Goal: Task Accomplishment & Management: Use online tool/utility

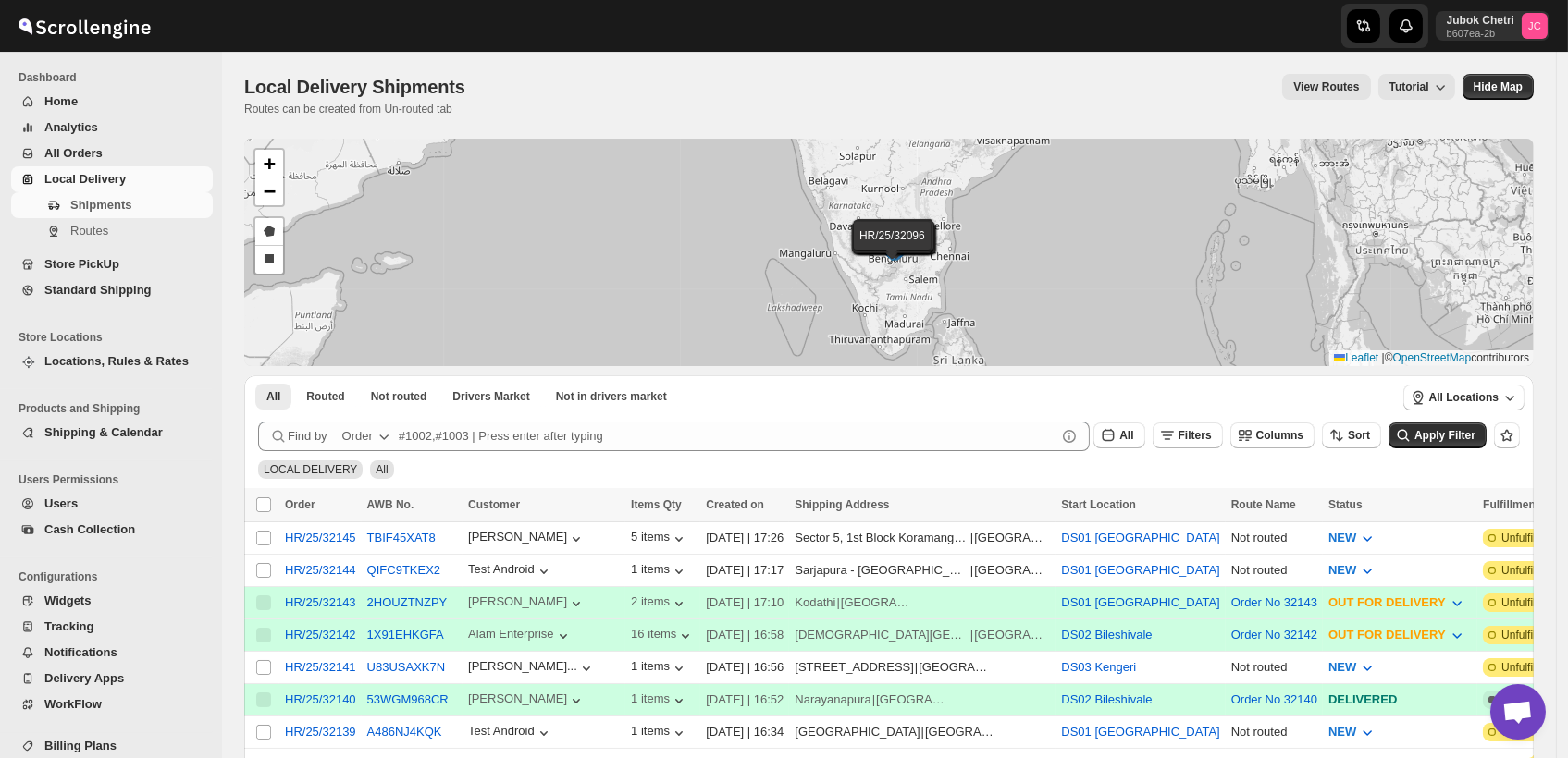
click at [108, 144] on span "All Orders" at bounding box center [127, 153] width 165 height 19
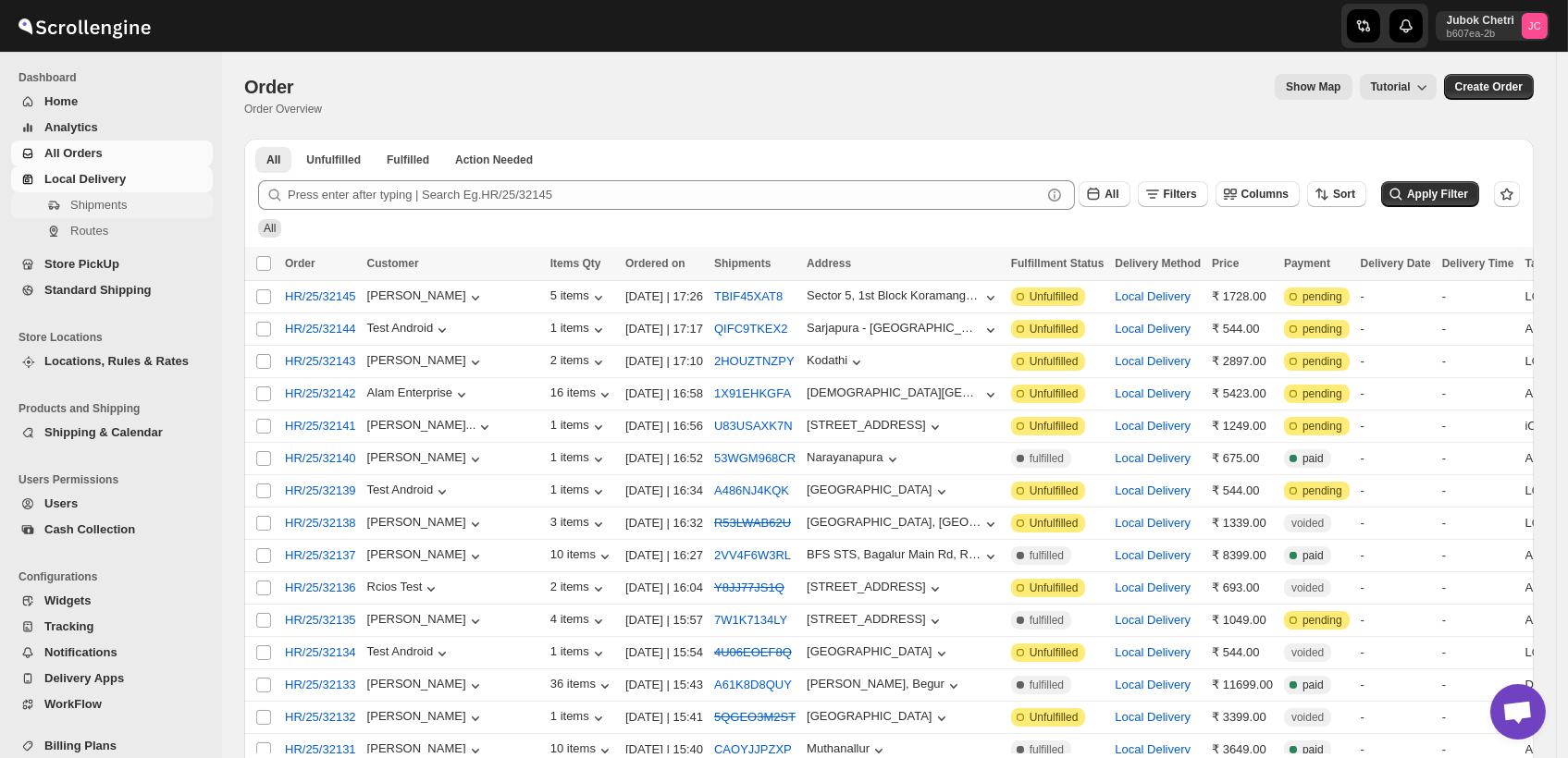
click at [113, 206] on span "Shipments" at bounding box center [98, 204] width 57 height 14
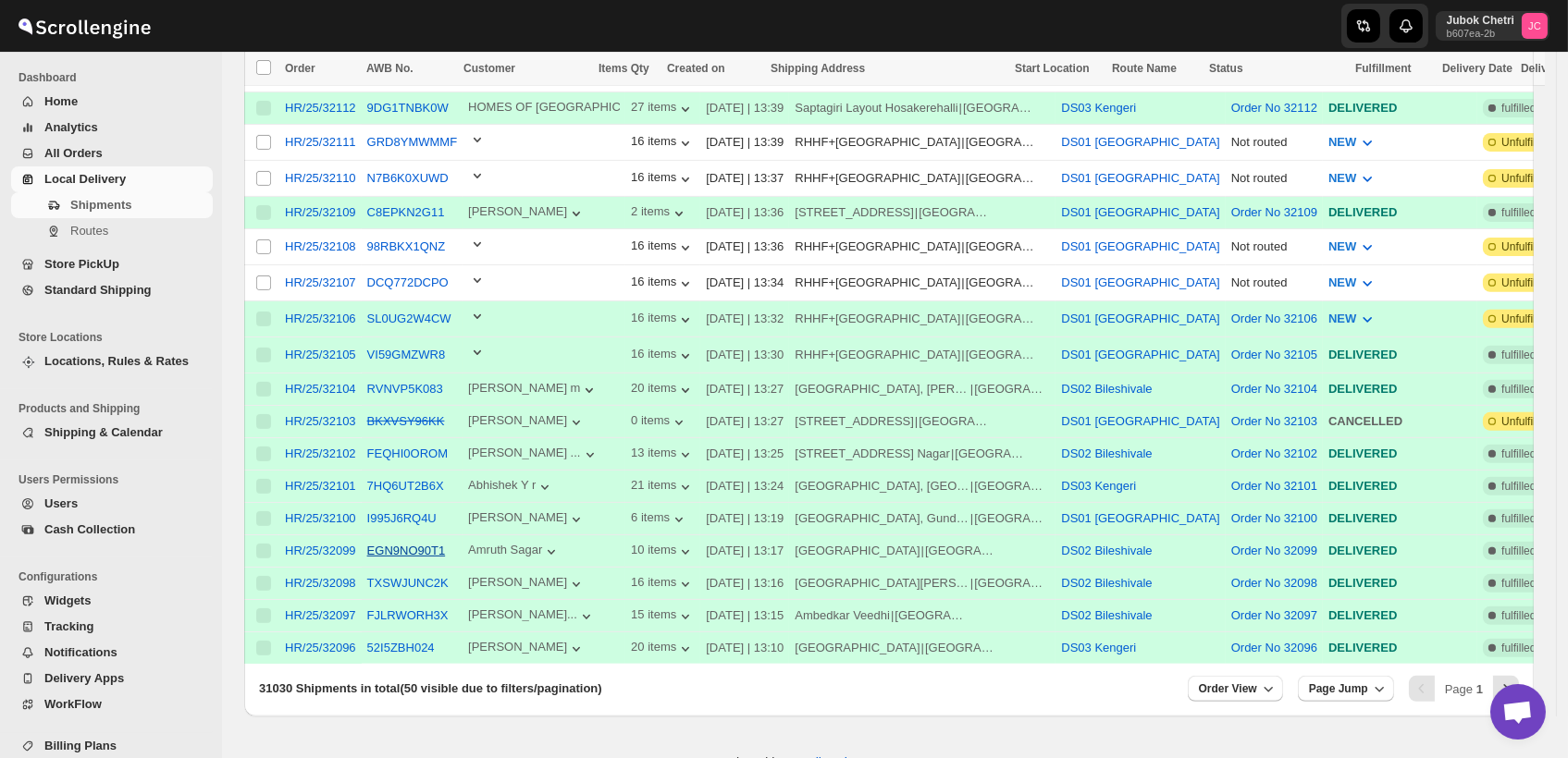
scroll to position [1296, 0]
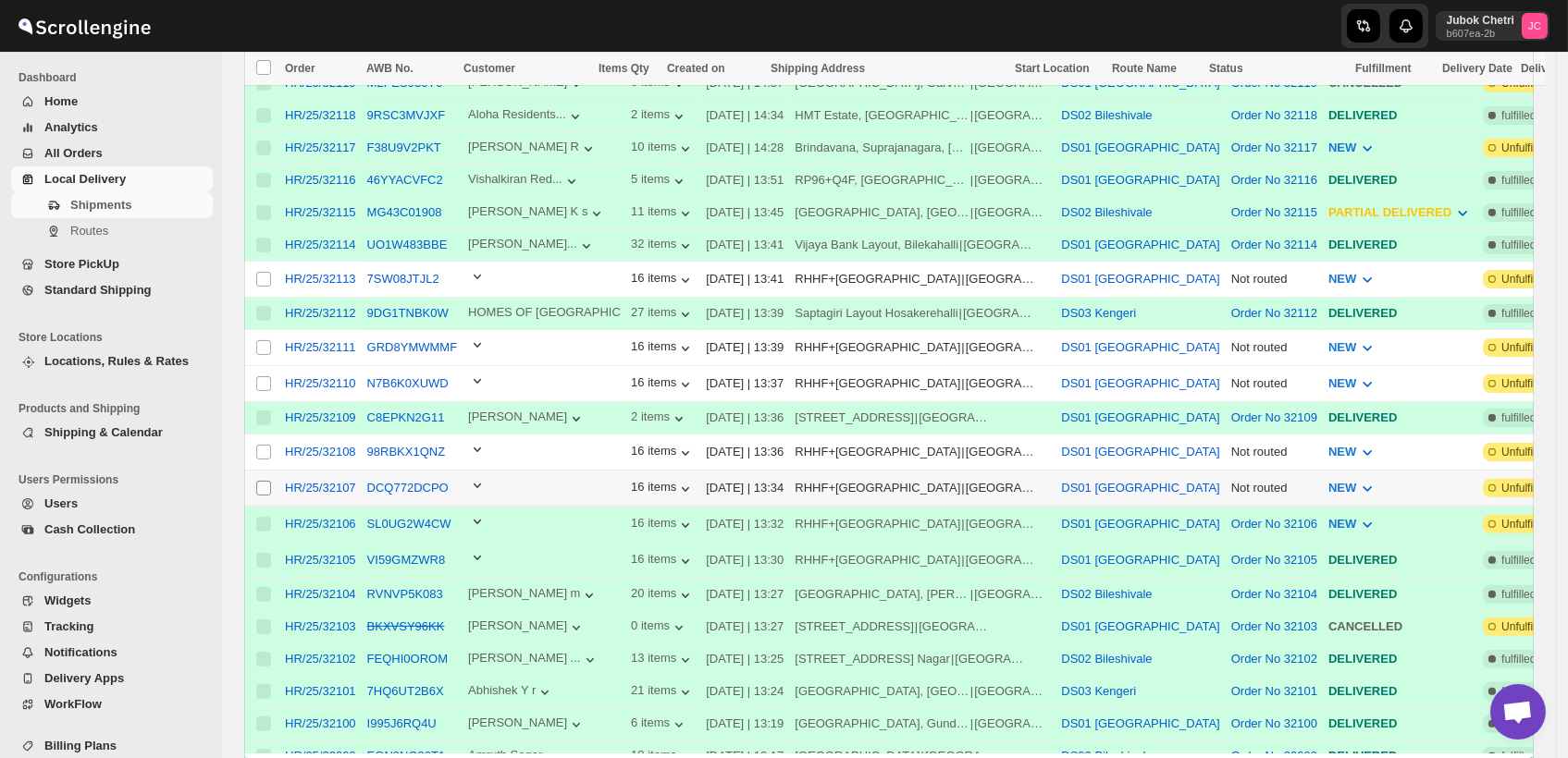
click at [260, 481] on input "Select shipment" at bounding box center [264, 488] width 15 height 15
checkbox input "true"
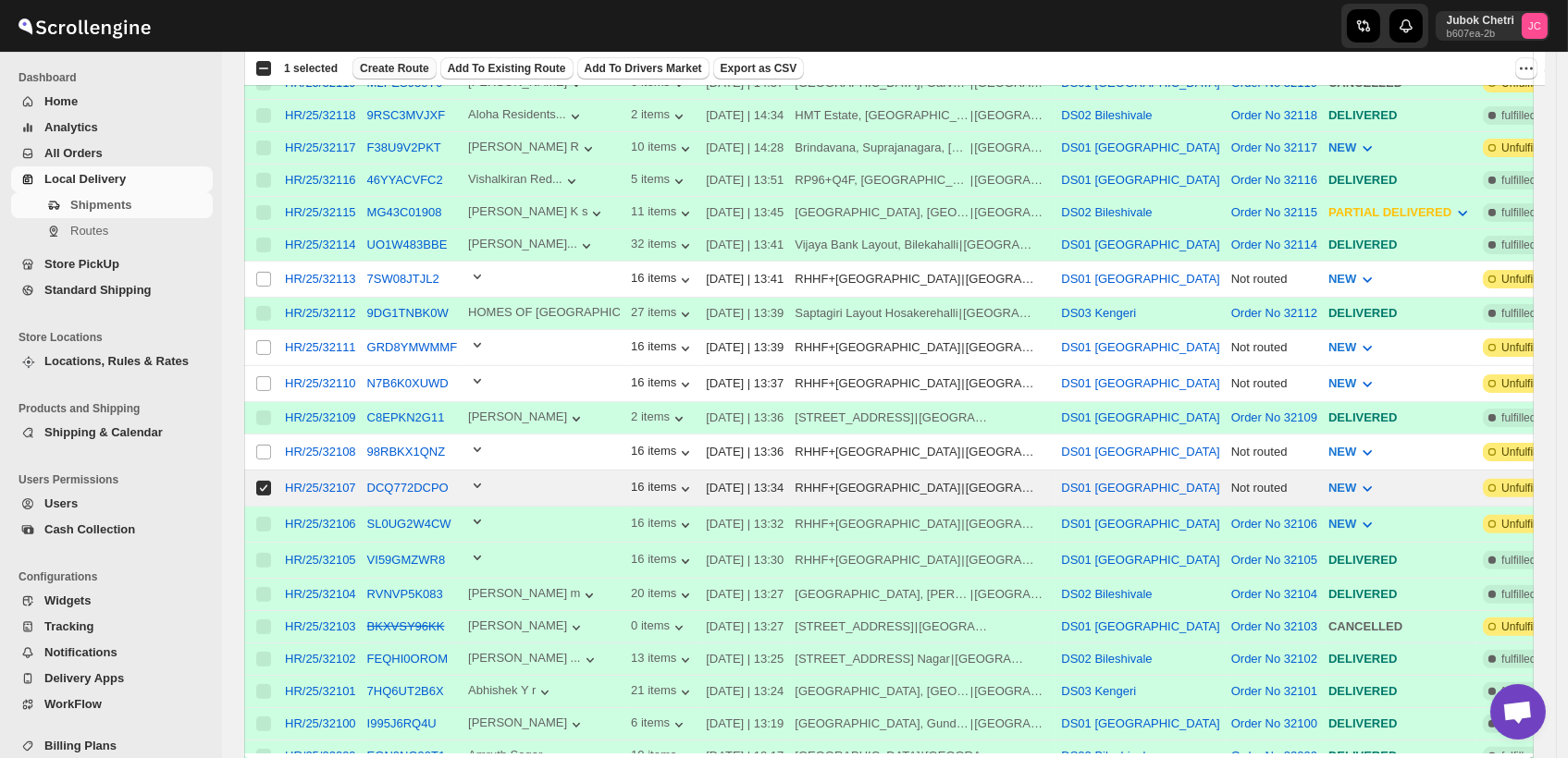
click at [392, 68] on span "Create Route" at bounding box center [394, 69] width 69 height 15
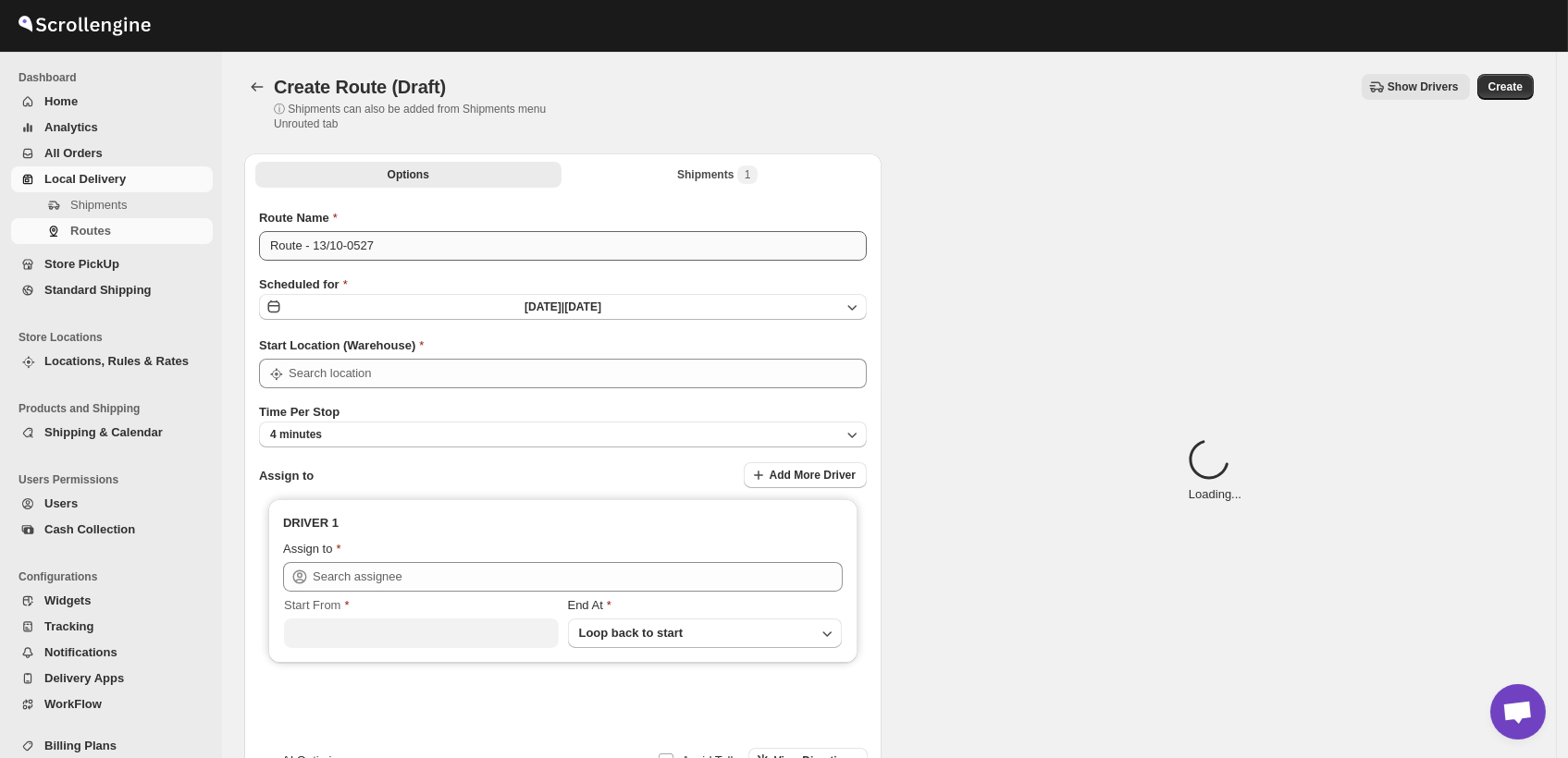
type input "DS01 [GEOGRAPHIC_DATA]"
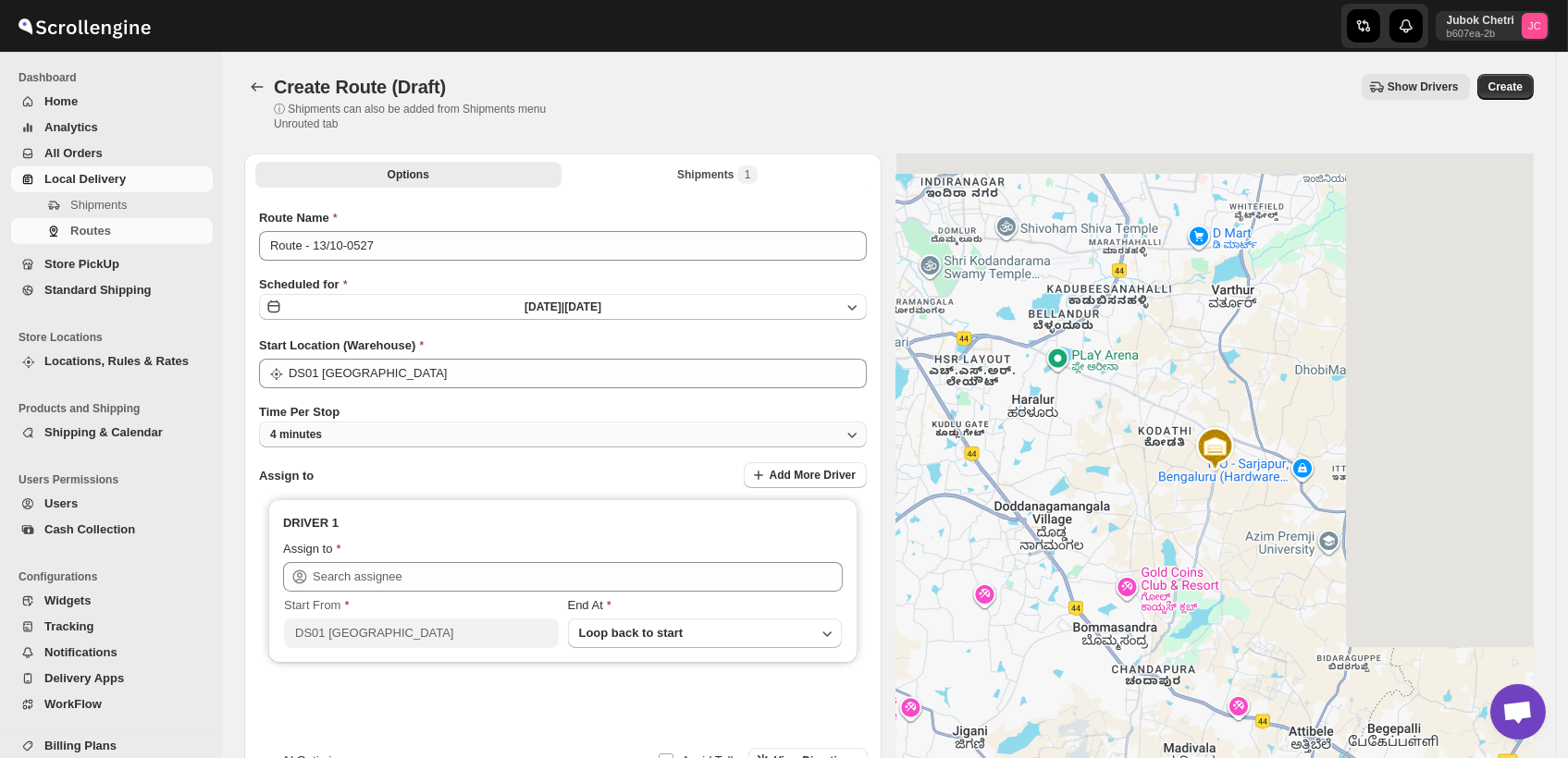
click at [442, 434] on button "4 minutes" at bounding box center [563, 434] width 608 height 26
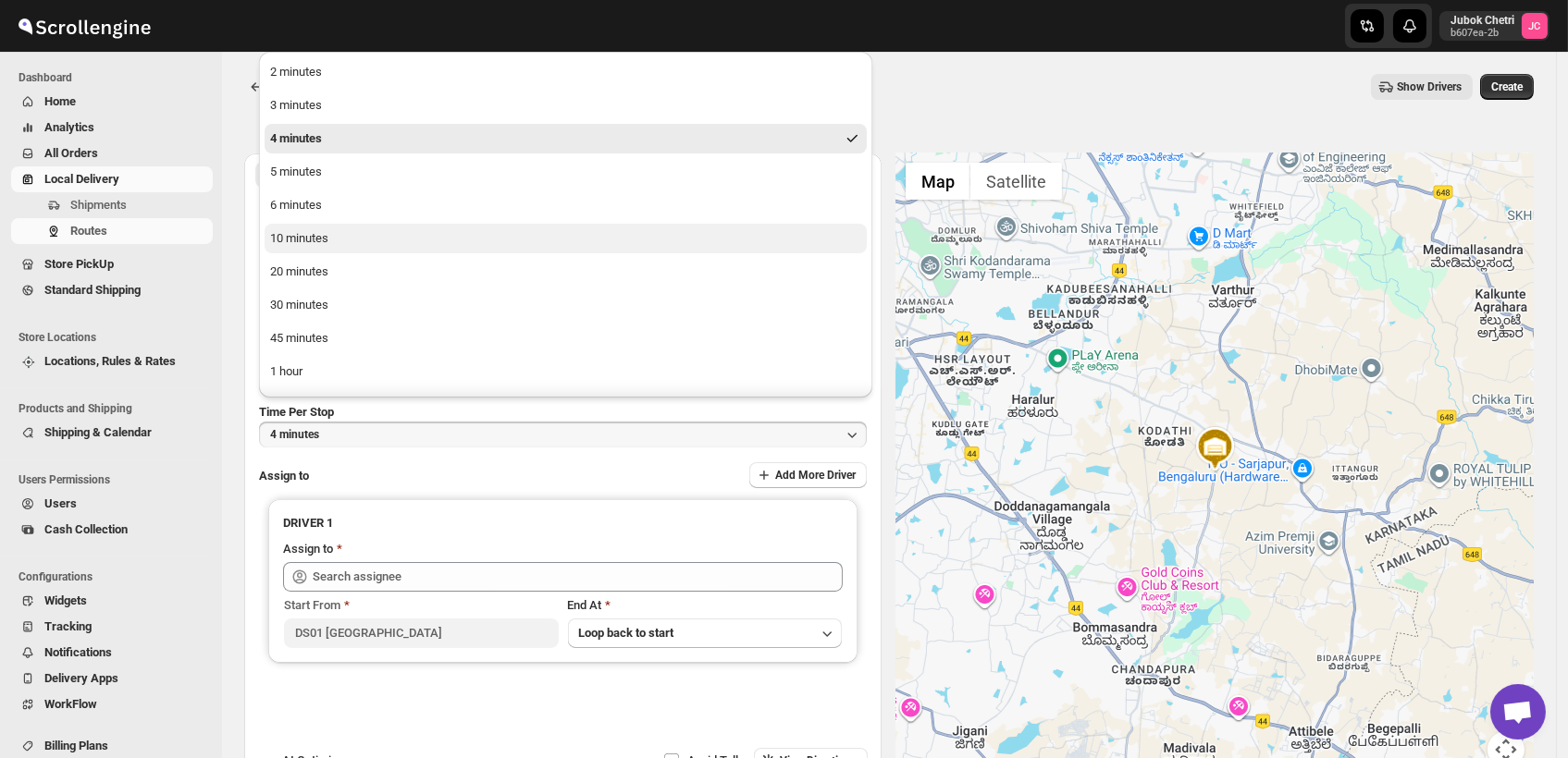
click at [311, 246] on div "10 minutes" at bounding box center [299, 238] width 59 height 19
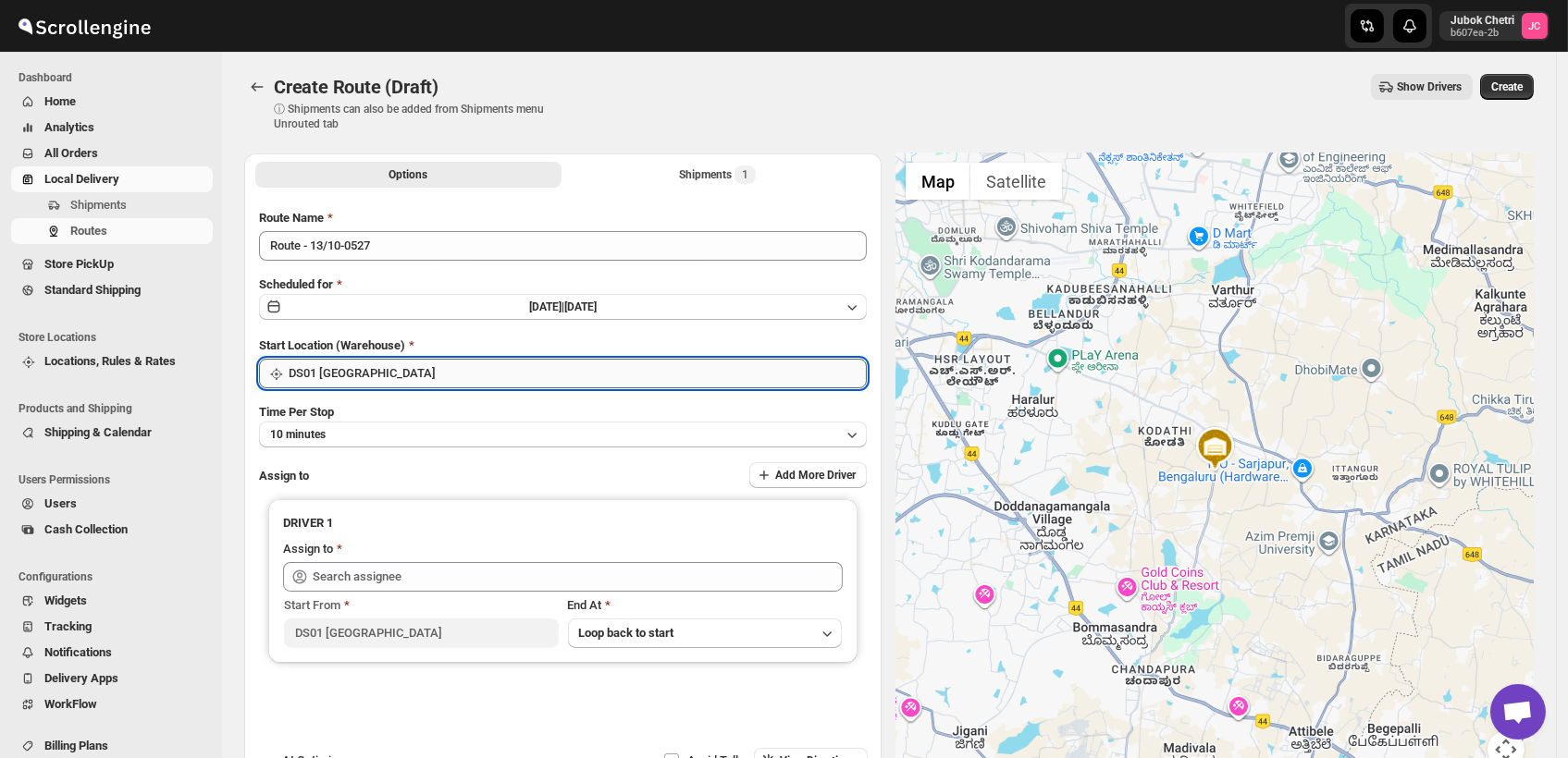
click at [419, 365] on input "DS01 [GEOGRAPHIC_DATA]" at bounding box center [577, 373] width 578 height 29
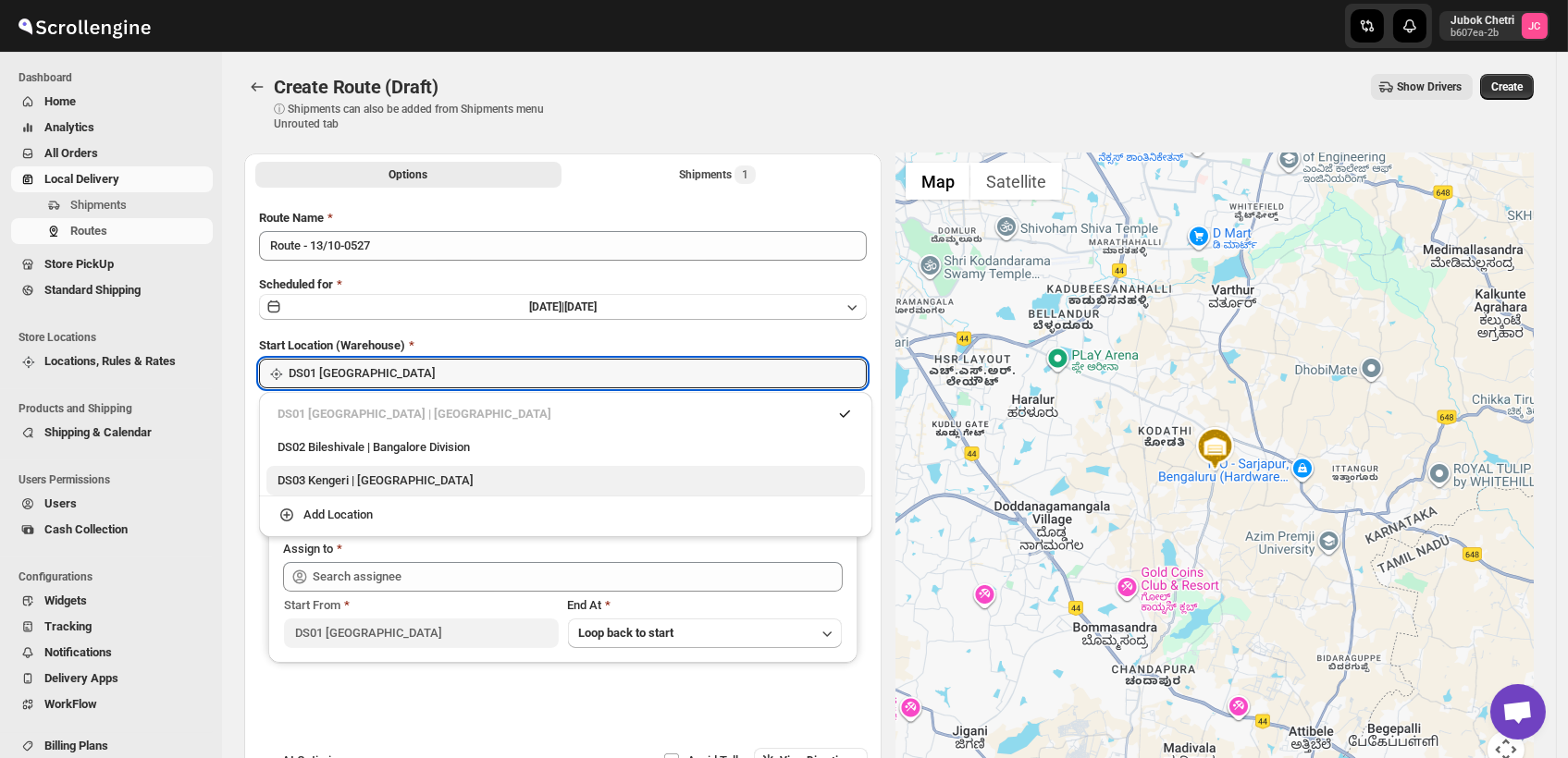
click at [420, 485] on div "DS03 Kengeri | [GEOGRAPHIC_DATA]" at bounding box center [565, 481] width 576 height 19
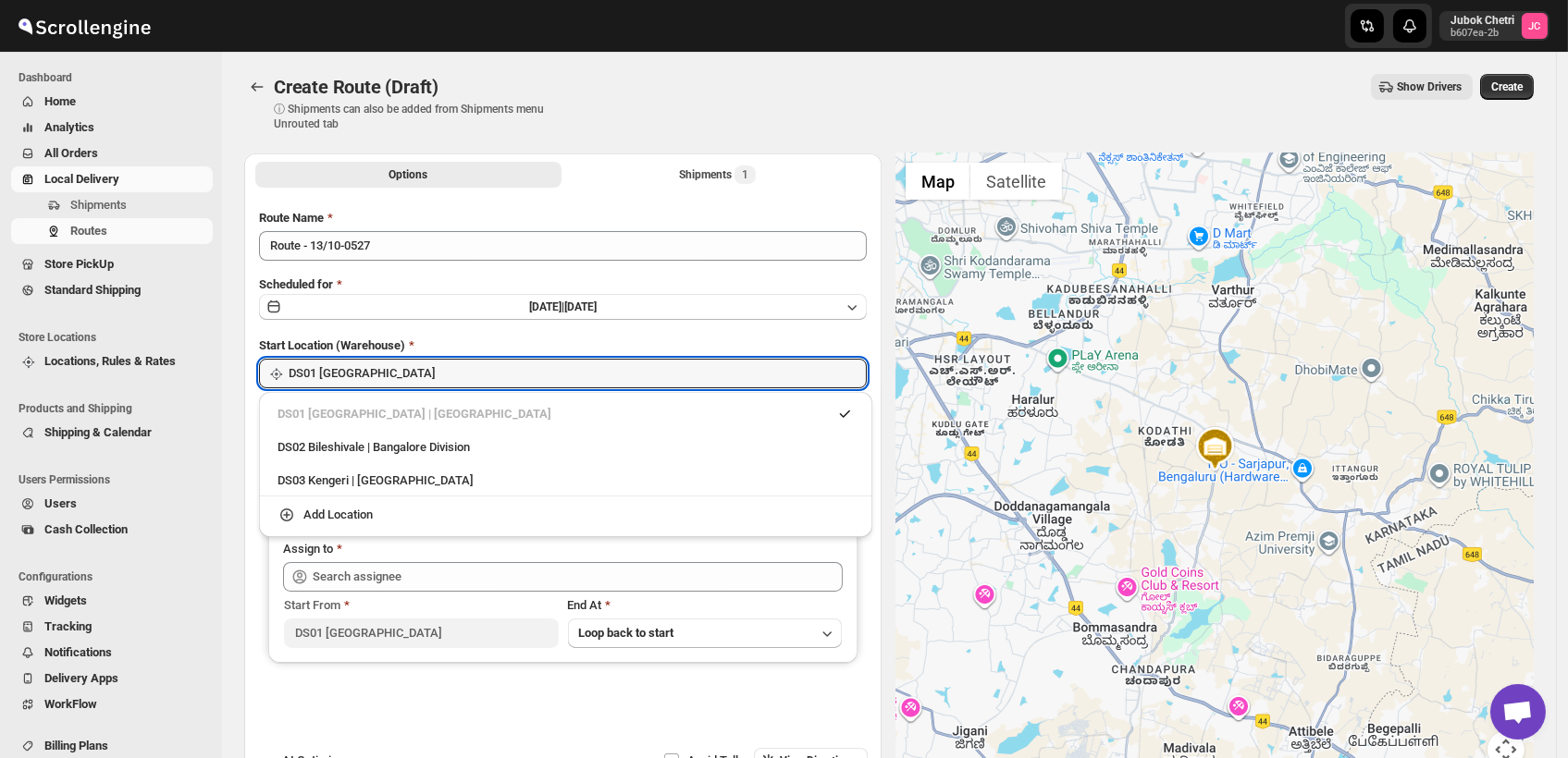
type input "DS03 Kengeri"
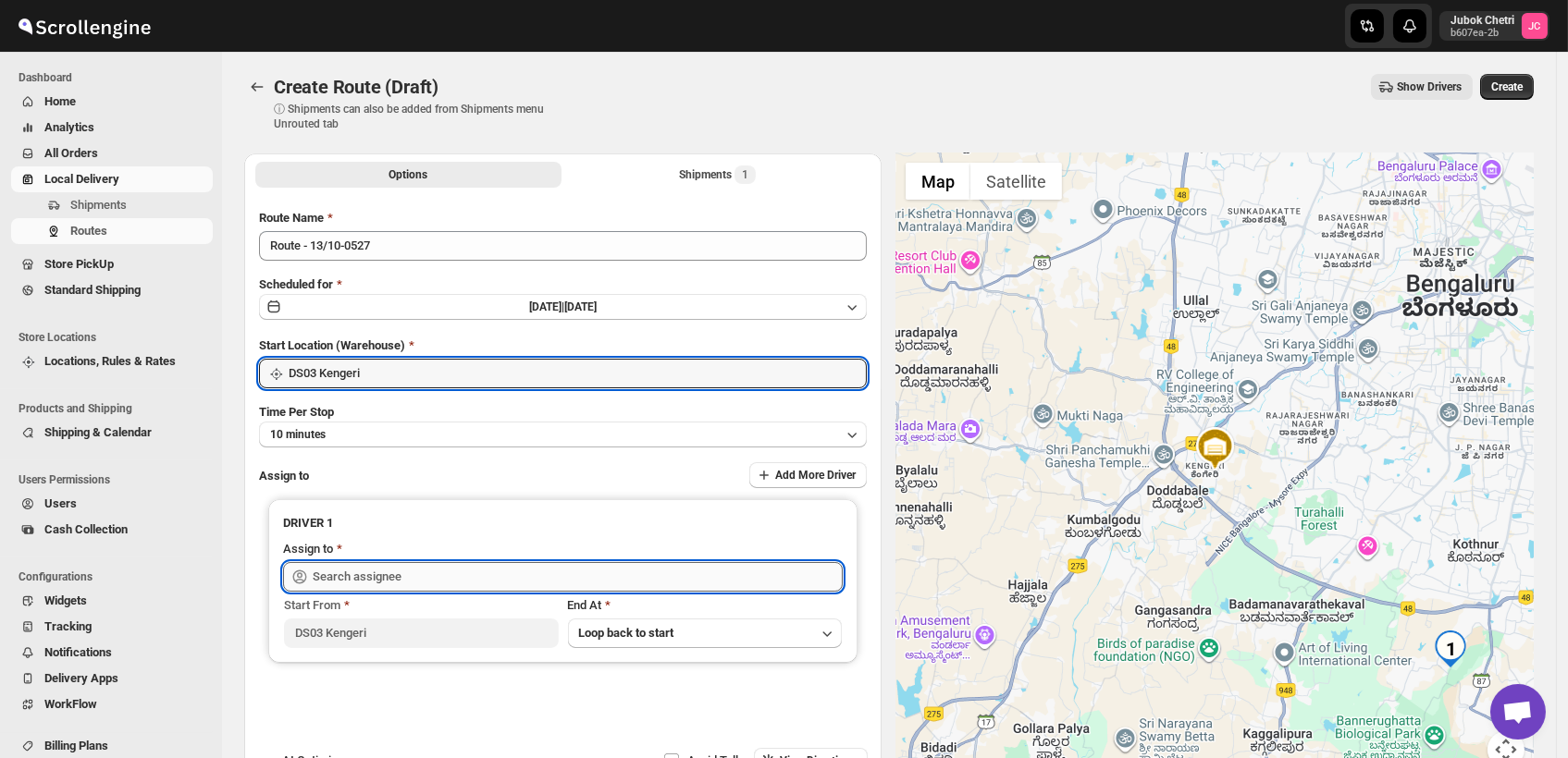
click at [398, 568] on input "text" at bounding box center [577, 576] width 530 height 29
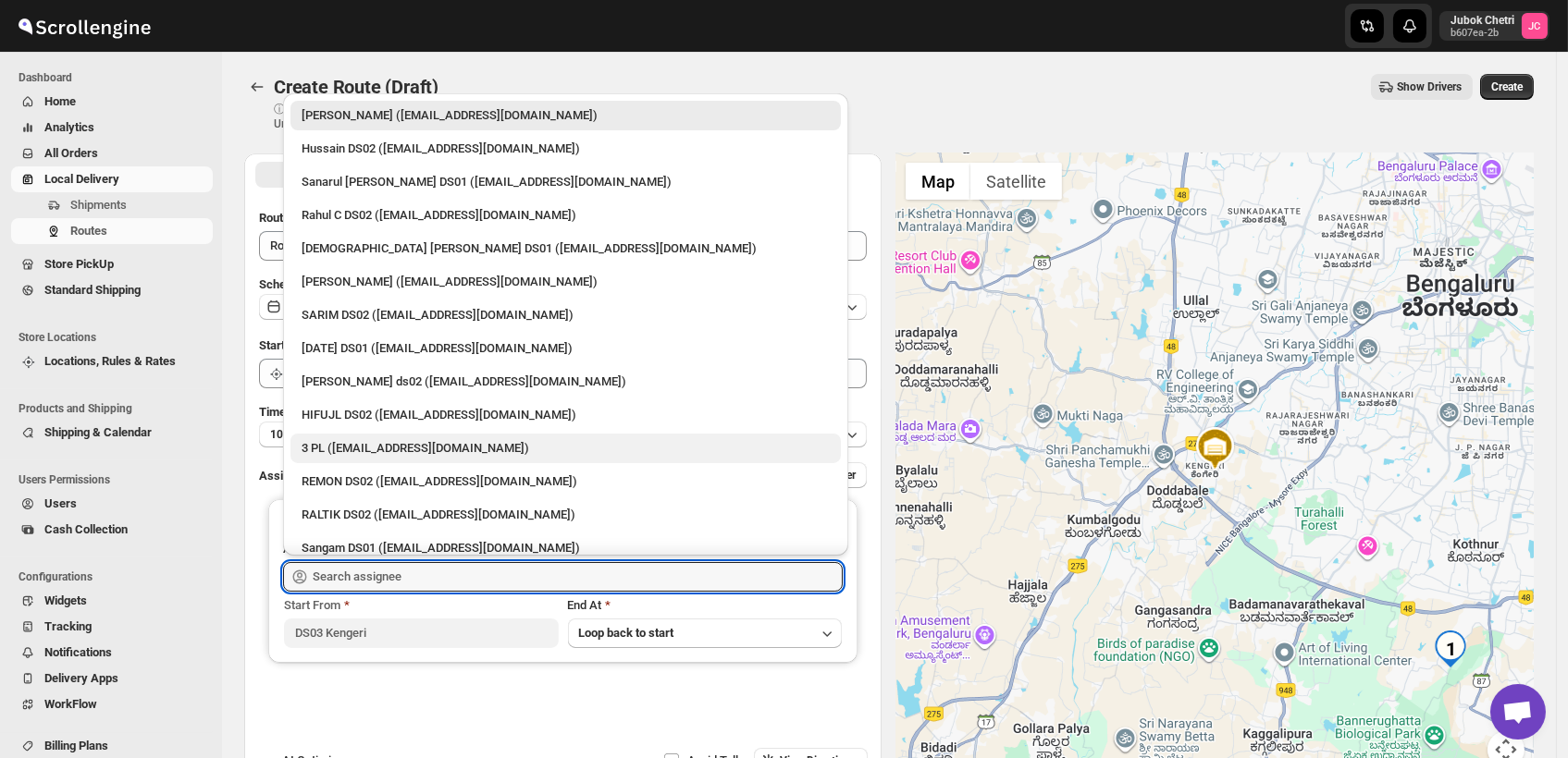
click at [360, 442] on div "3 PL ([EMAIL_ADDRESS][DOMAIN_NAME])" at bounding box center [566, 449] width 528 height 19
type input "3 PL ([EMAIL_ADDRESS][DOMAIN_NAME])"
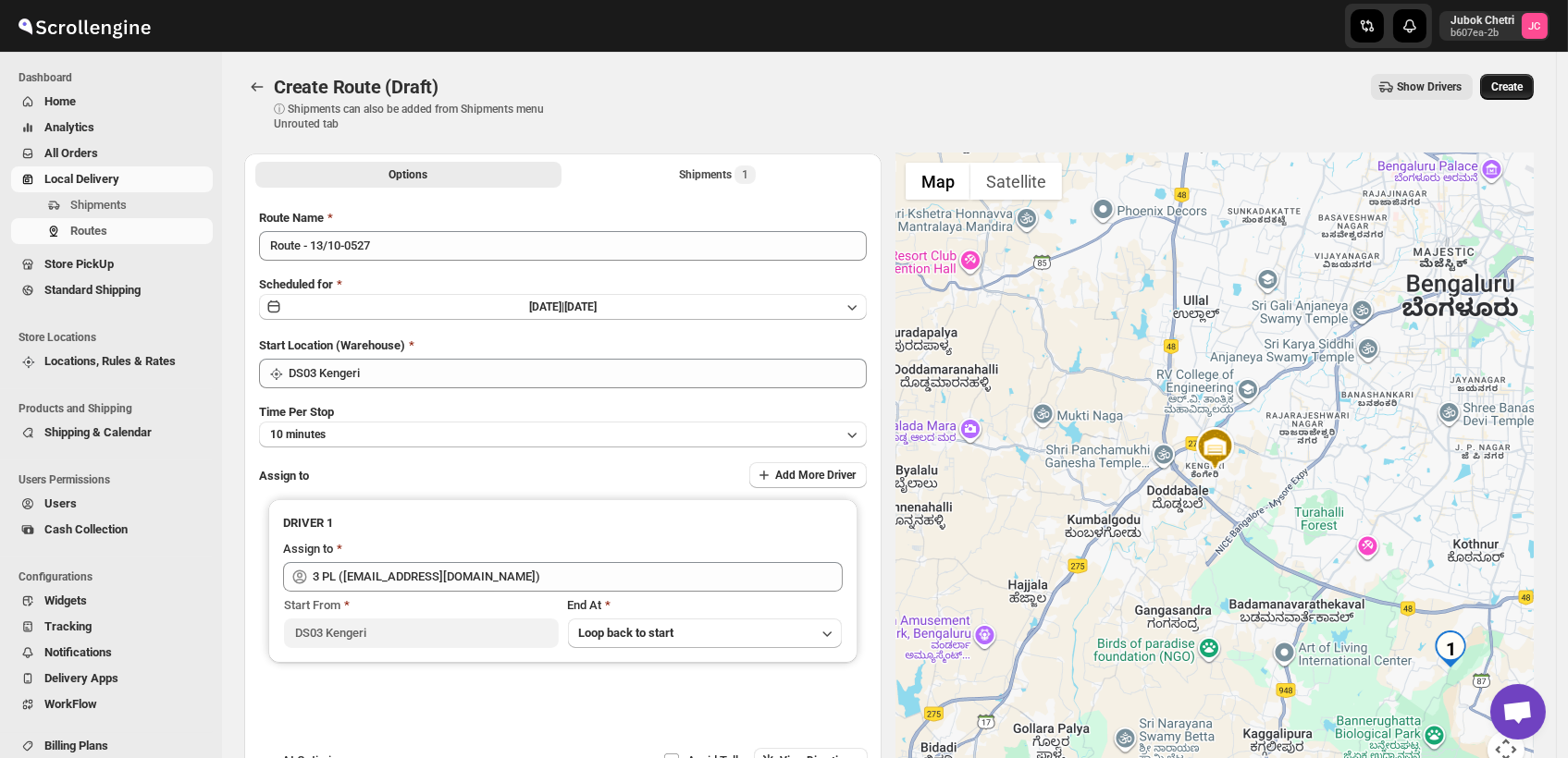
click at [1517, 79] on button "Create" at bounding box center [1506, 86] width 54 height 26
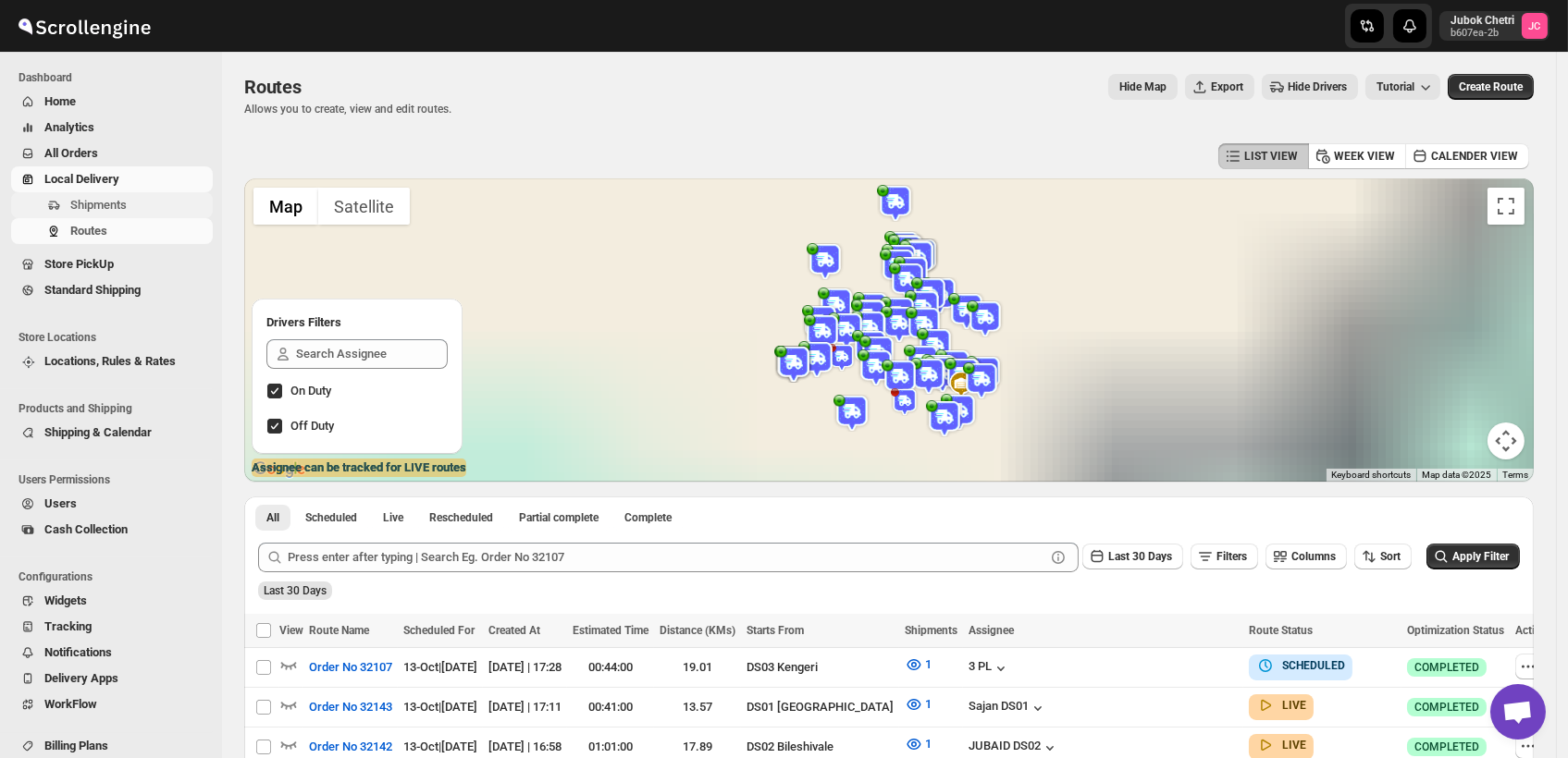
click at [123, 210] on span "Shipments" at bounding box center [98, 204] width 57 height 14
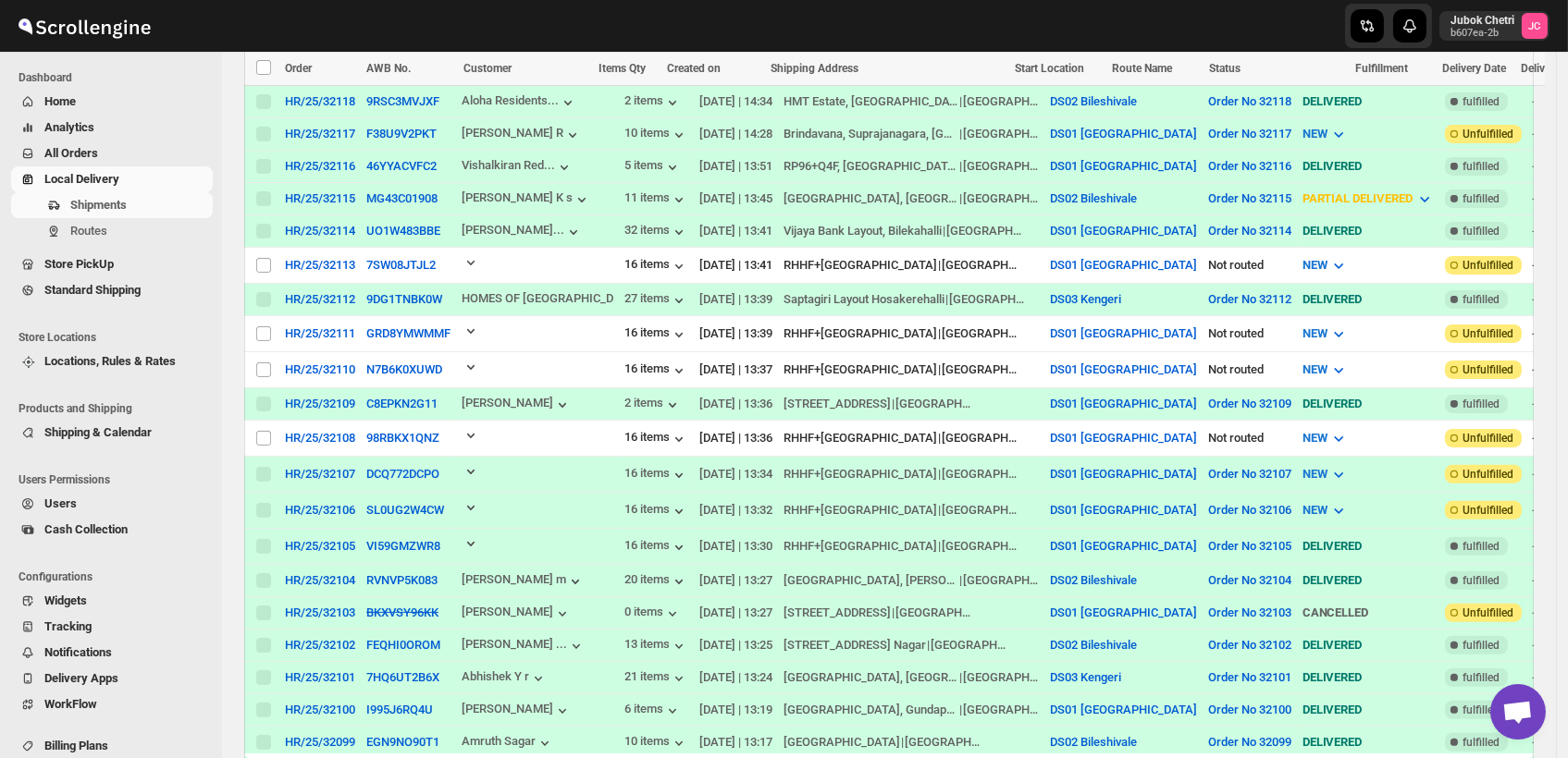
scroll to position [1296, 0]
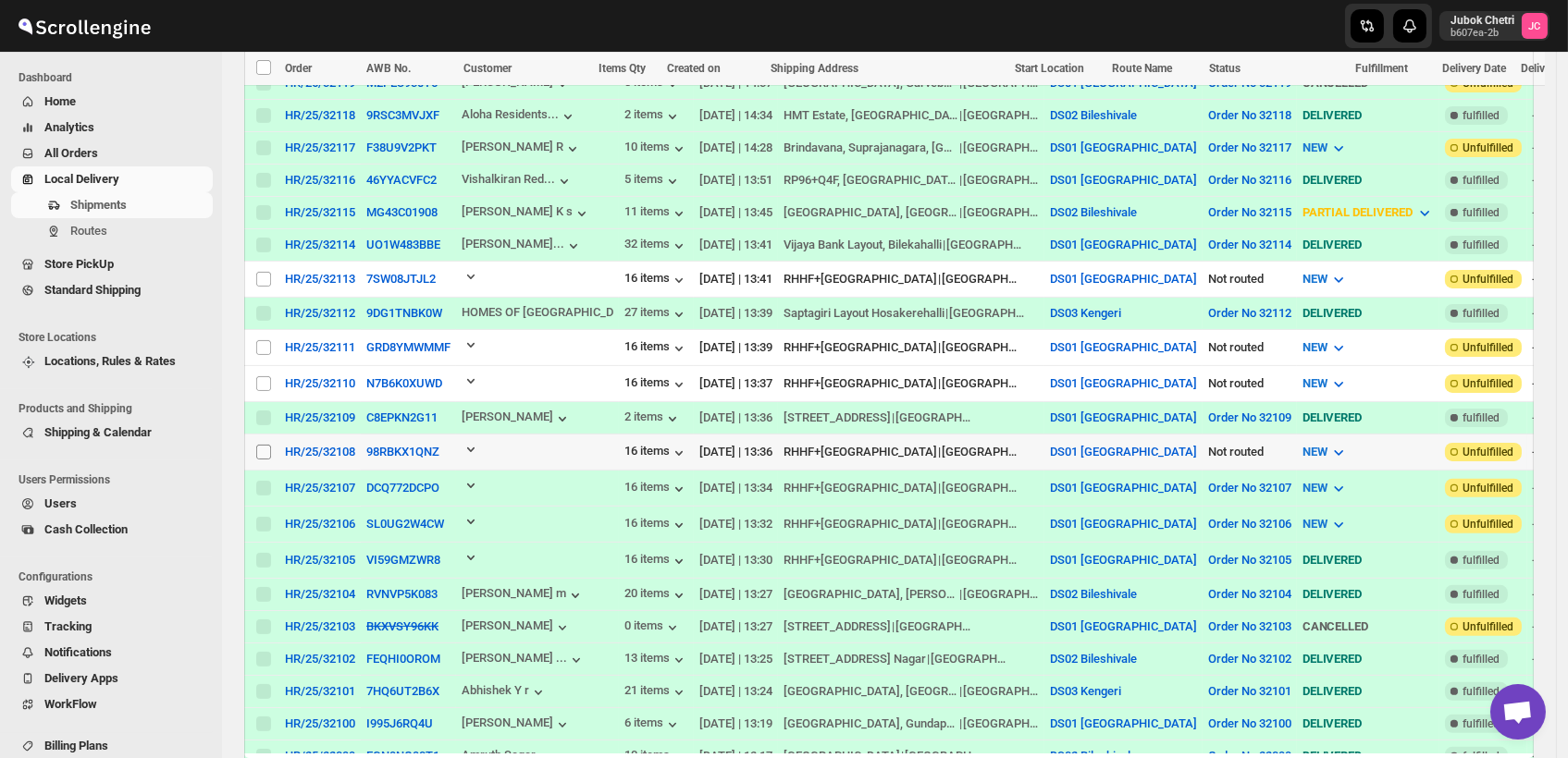
click at [259, 445] on input "Select shipment" at bounding box center [264, 452] width 15 height 15
checkbox input "true"
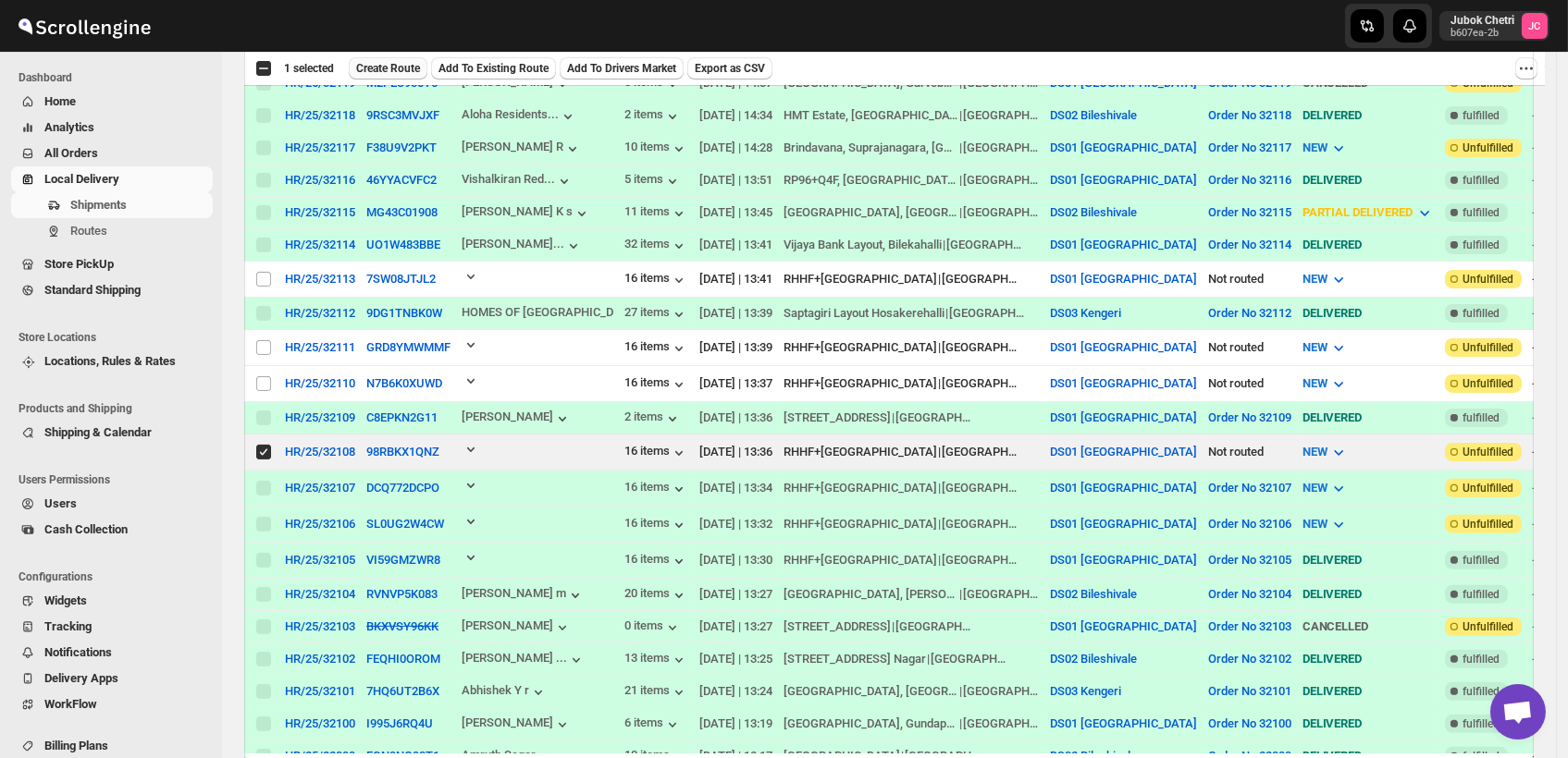
click at [389, 64] on span "Create Route" at bounding box center [387, 69] width 63 height 15
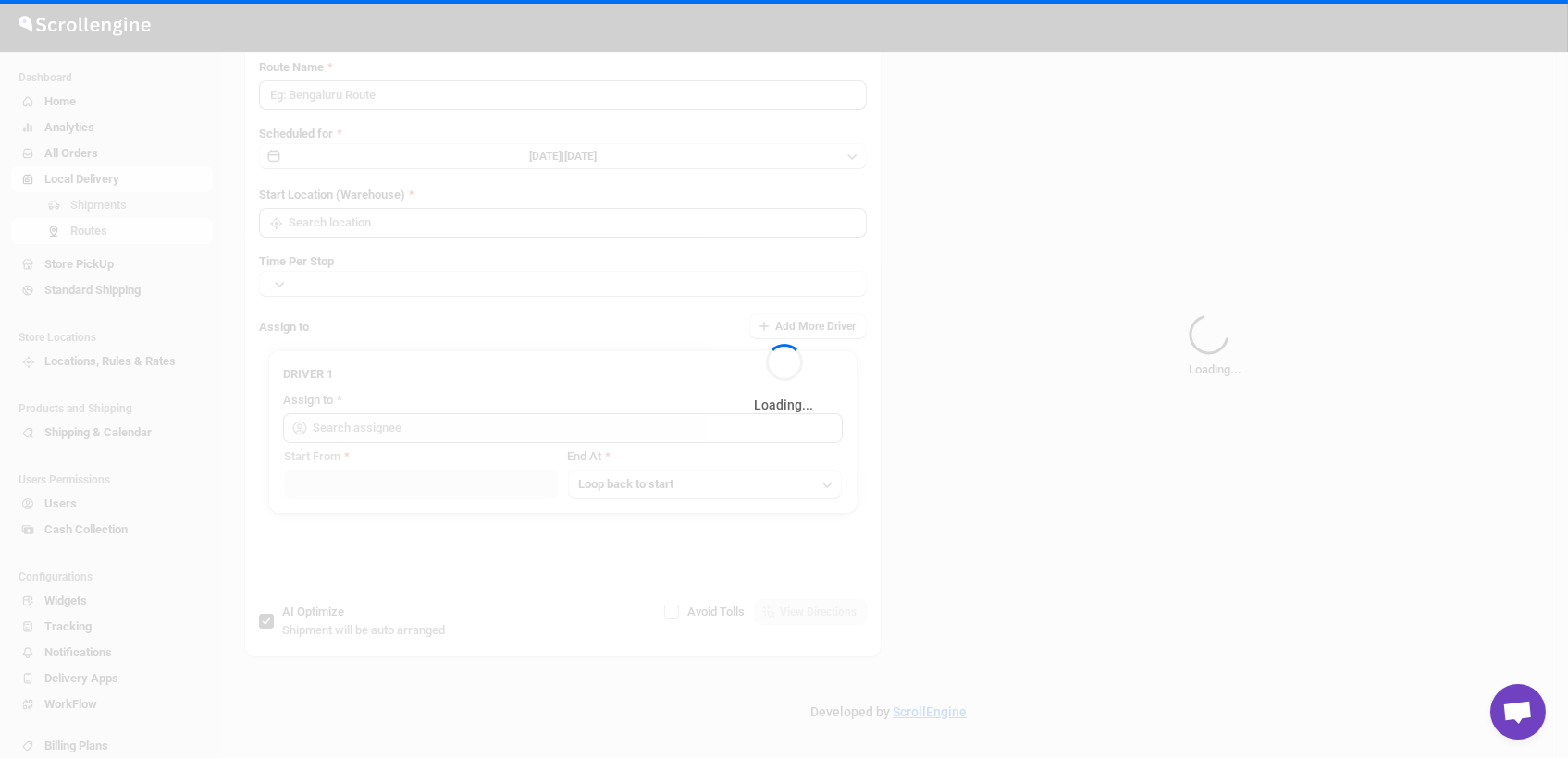
type input "Route - 13/10-0528"
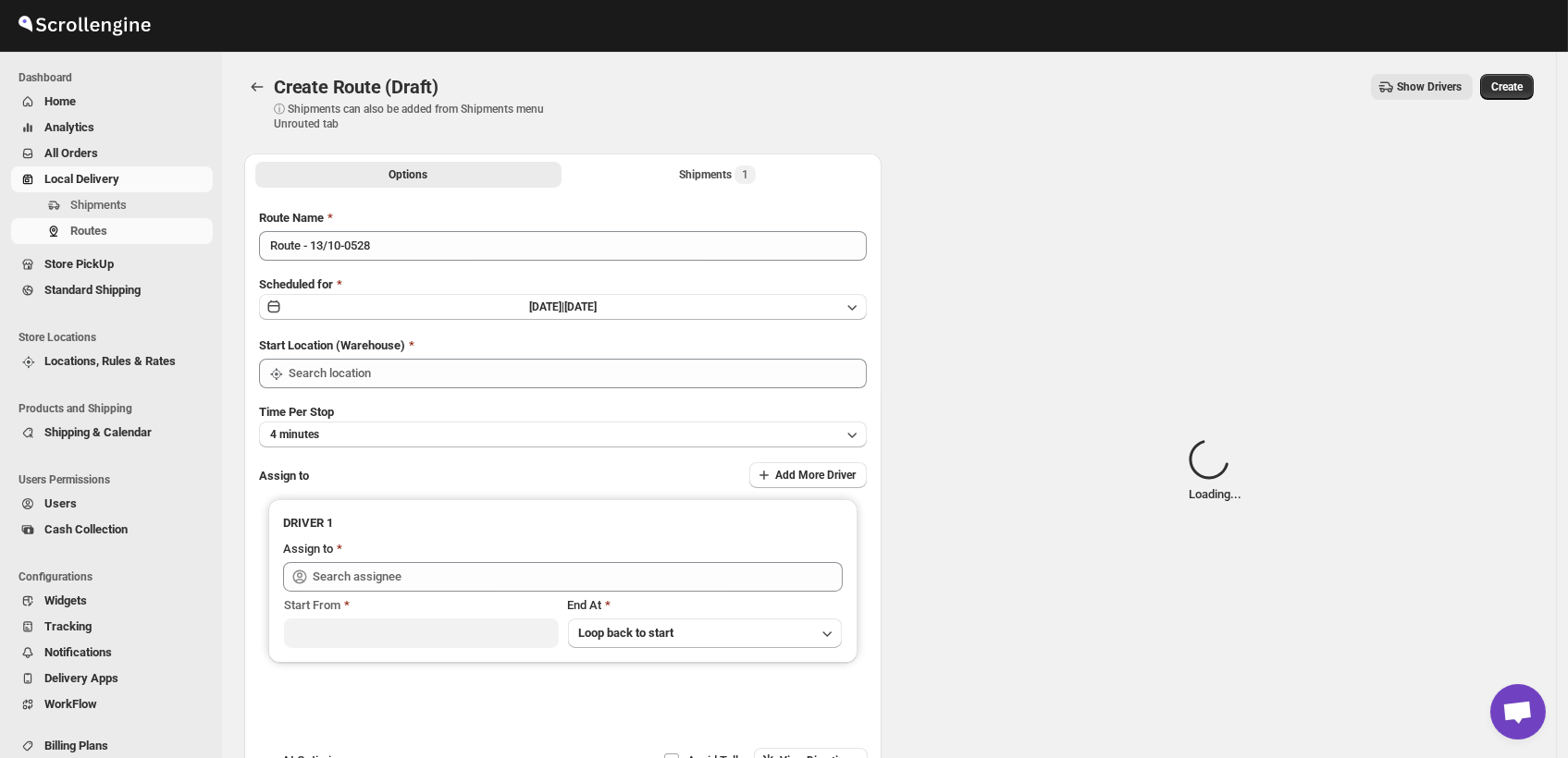
type input "DS01 [GEOGRAPHIC_DATA]"
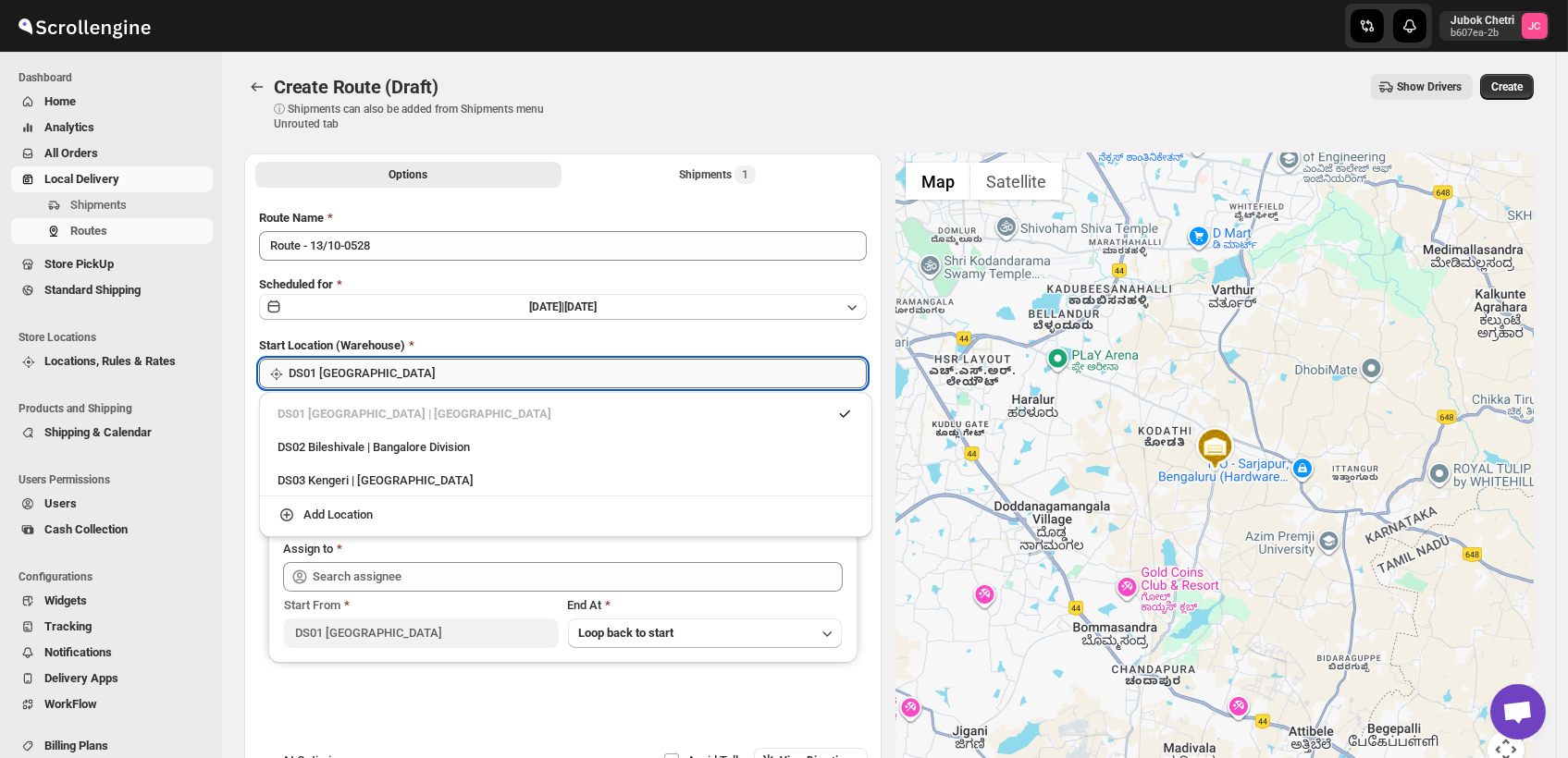
click at [359, 374] on input "DS01 [GEOGRAPHIC_DATA]" at bounding box center [577, 373] width 578 height 29
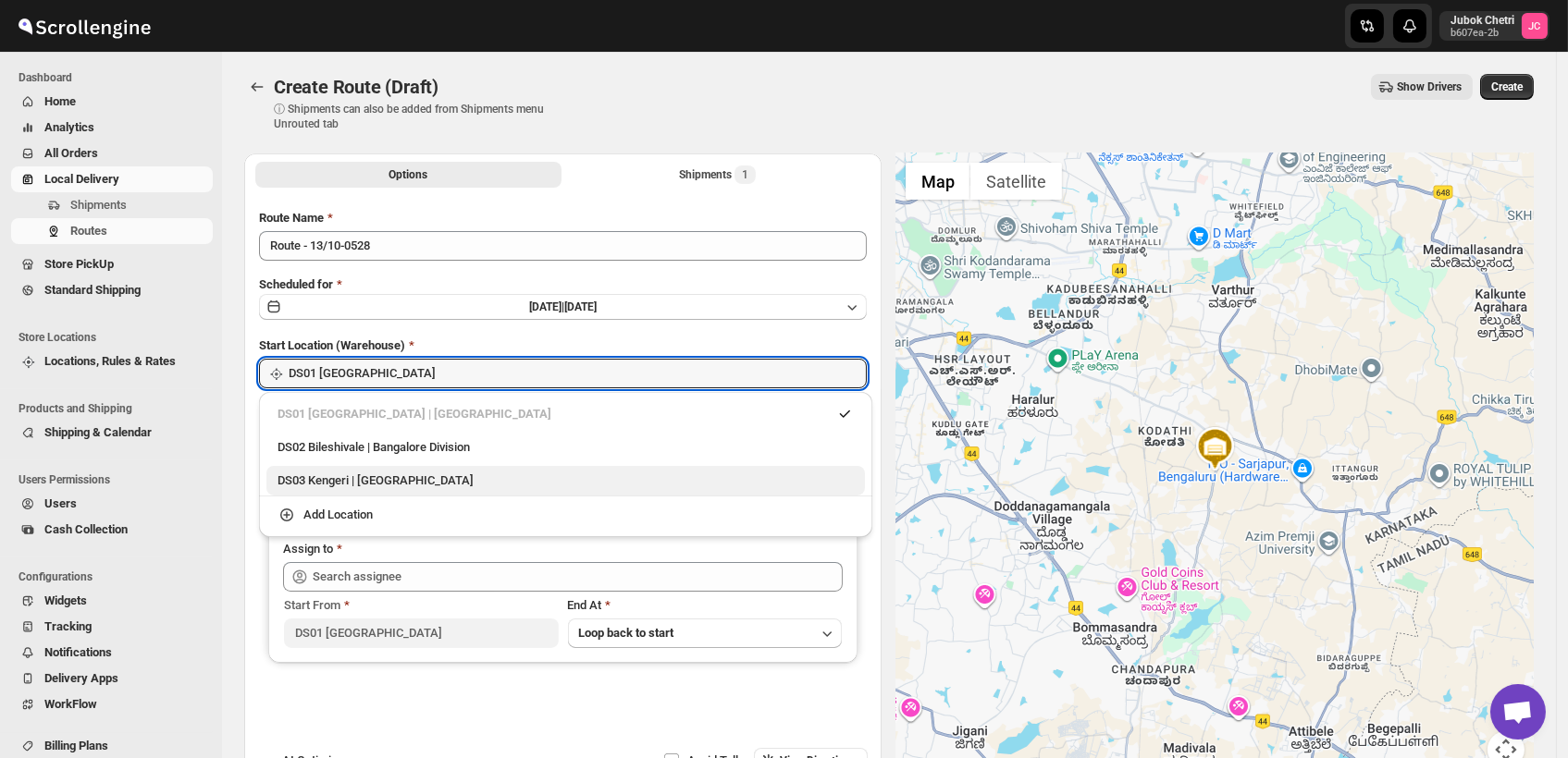
click at [415, 480] on div "DS03 Kengeri | [GEOGRAPHIC_DATA]" at bounding box center [565, 481] width 576 height 19
type input "DS03 Kengeri"
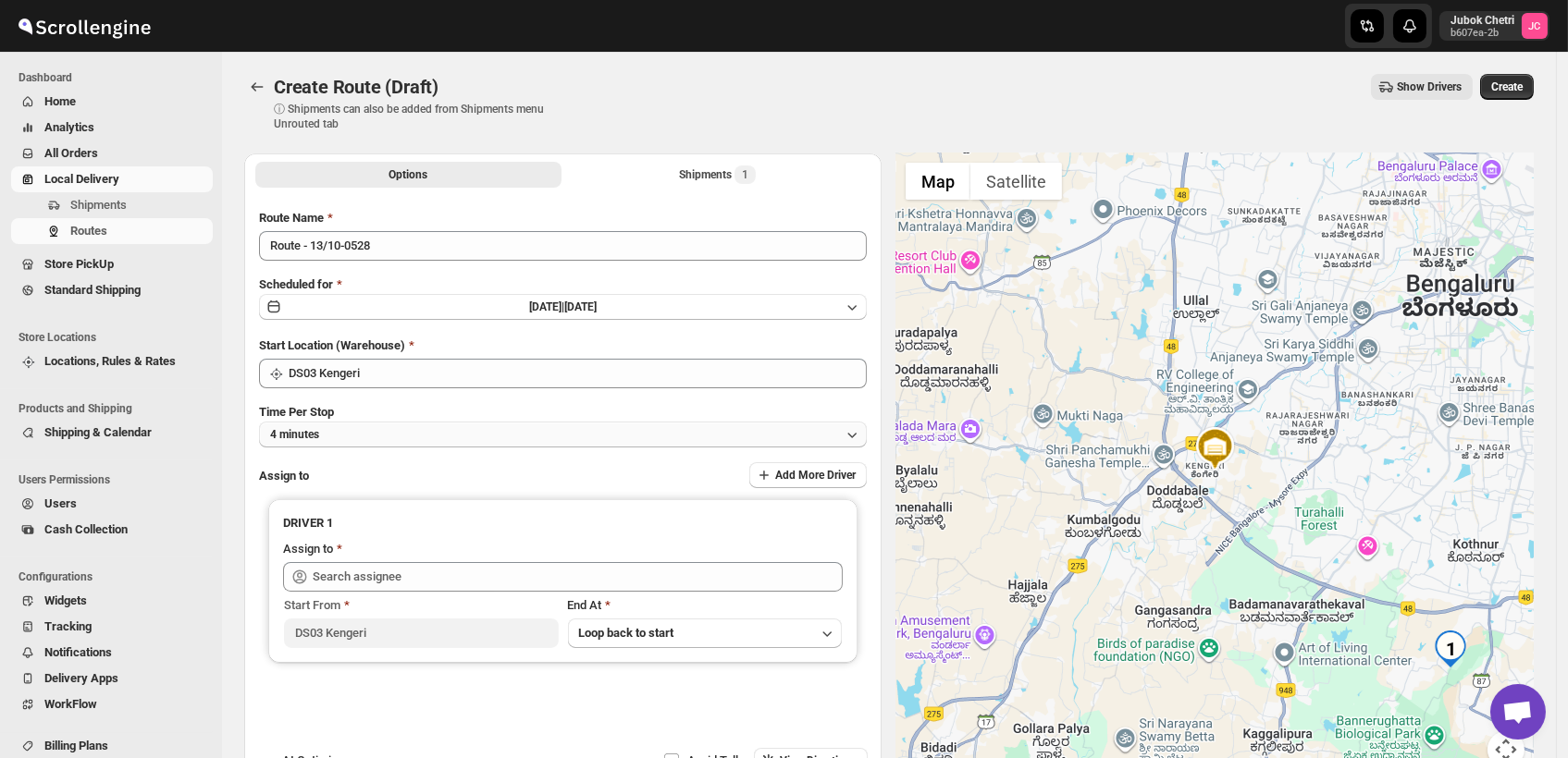
click at [383, 431] on button "4 minutes" at bounding box center [563, 434] width 608 height 26
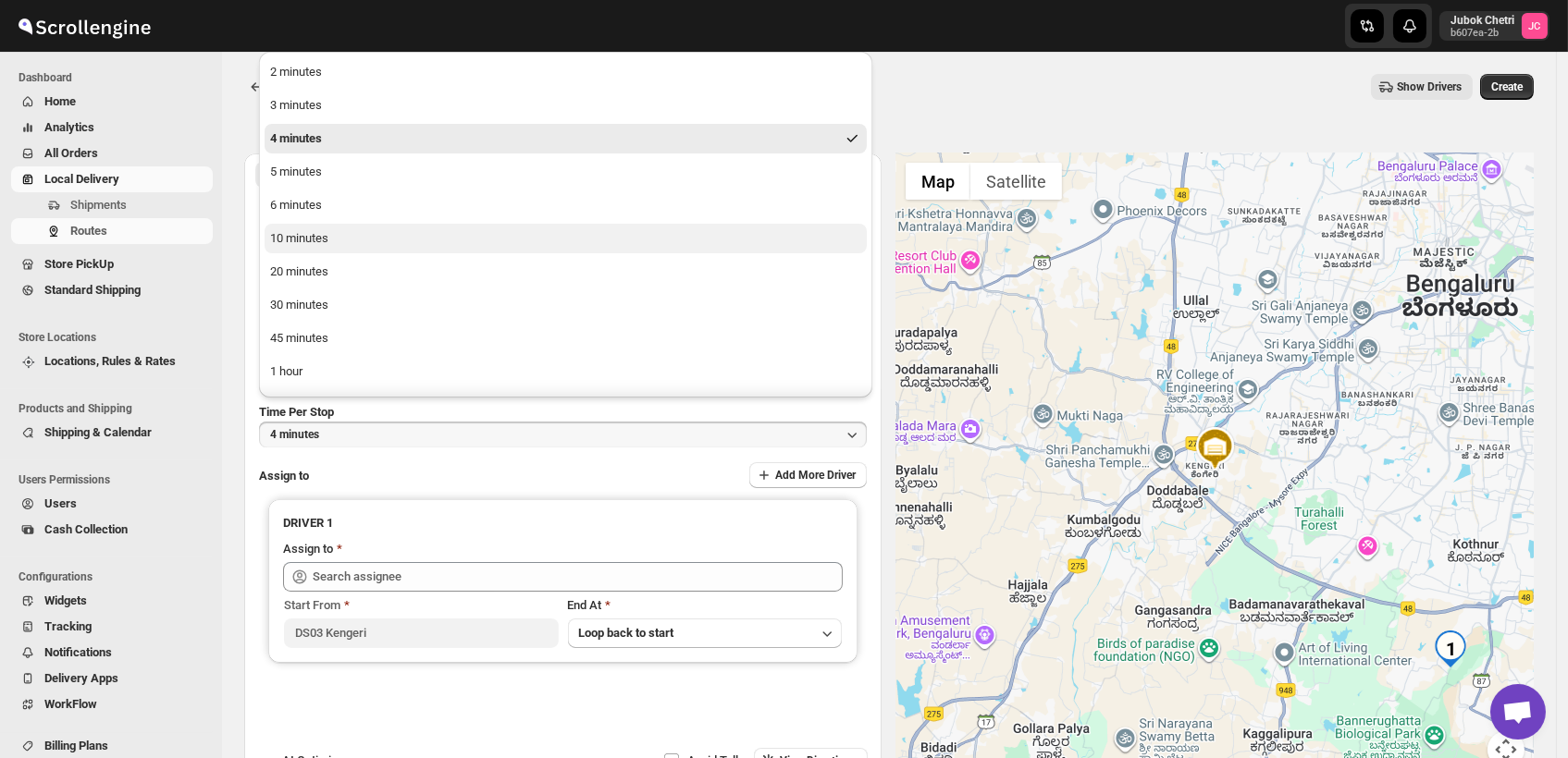
click at [316, 243] on div "10 minutes" at bounding box center [299, 238] width 59 height 19
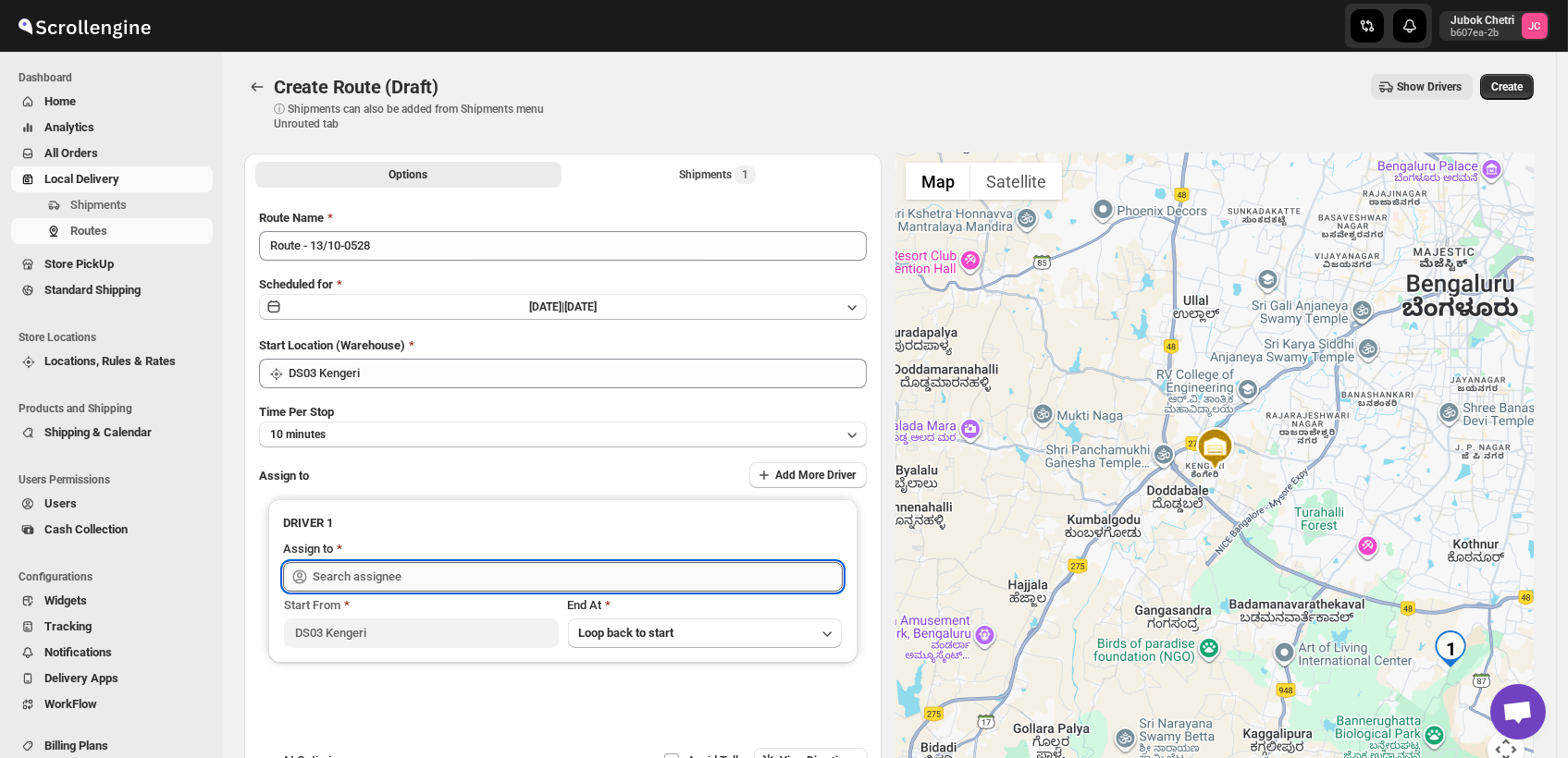
click at [411, 583] on input "text" at bounding box center [577, 576] width 530 height 29
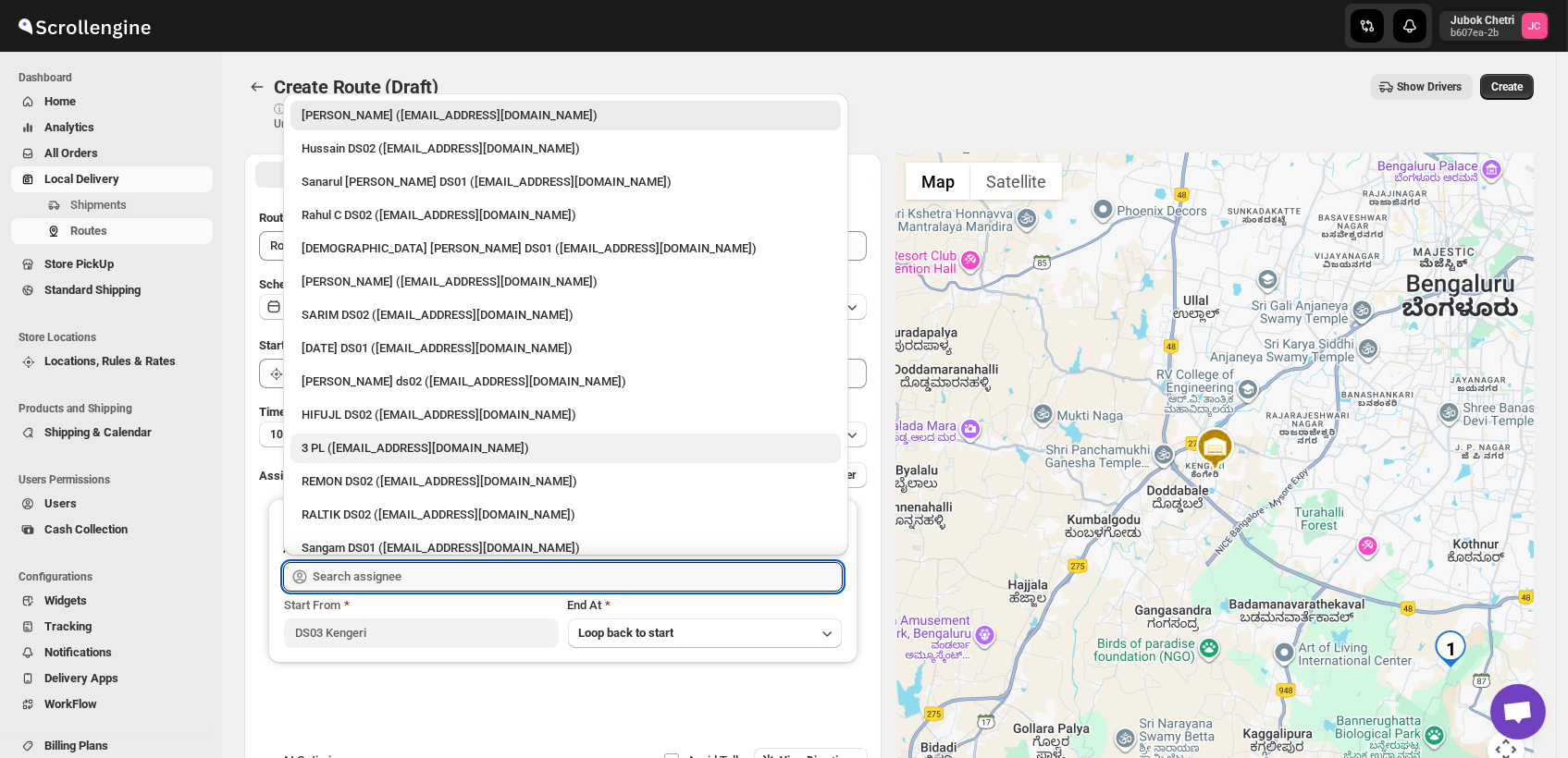
click at [355, 446] on div "3 PL ([EMAIL_ADDRESS][DOMAIN_NAME])" at bounding box center [566, 449] width 528 height 19
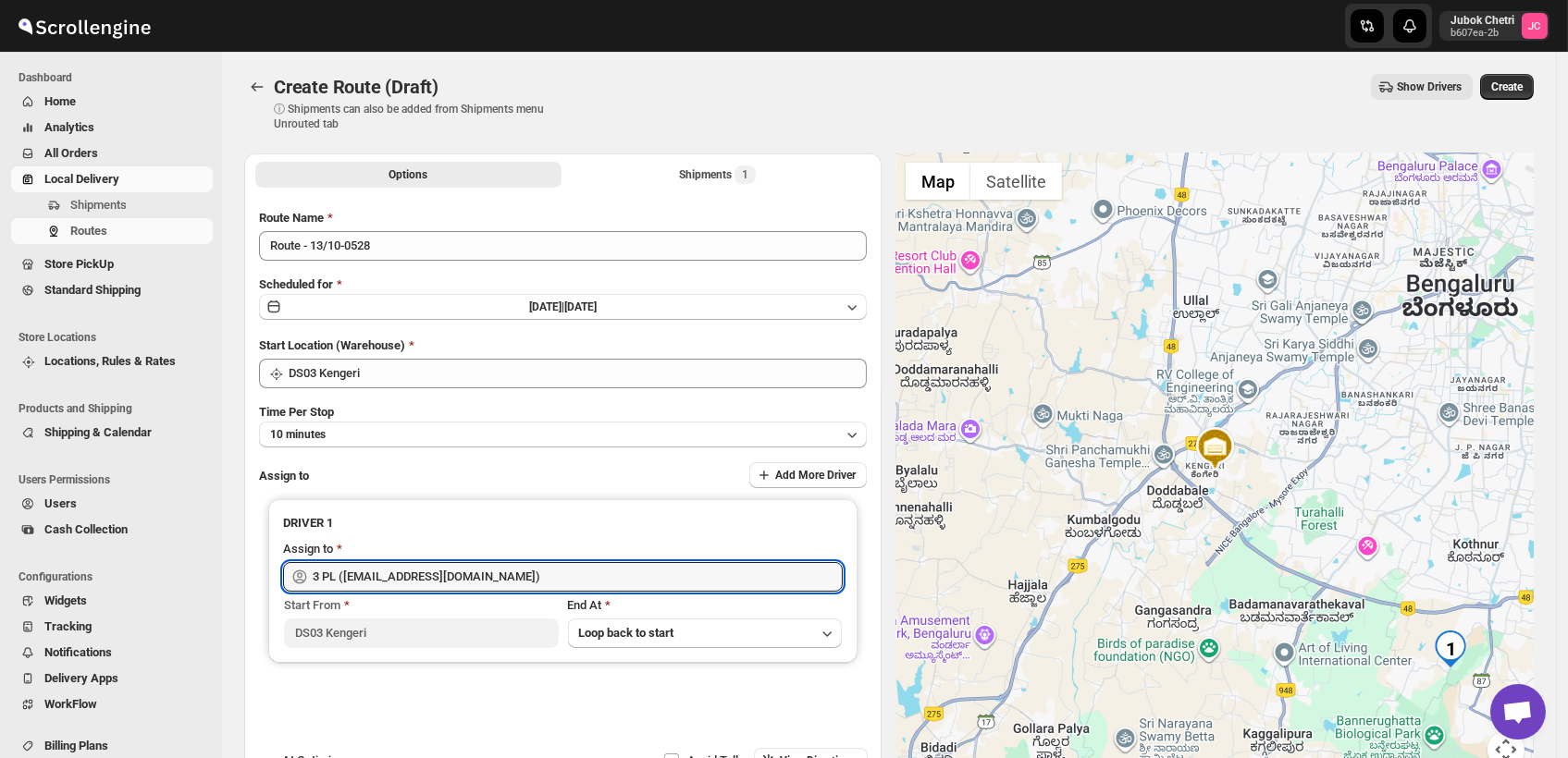
type input "3 PL ([EMAIL_ADDRESS][DOMAIN_NAME])"
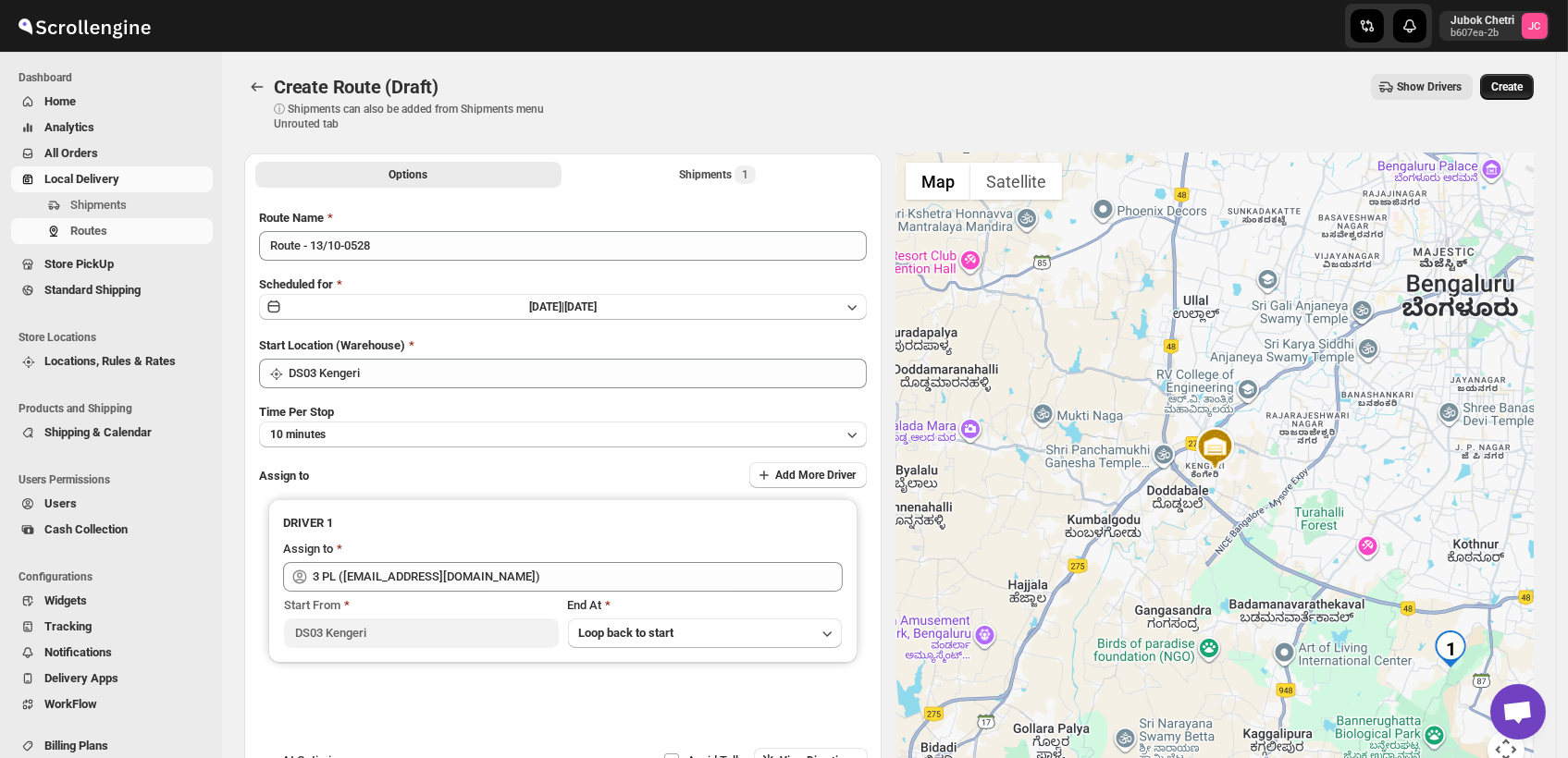
click at [1522, 91] on span "Create" at bounding box center [1506, 87] width 31 height 15
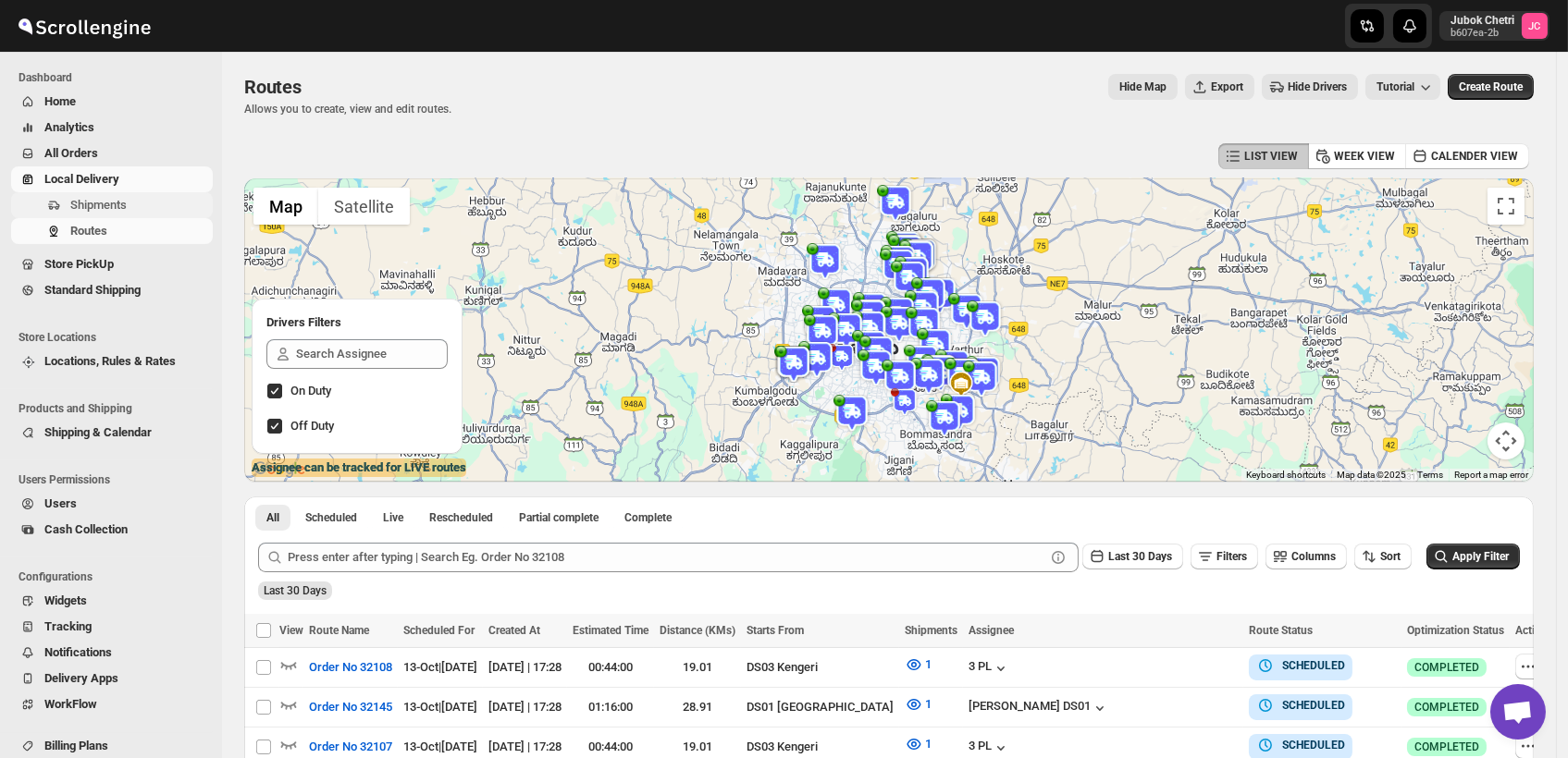
click at [123, 201] on span "Shipments" at bounding box center [98, 204] width 57 height 14
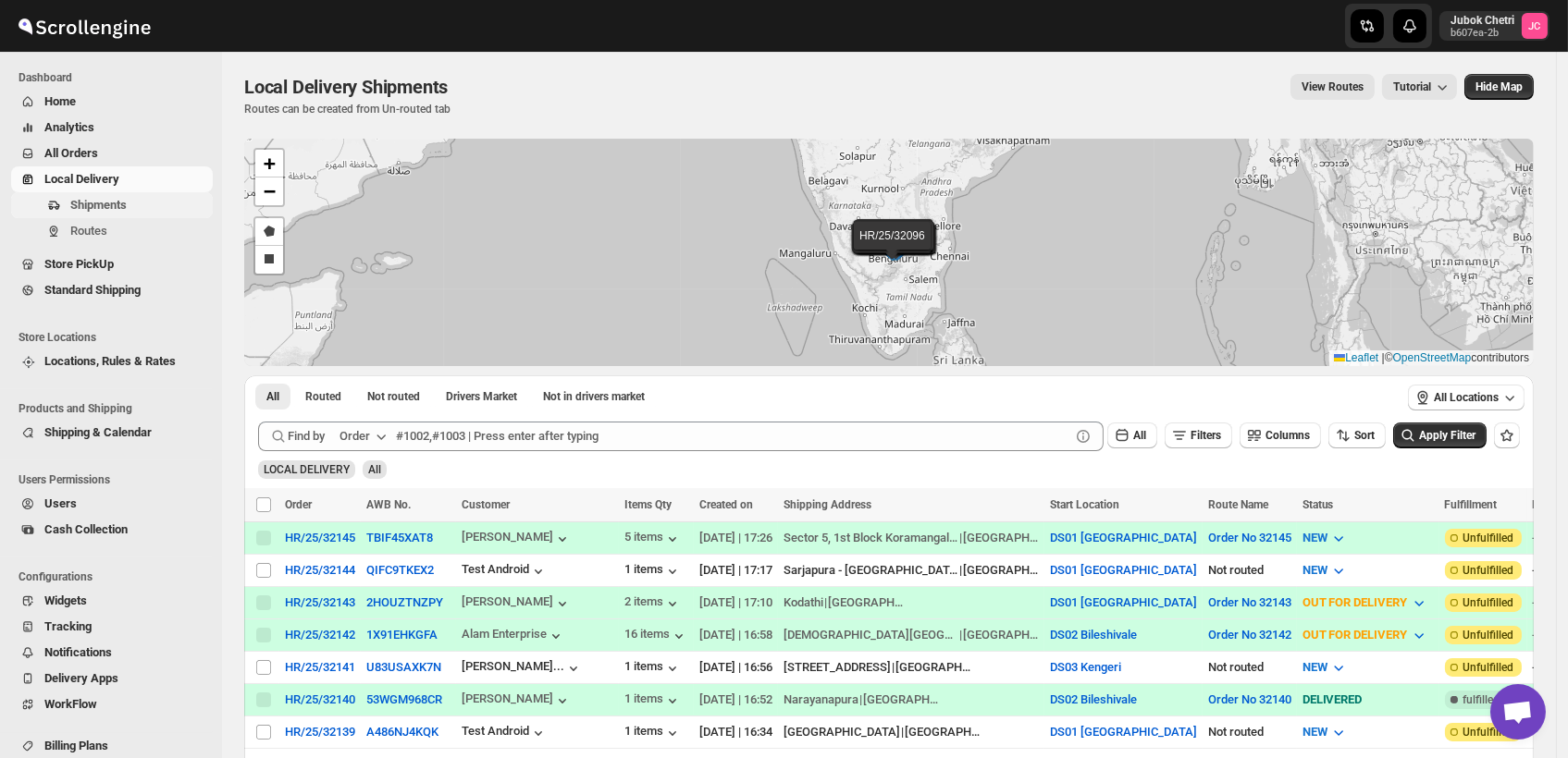
click at [142, 204] on span "Shipments" at bounding box center [139, 205] width 139 height 19
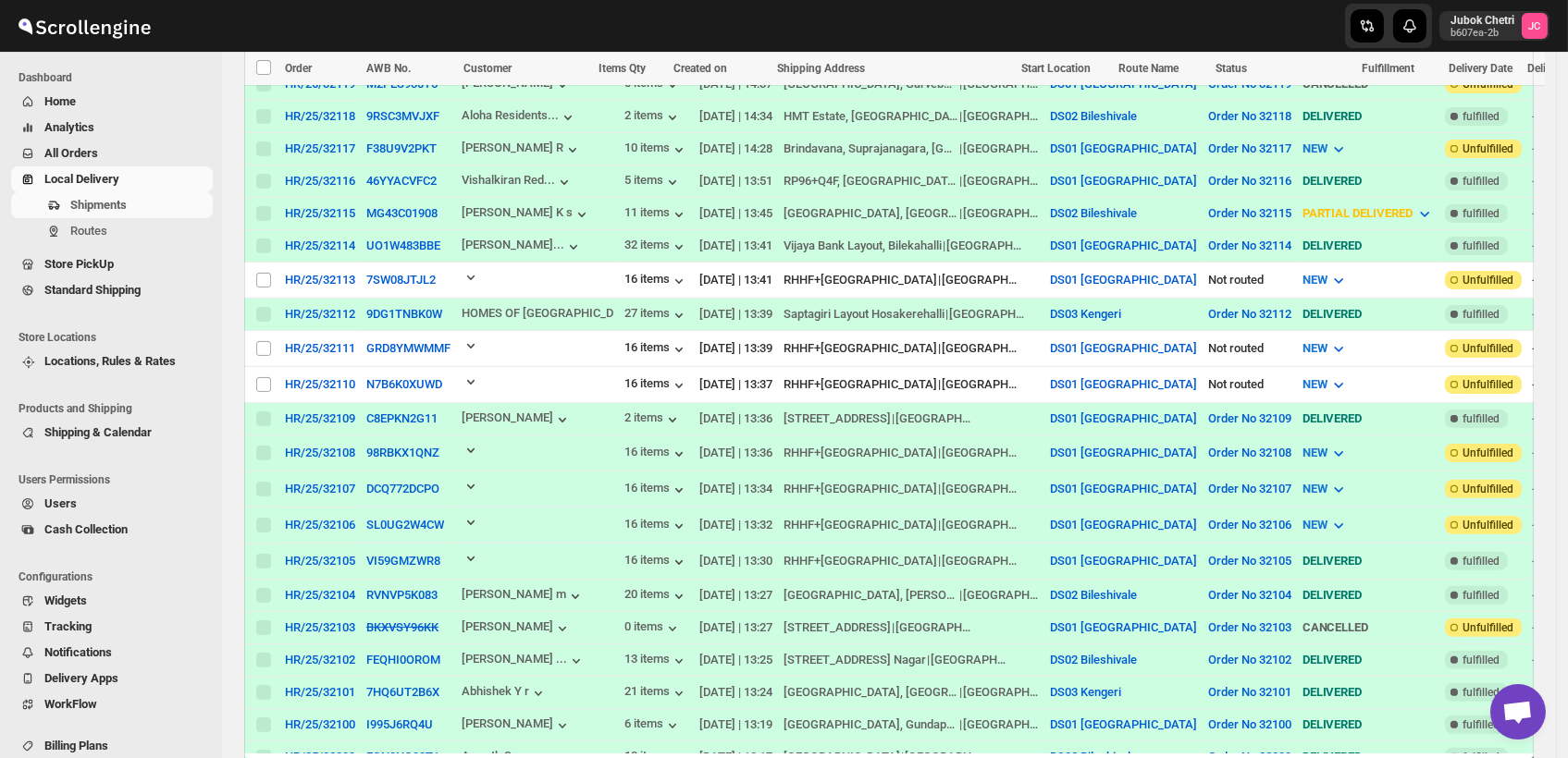
scroll to position [1335, 0]
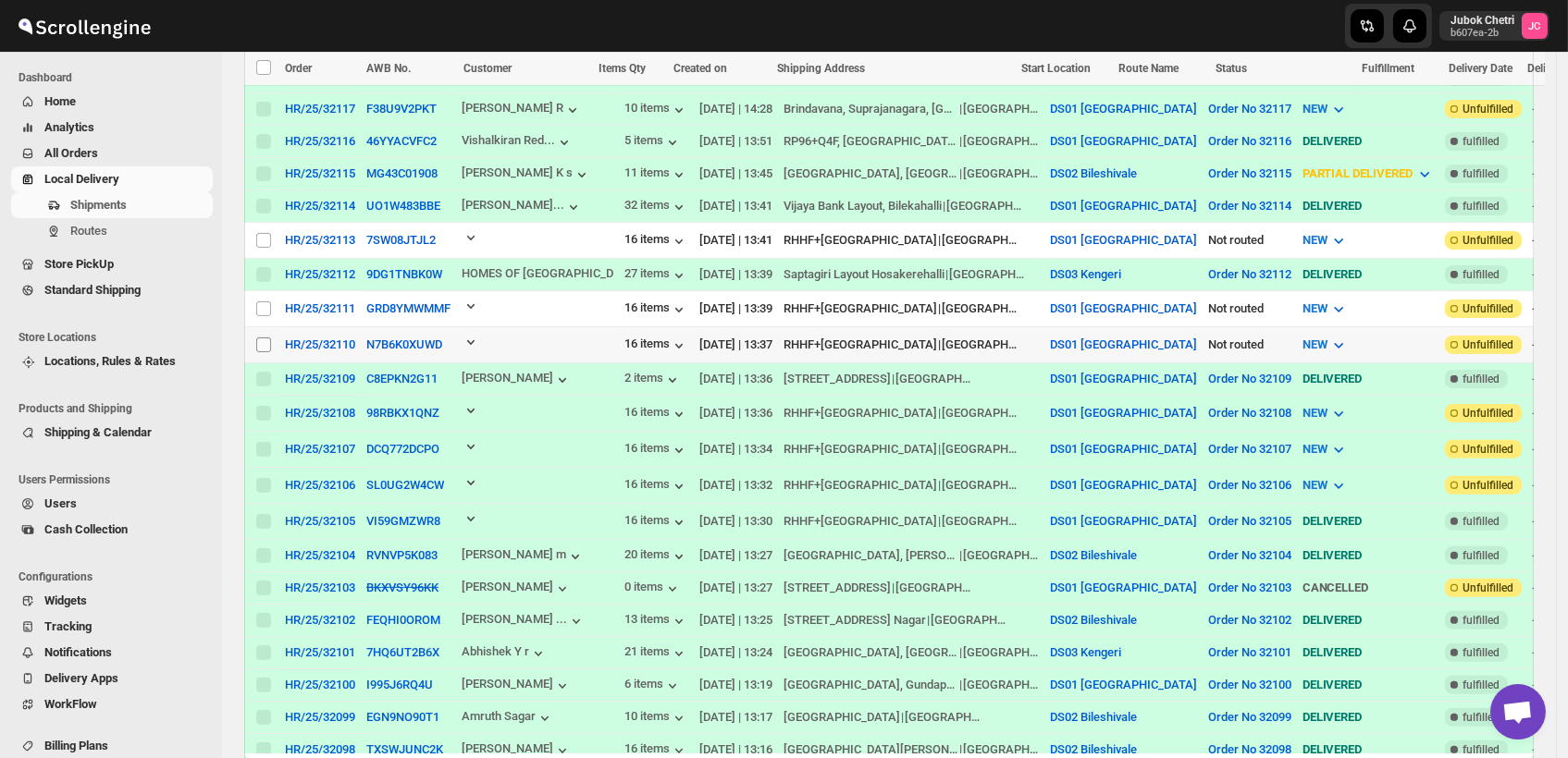
click at [266, 338] on input "Select shipment" at bounding box center [264, 345] width 15 height 15
checkbox input "true"
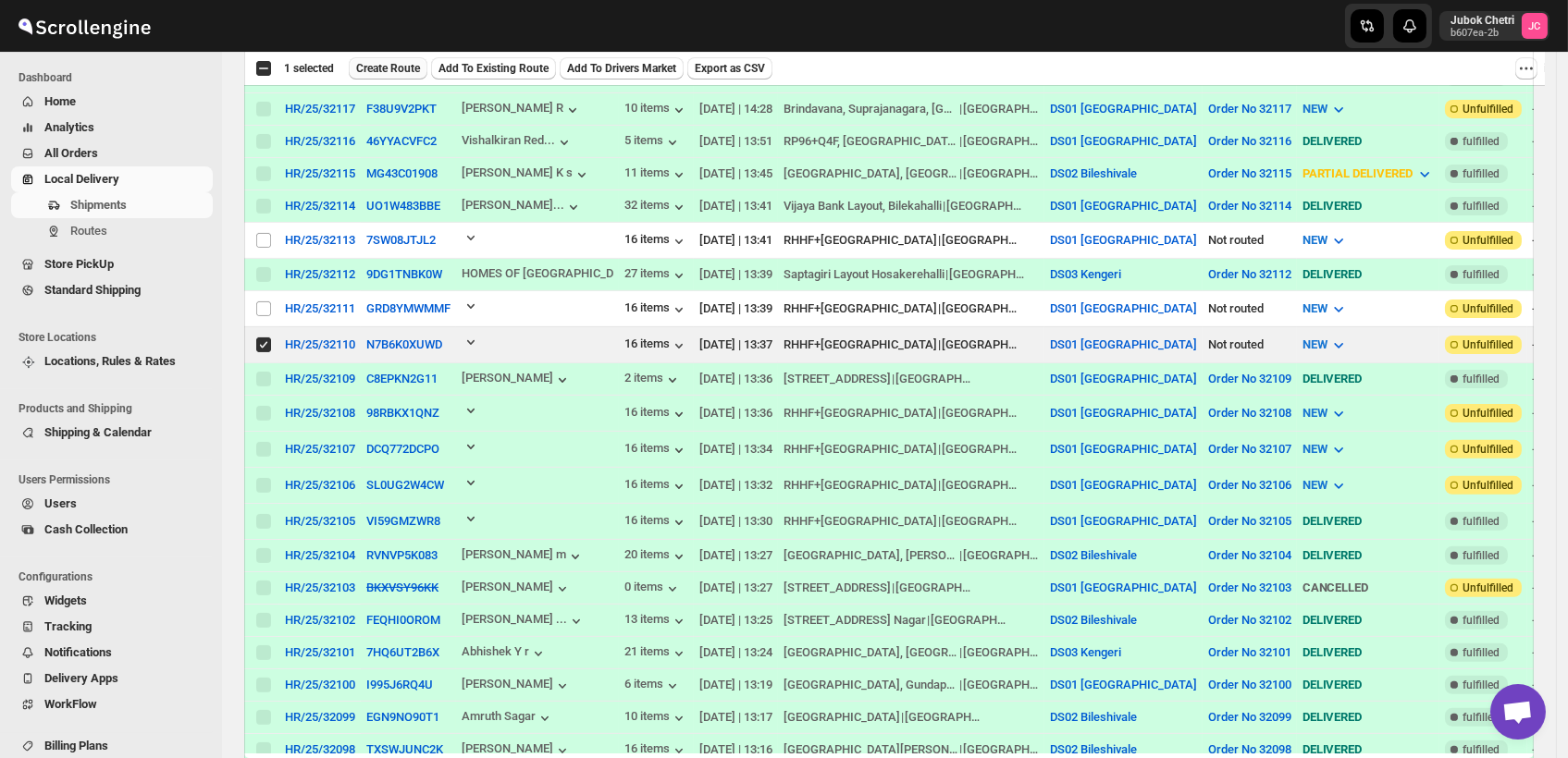
click at [384, 69] on span "Create Route" at bounding box center [387, 69] width 63 height 15
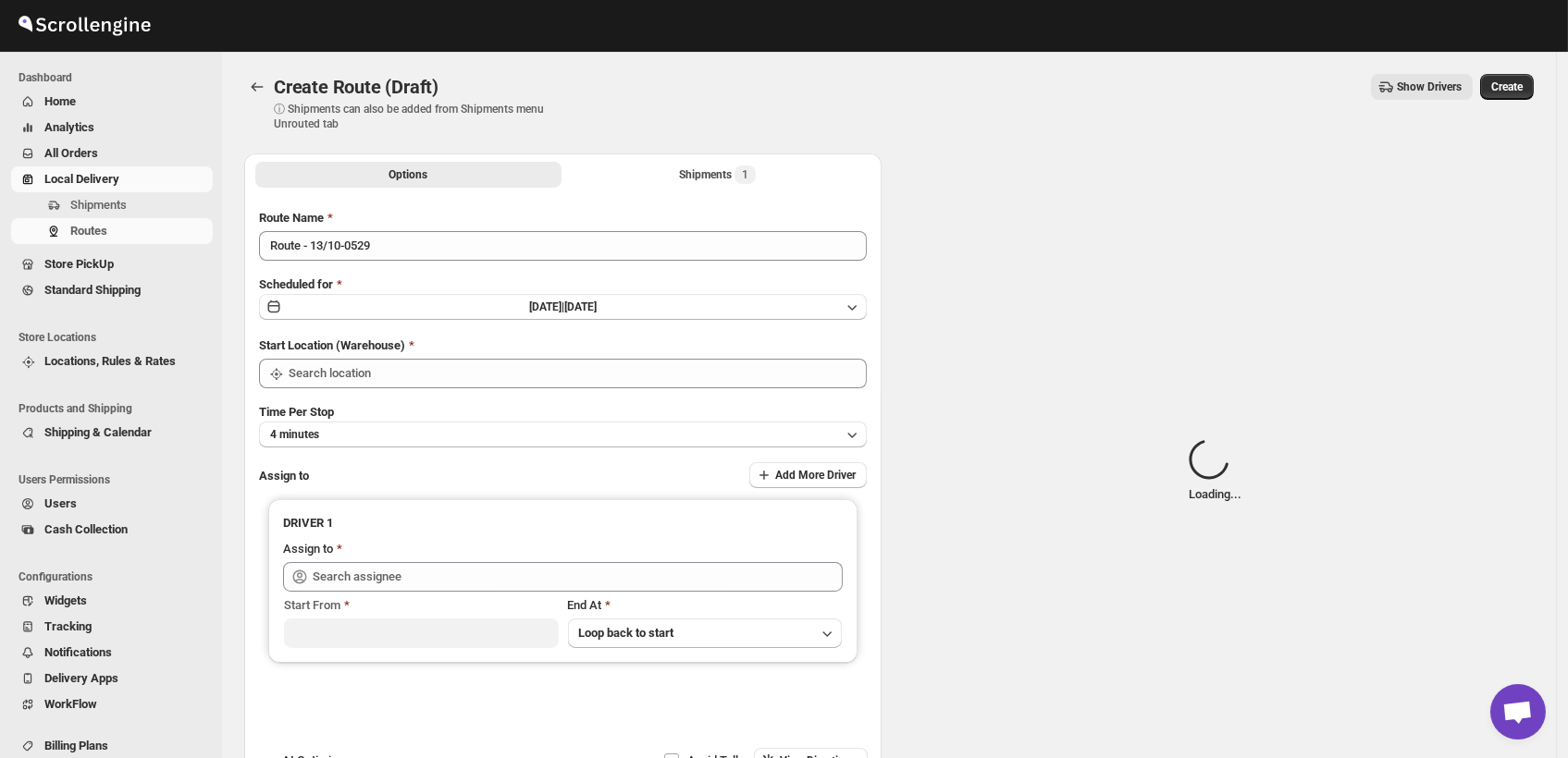
type input "DS01 [GEOGRAPHIC_DATA]"
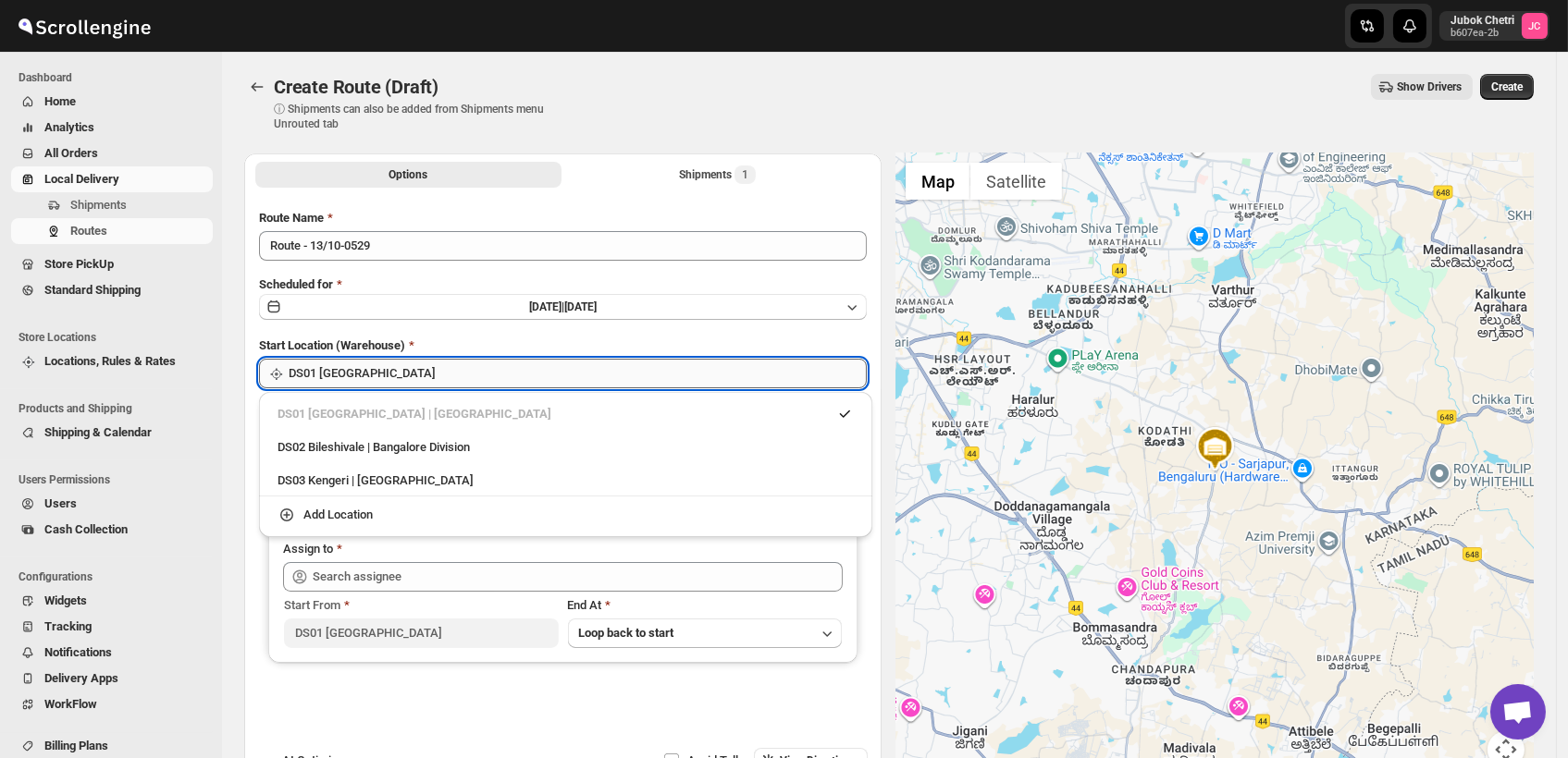
click at [439, 370] on input "DS01 [GEOGRAPHIC_DATA]" at bounding box center [577, 373] width 578 height 29
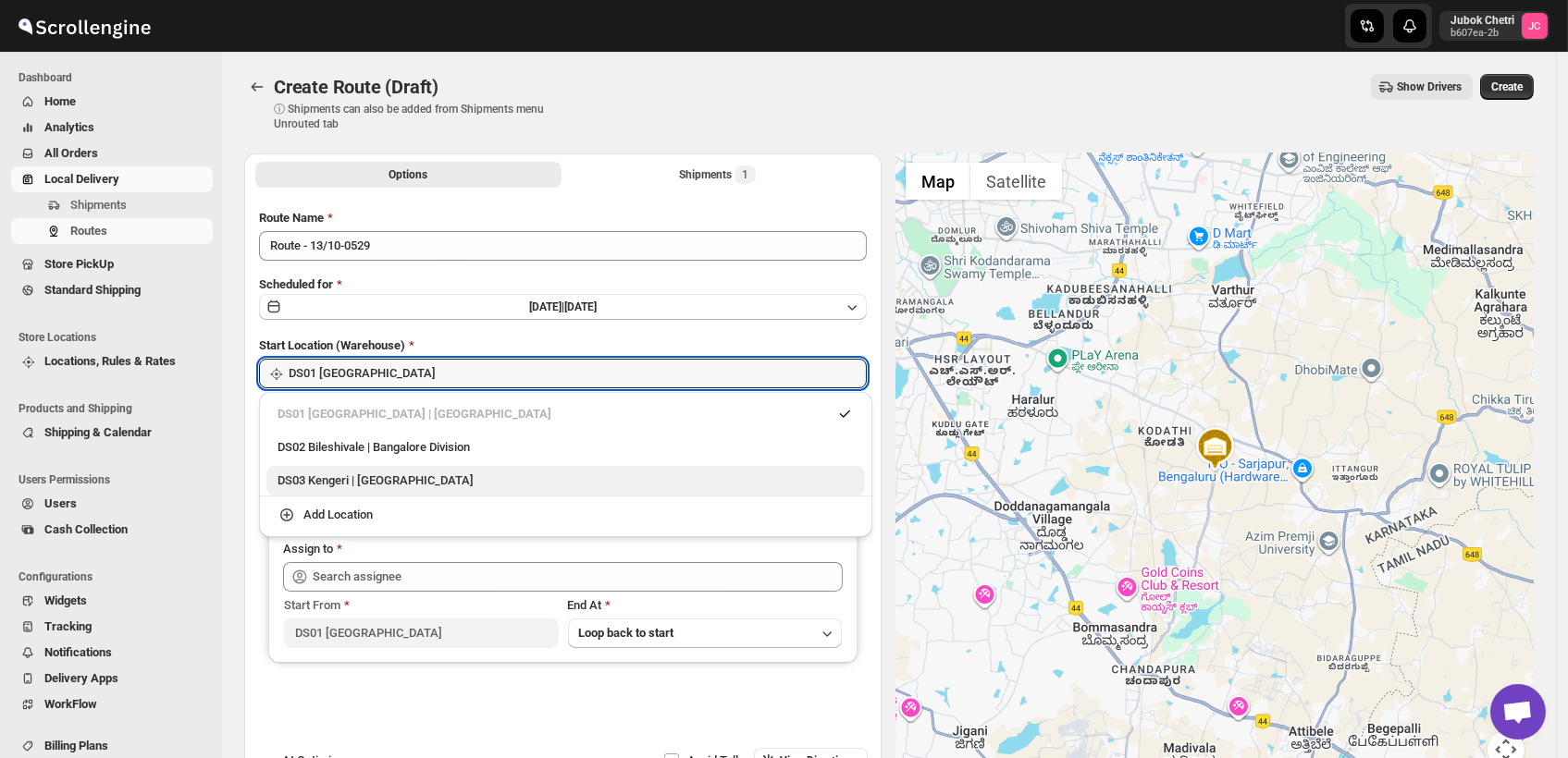
click at [418, 488] on div "DS03 Kengeri | [GEOGRAPHIC_DATA]" at bounding box center [565, 481] width 576 height 19
type input "DS03 Kengeri"
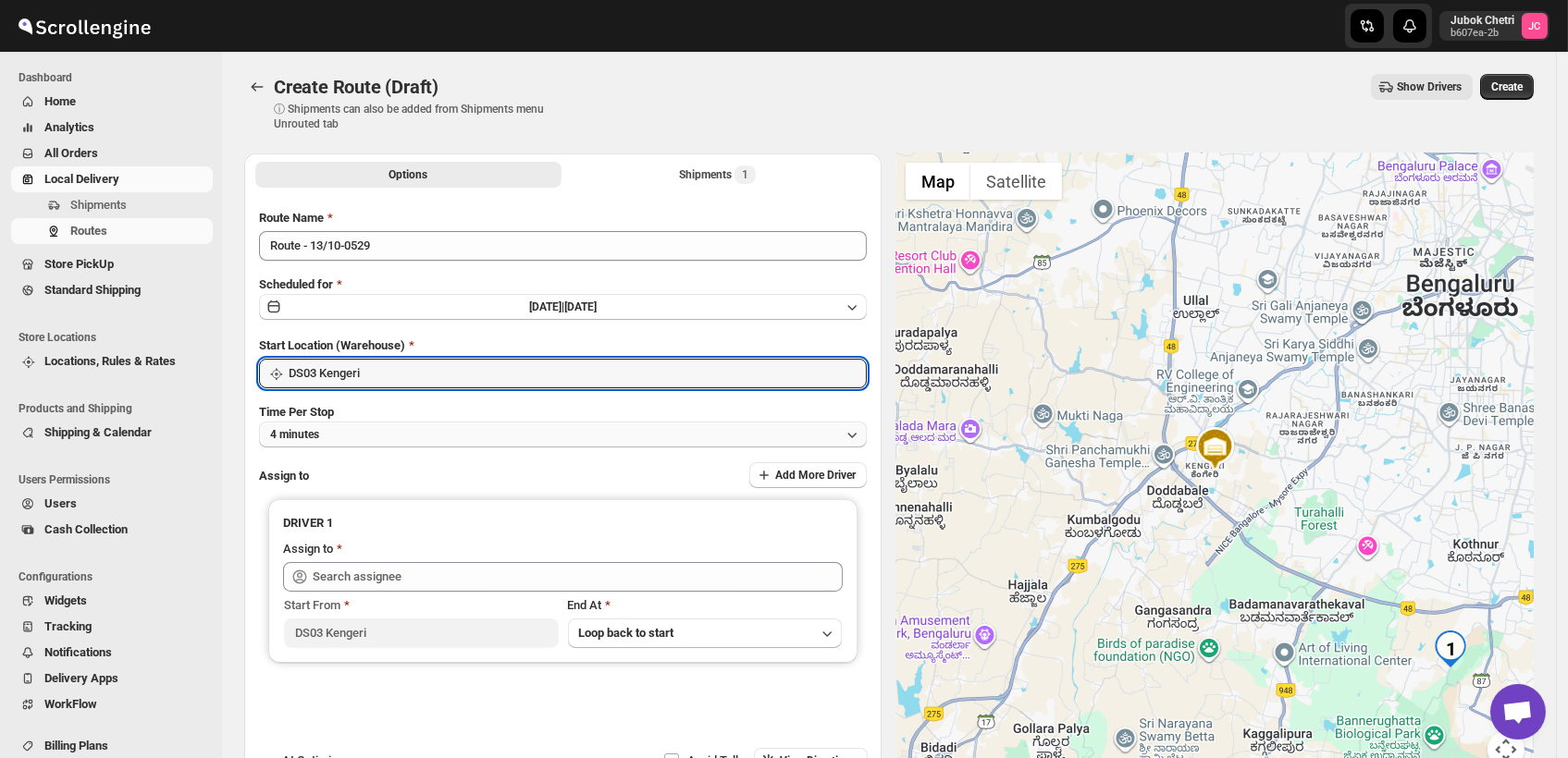
click at [414, 431] on button "4 minutes" at bounding box center [563, 434] width 608 height 26
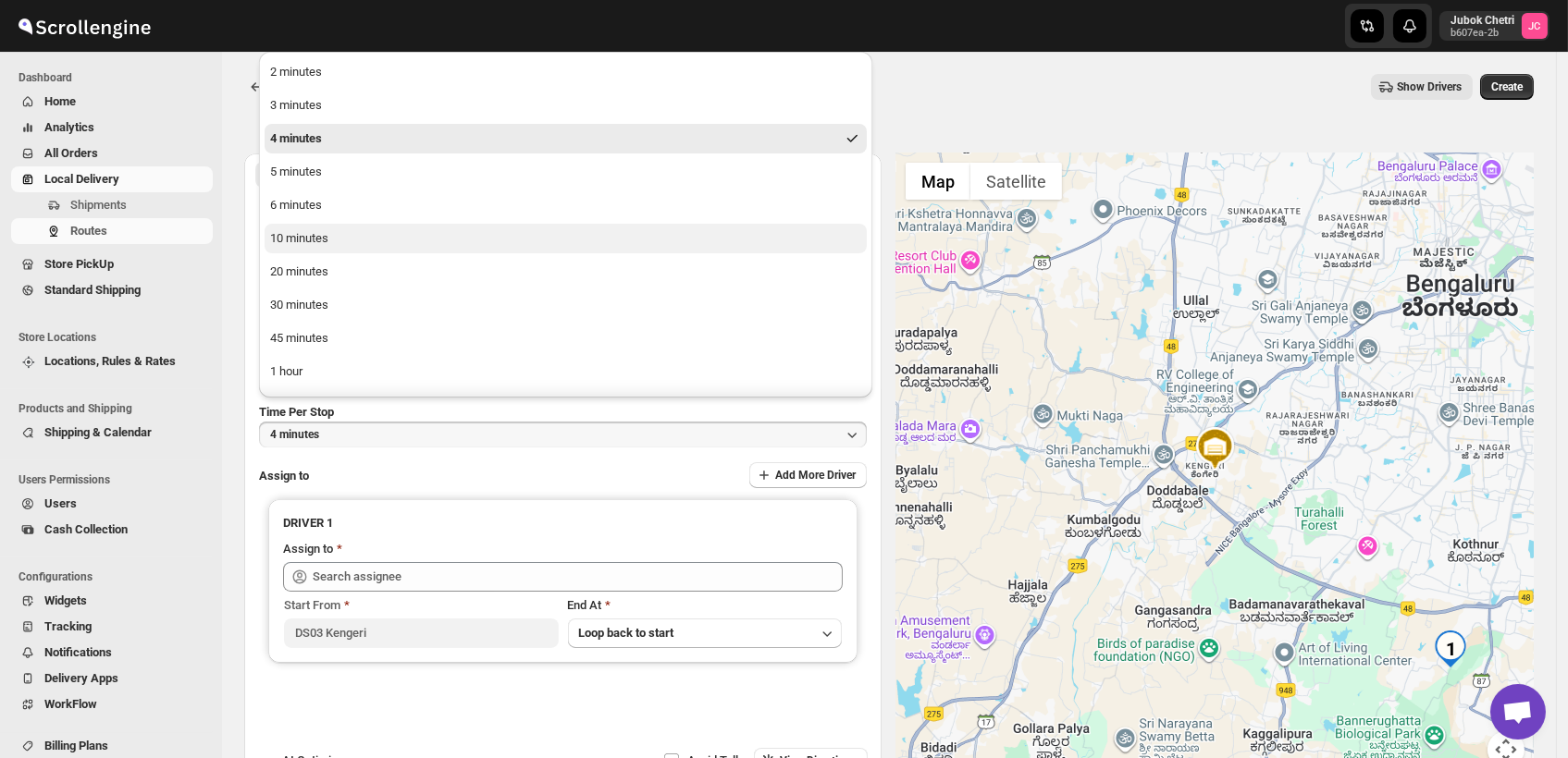
click at [296, 246] on div "10 minutes" at bounding box center [299, 238] width 59 height 19
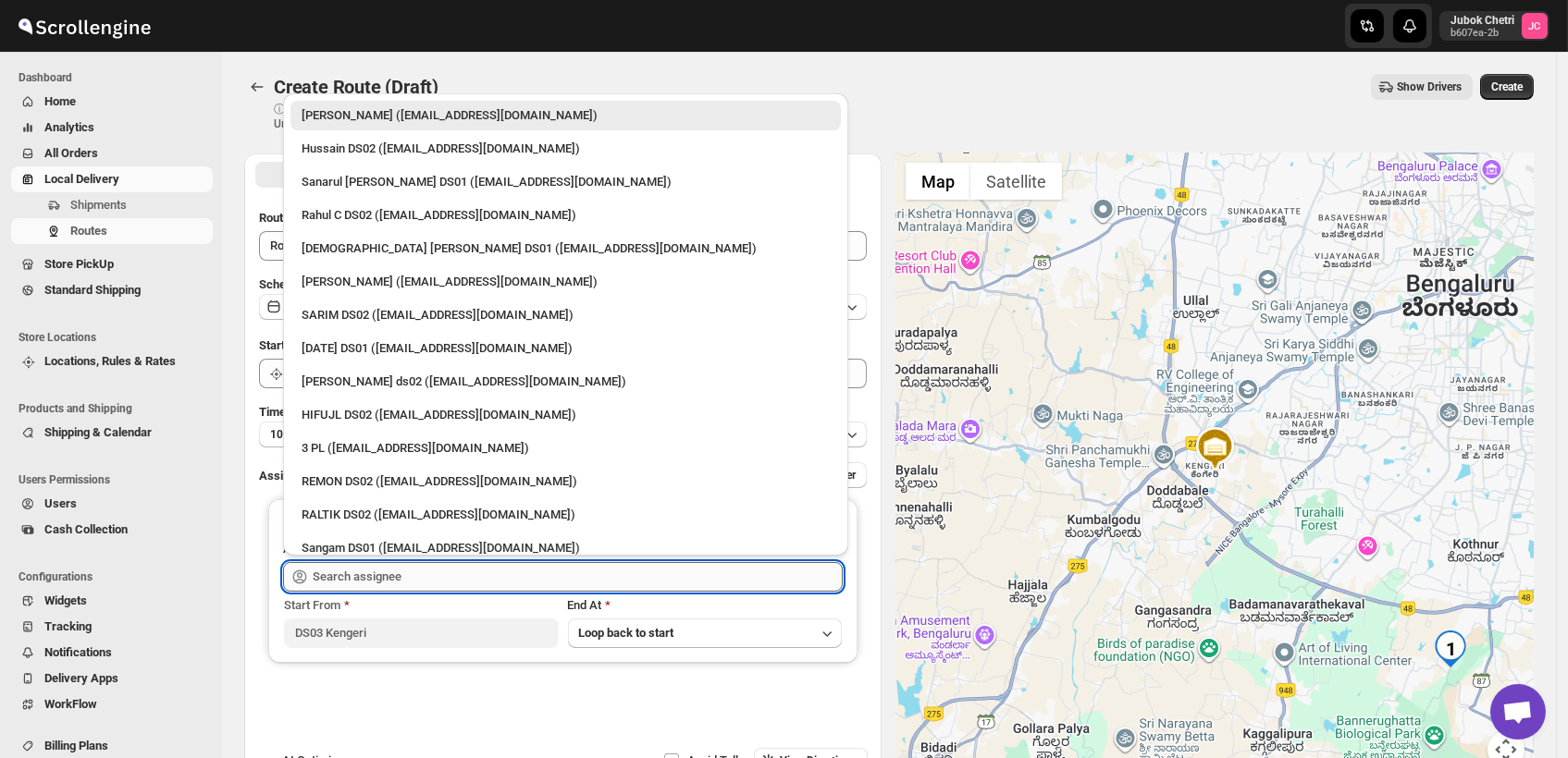
click at [366, 577] on input "text" at bounding box center [577, 576] width 530 height 29
click at [362, 451] on div "3 PL ([EMAIL_ADDRESS][DOMAIN_NAME])" at bounding box center [566, 449] width 528 height 19
type input "3 PL ([EMAIL_ADDRESS][DOMAIN_NAME])"
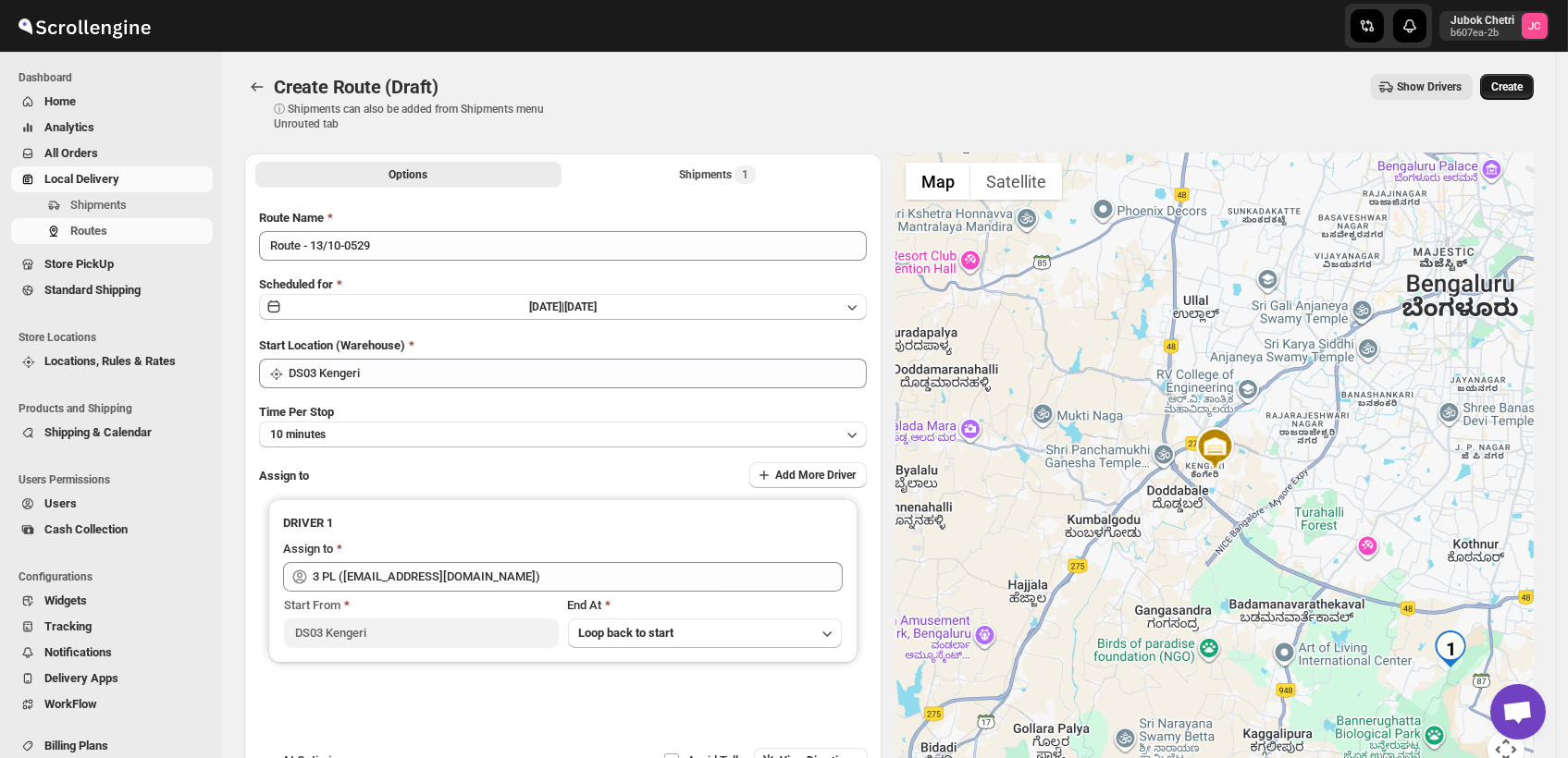
click at [1521, 91] on span "Create" at bounding box center [1506, 87] width 31 height 15
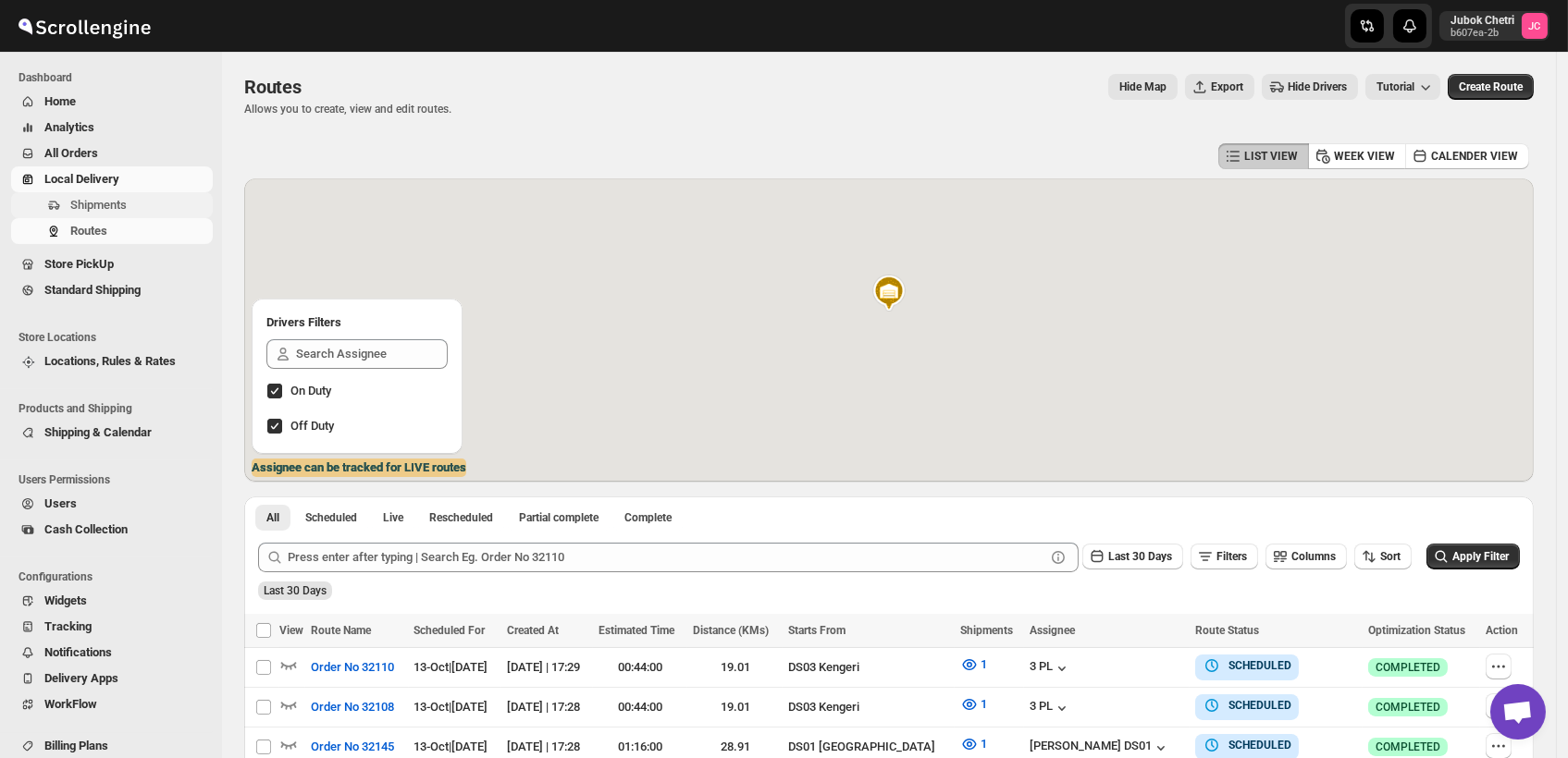
click at [145, 202] on span "Shipments" at bounding box center [139, 205] width 139 height 19
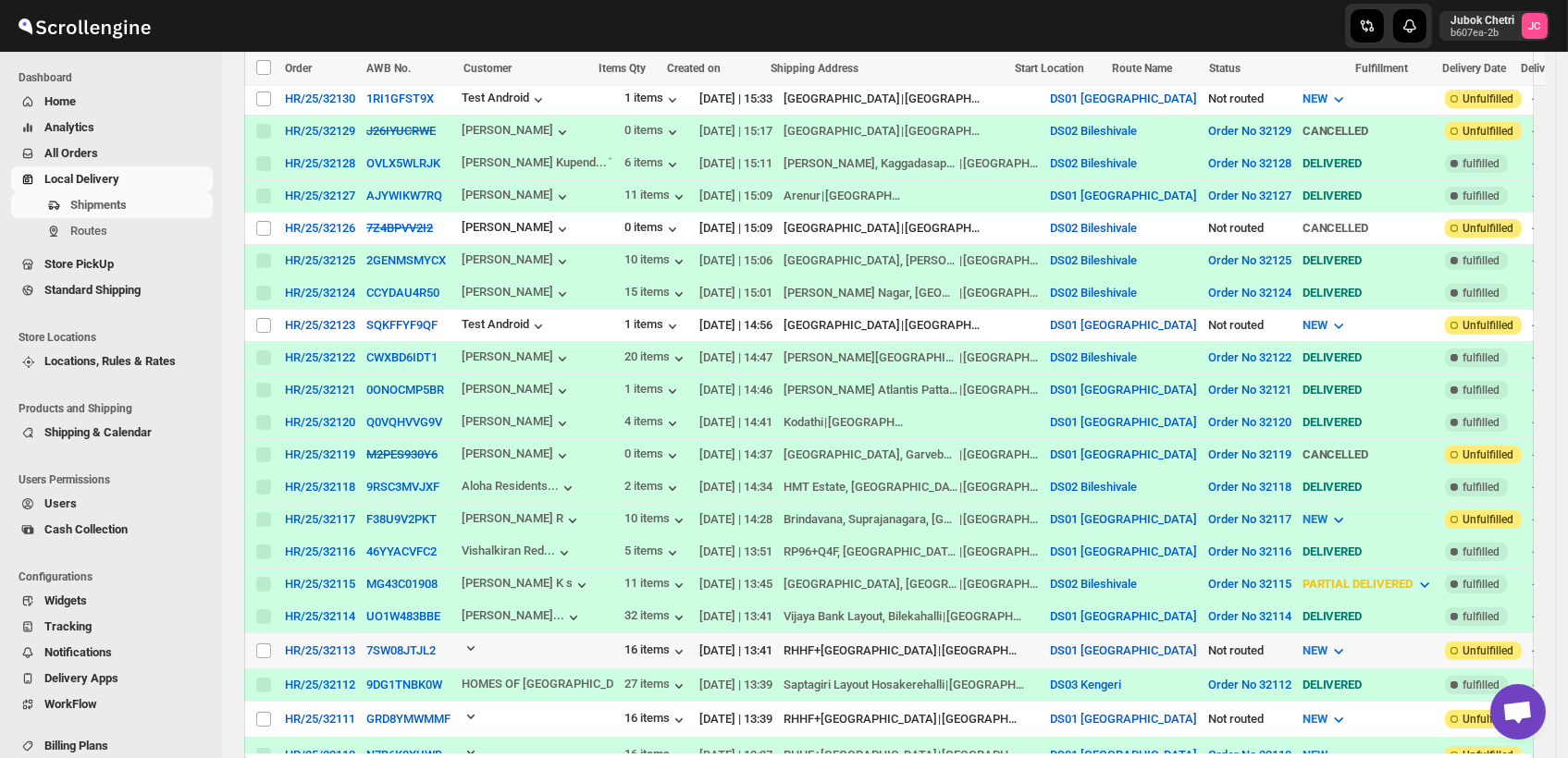
scroll to position [1130, 0]
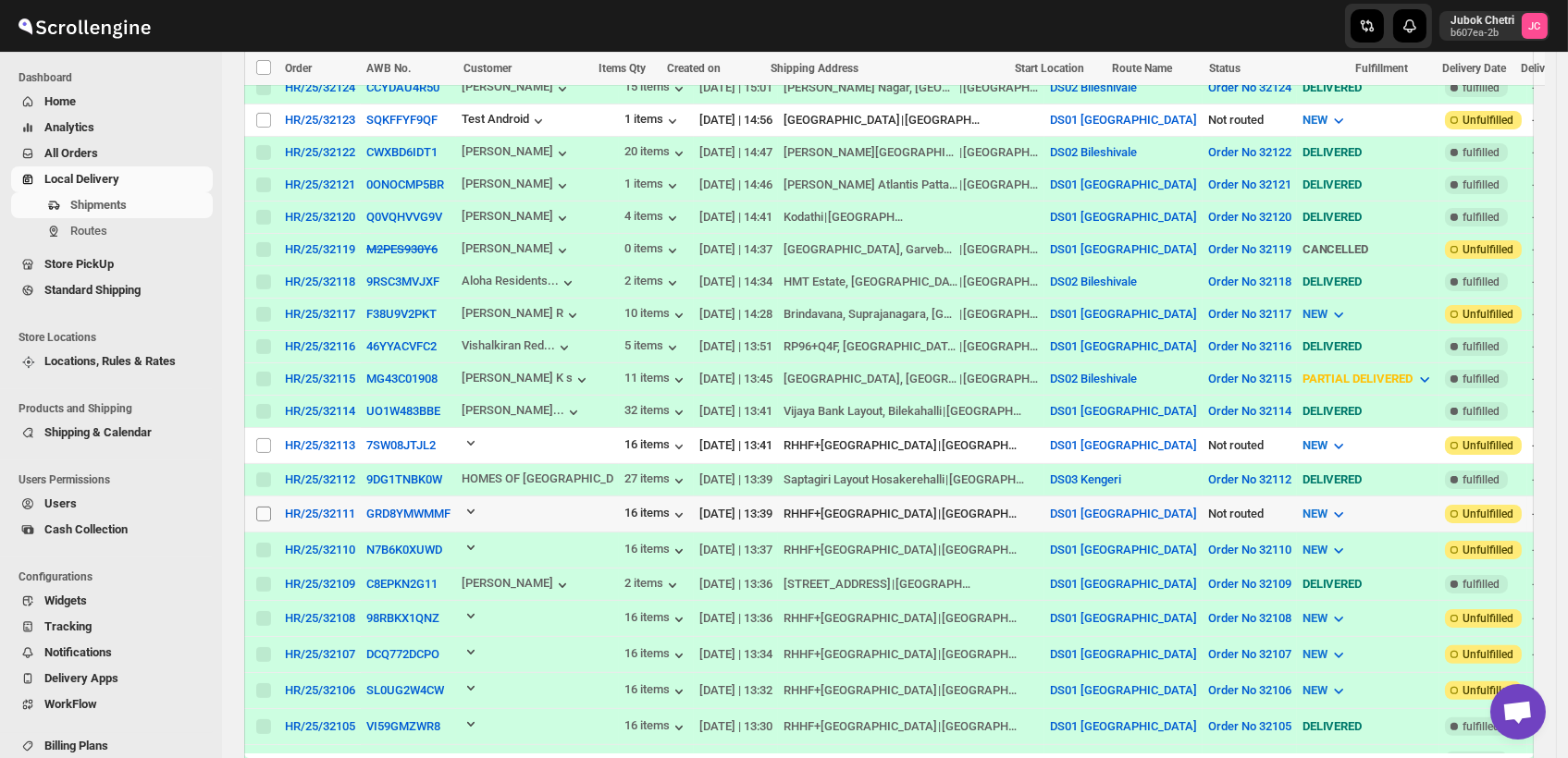
click at [260, 507] on input "Select shipment" at bounding box center [264, 515] width 15 height 15
checkbox input "true"
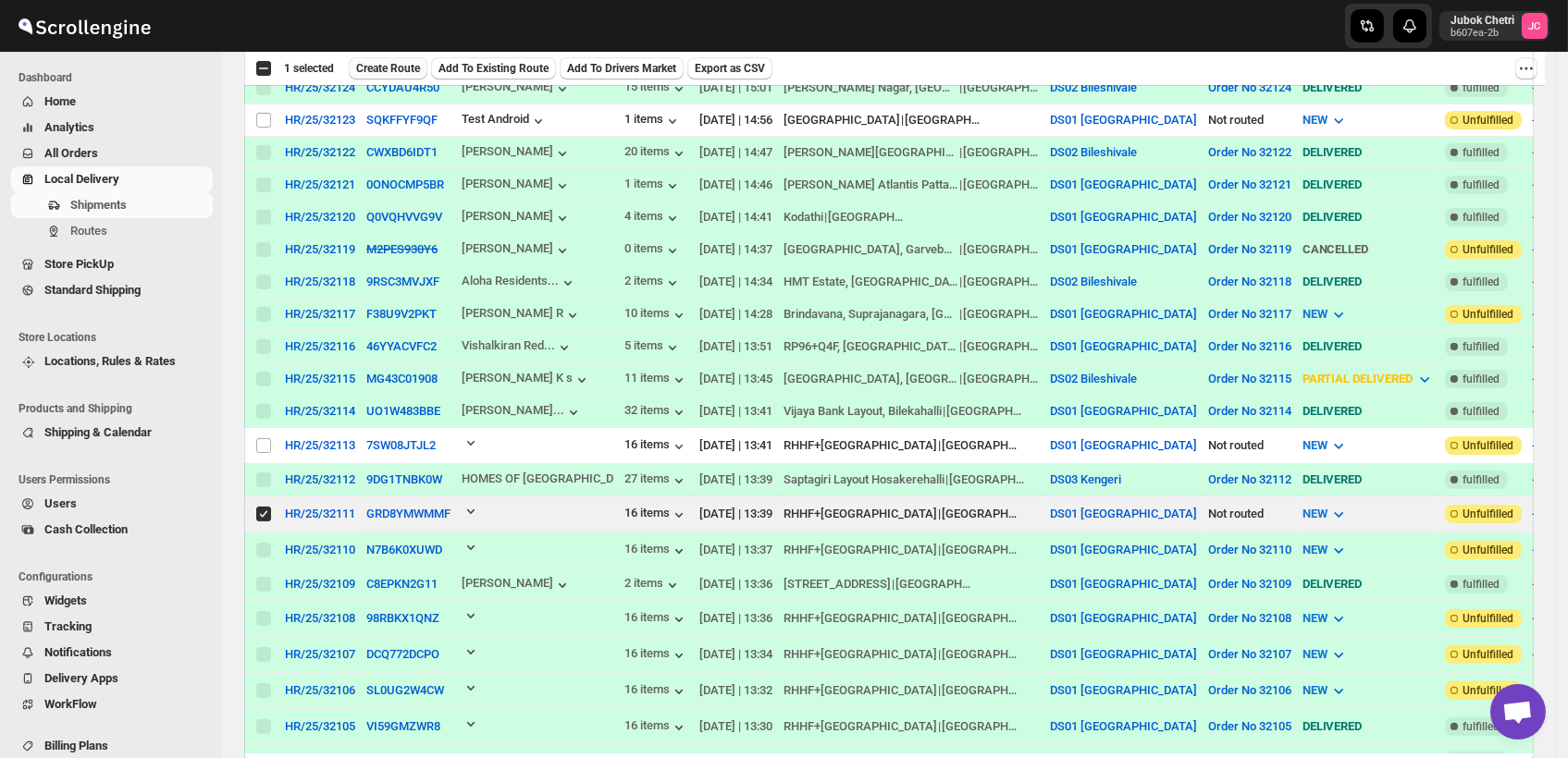
click at [393, 62] on button "Create Route" at bounding box center [387, 68] width 79 height 22
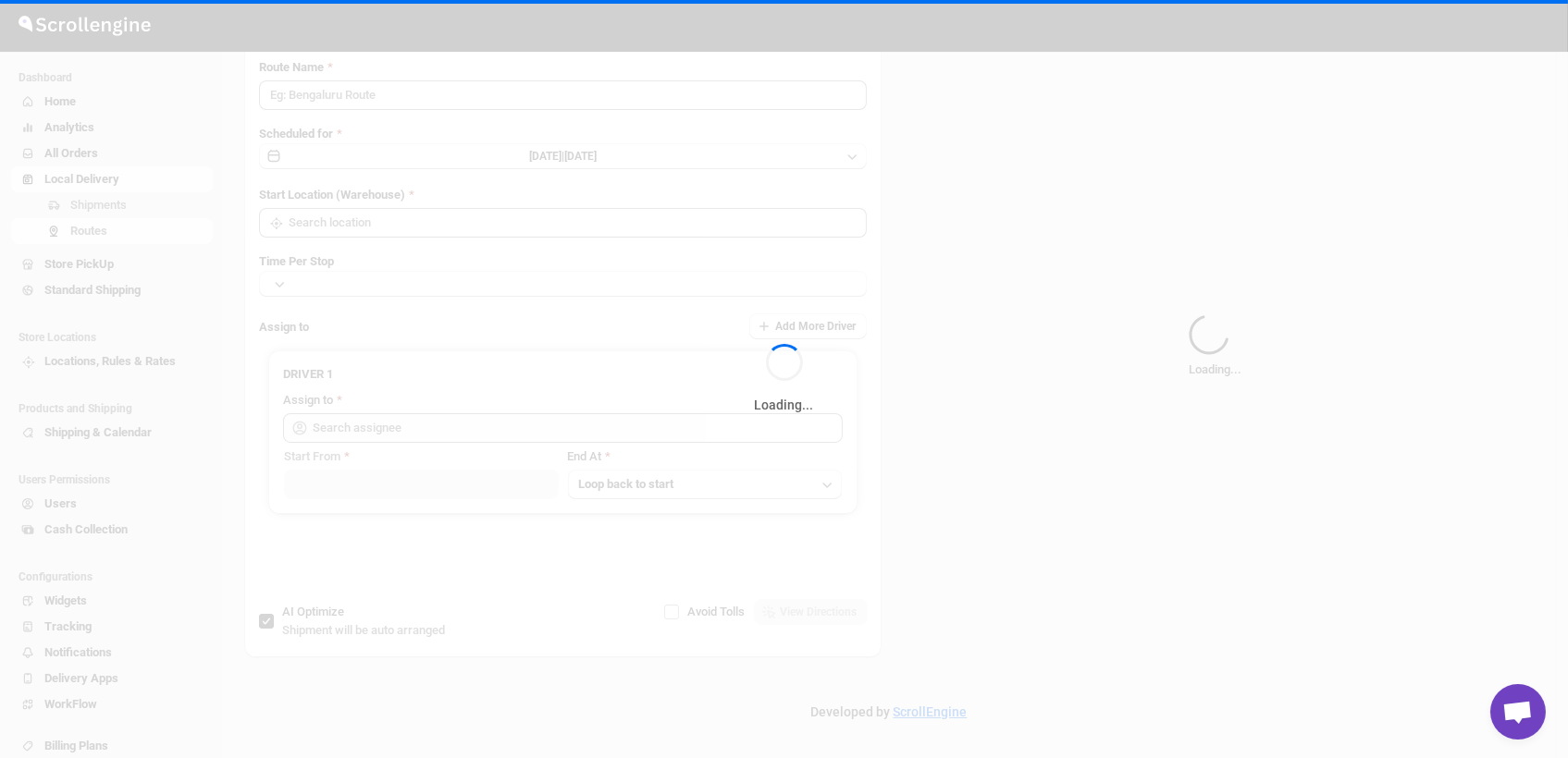
type input "Route - 13/10-0529"
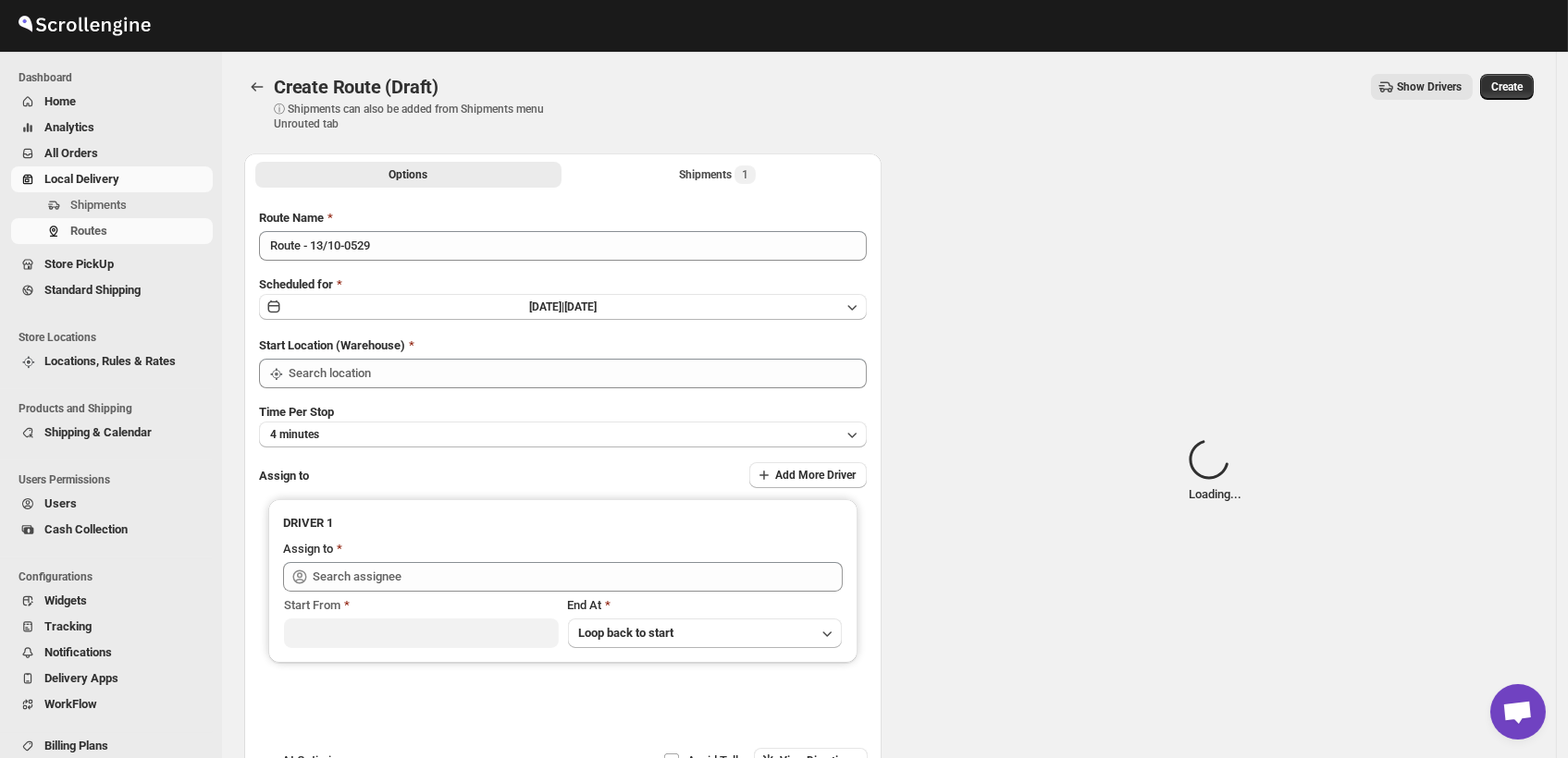
type input "DS01 [GEOGRAPHIC_DATA]"
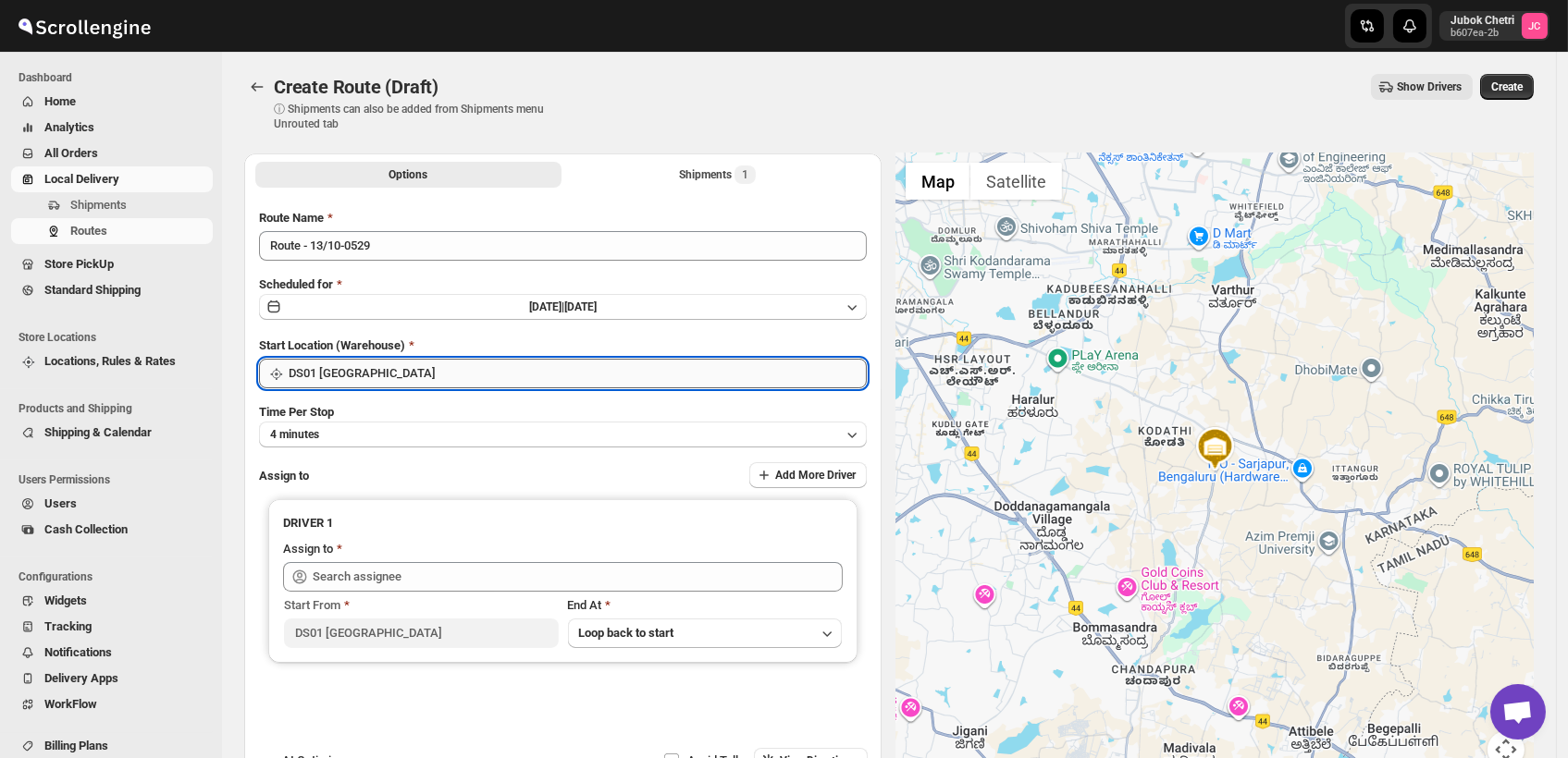
click at [407, 372] on input "DS01 [GEOGRAPHIC_DATA]" at bounding box center [577, 373] width 578 height 29
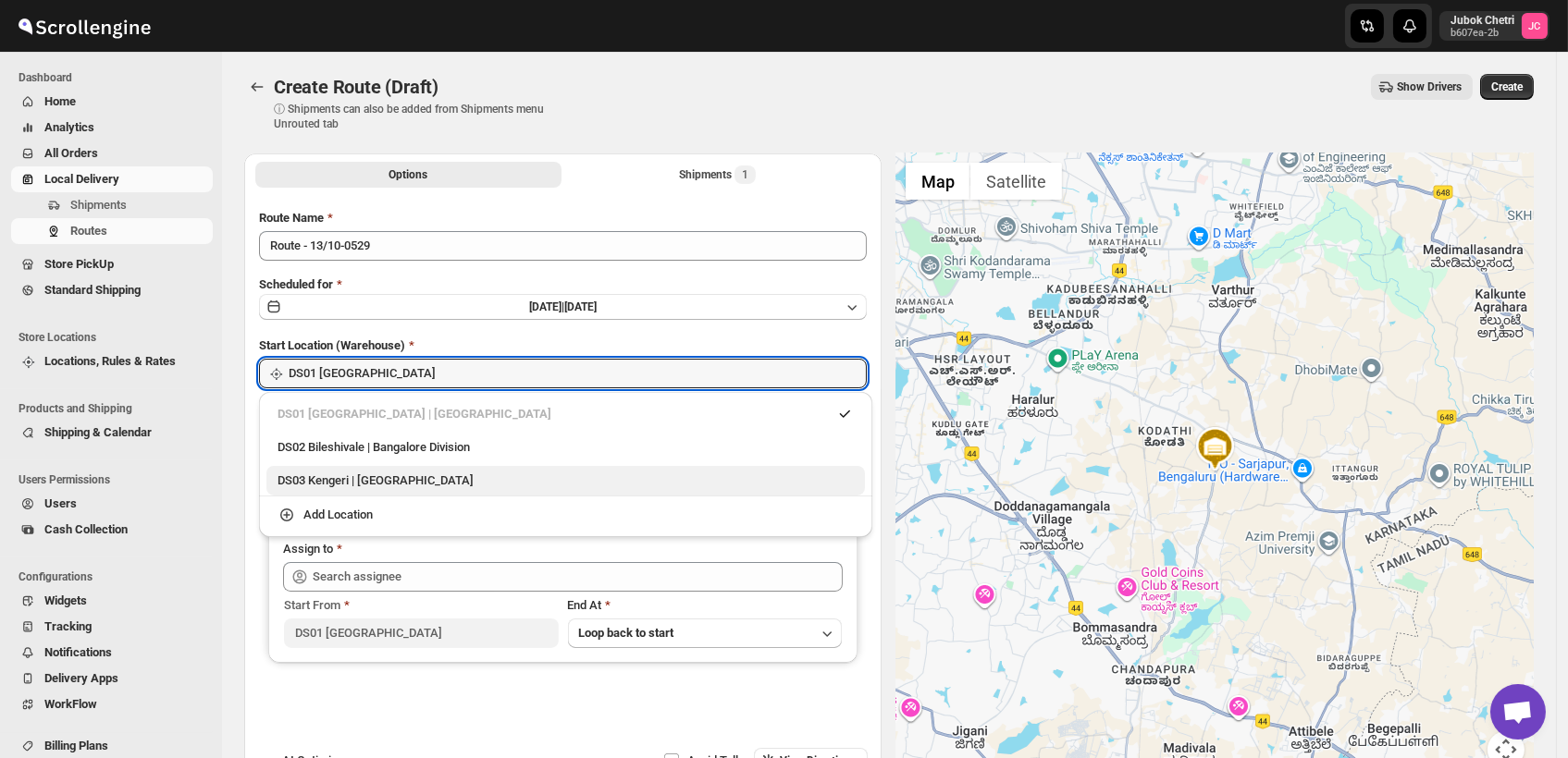
click at [427, 476] on div "DS03 Kengeri | [GEOGRAPHIC_DATA]" at bounding box center [565, 481] width 576 height 19
type input "DS03 Kengeri"
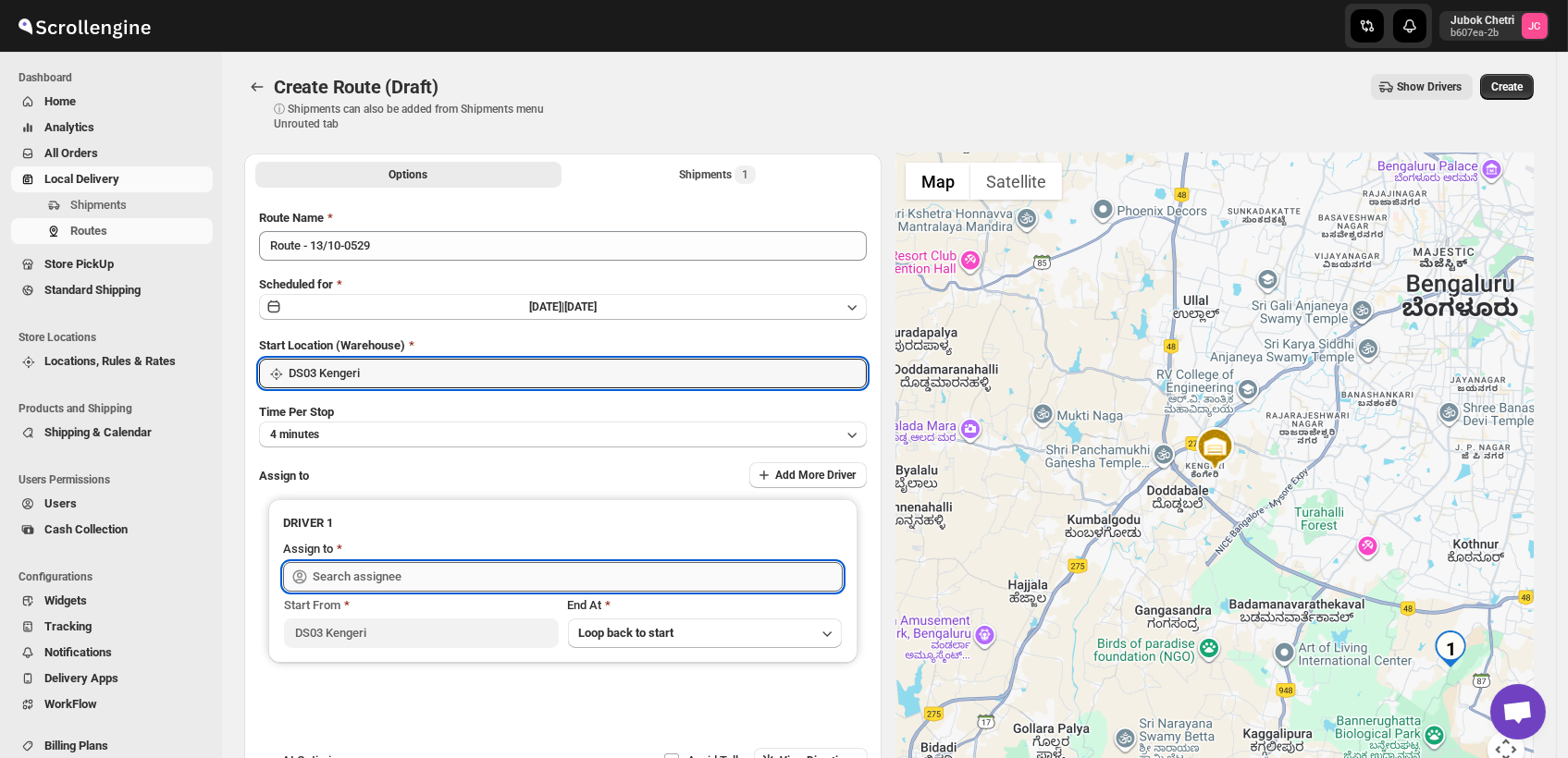
click at [429, 579] on input "text" at bounding box center [577, 576] width 530 height 29
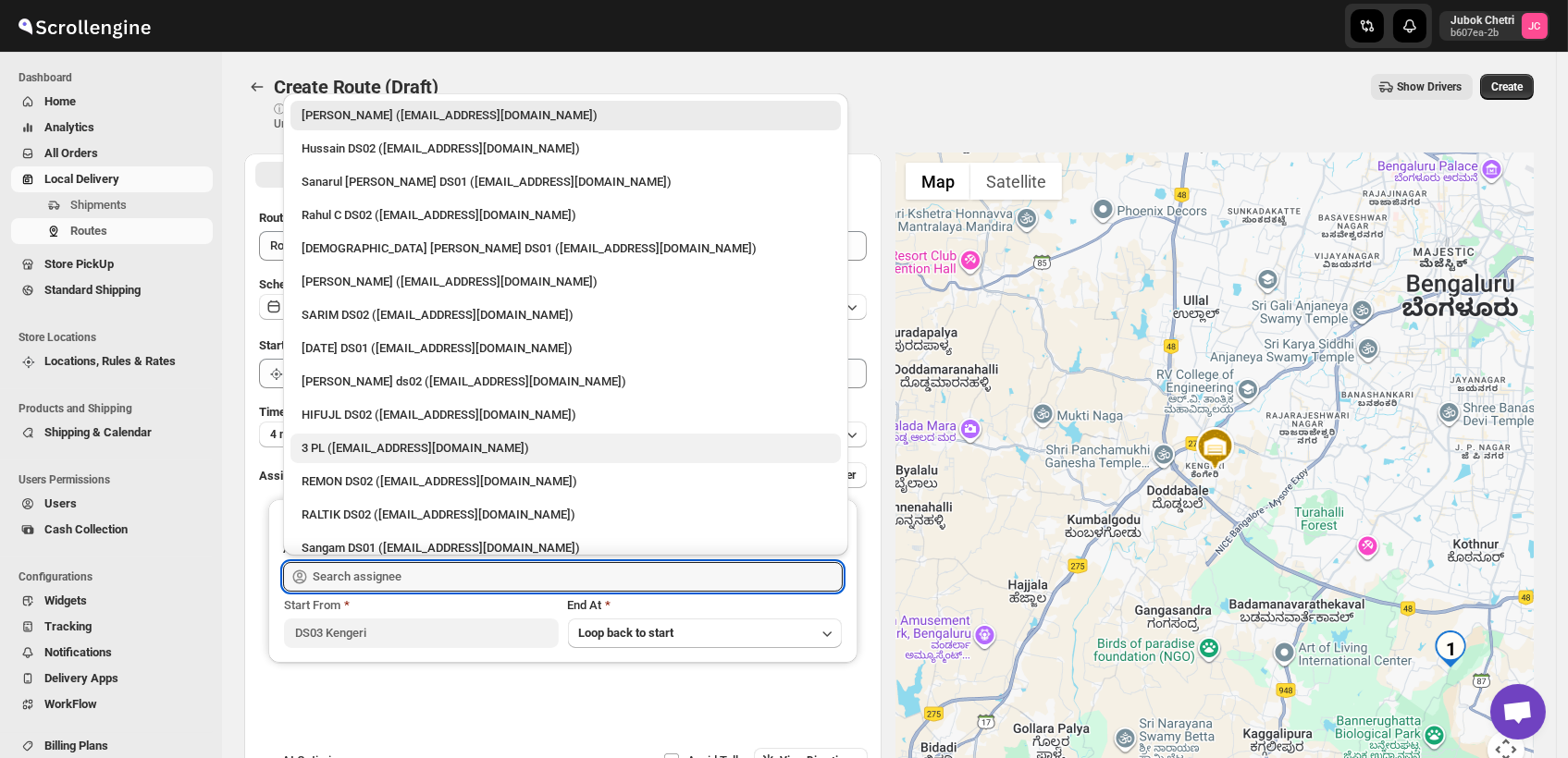
click at [364, 453] on div "3 PL ([EMAIL_ADDRESS][DOMAIN_NAME])" at bounding box center [566, 449] width 528 height 19
type input "3 PL ([EMAIL_ADDRESS][DOMAIN_NAME])"
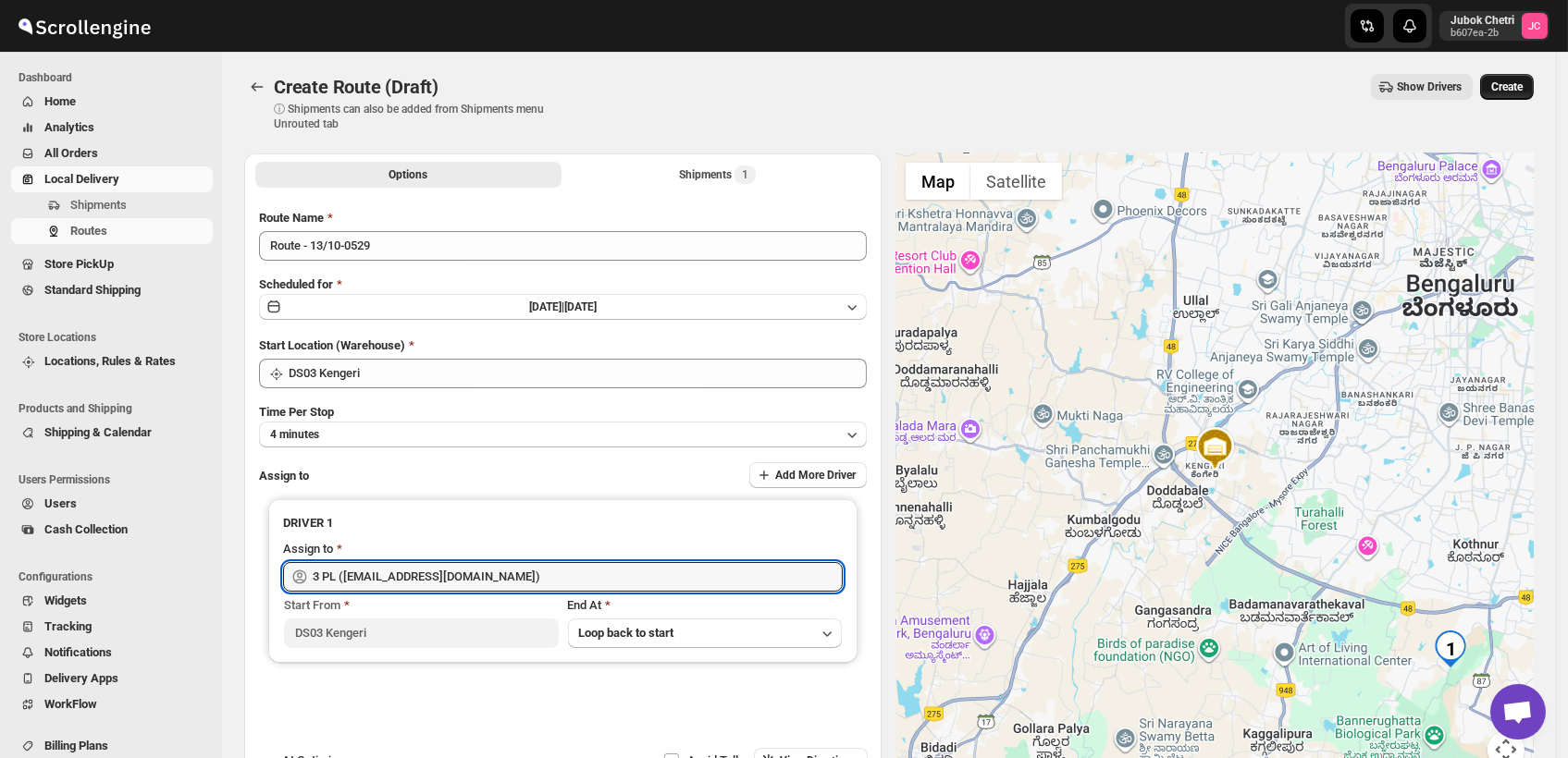
click at [1525, 78] on button "Create" at bounding box center [1506, 86] width 54 height 26
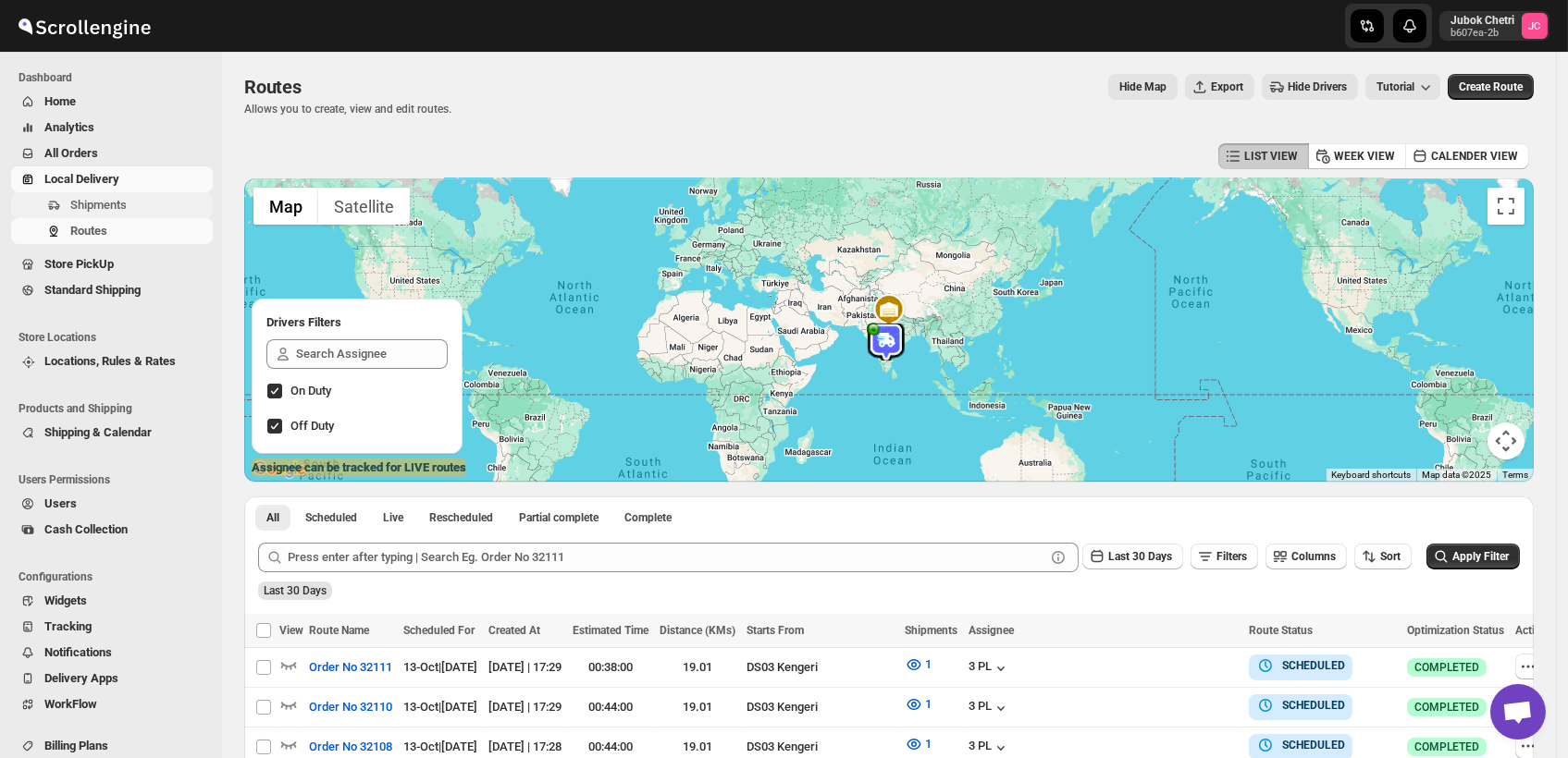
click at [130, 206] on span "Shipments" at bounding box center [139, 205] width 139 height 19
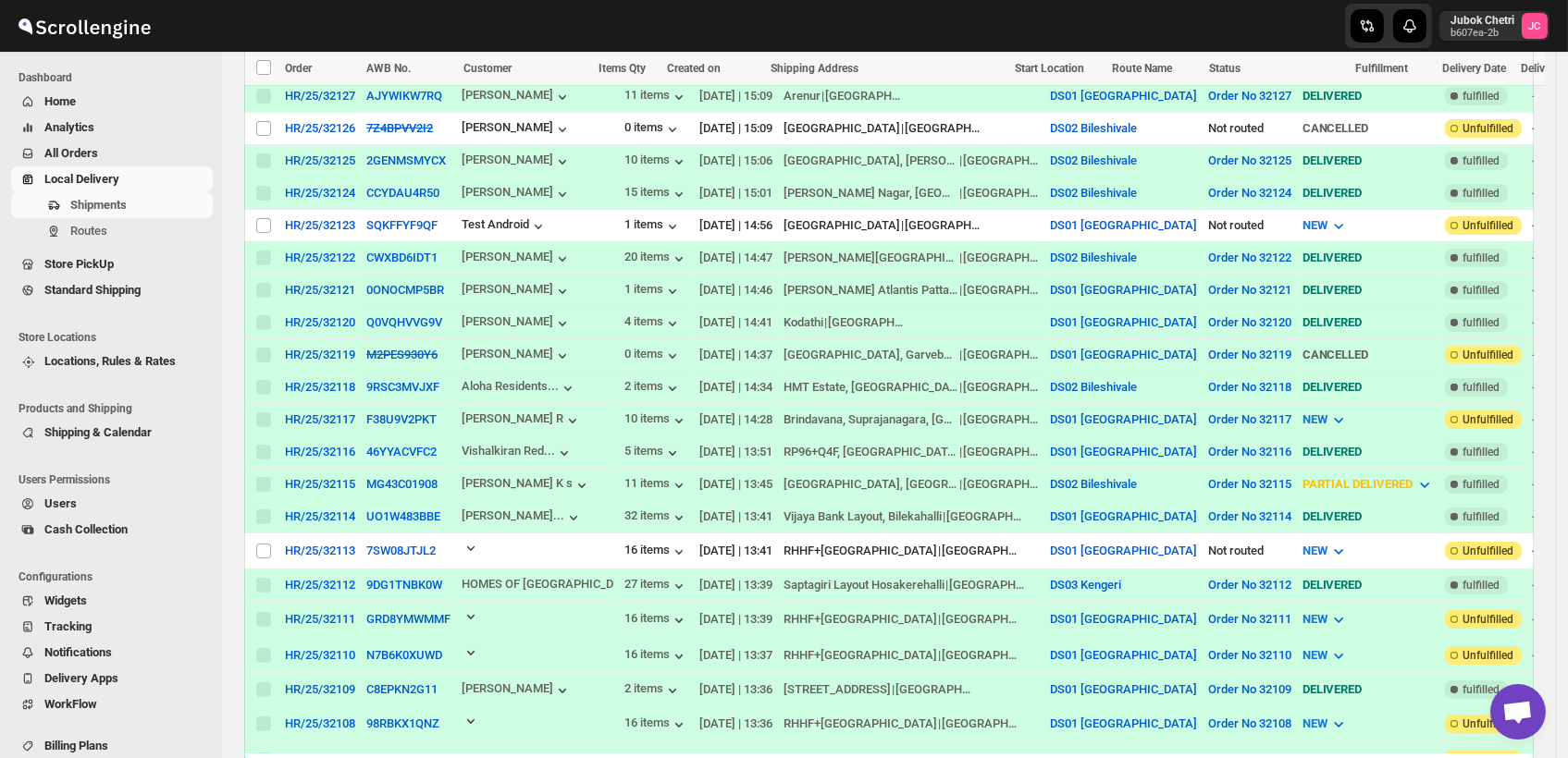
scroll to position [1028, 0]
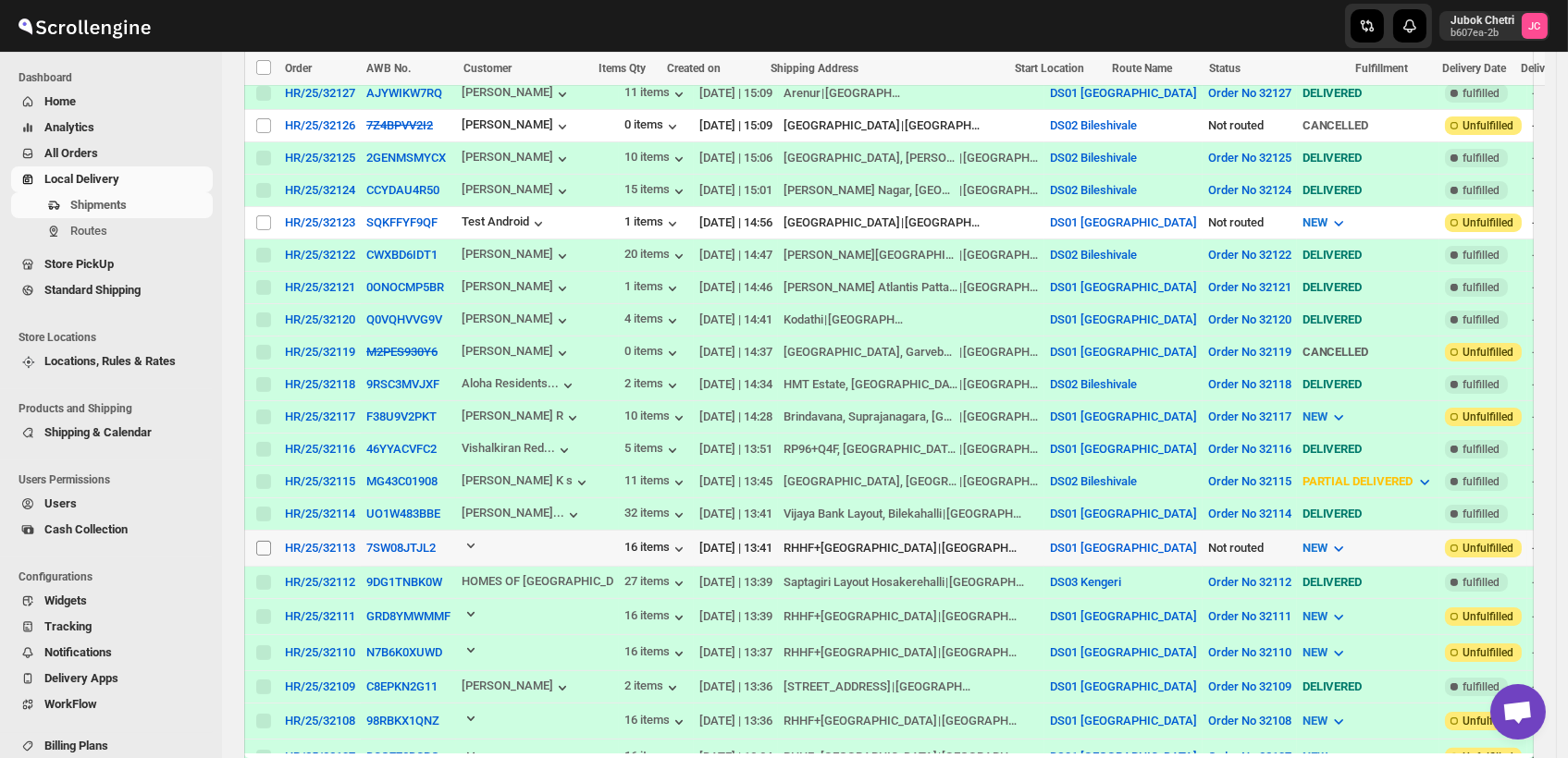
click at [265, 541] on input "Select shipment" at bounding box center [264, 549] width 15 height 15
checkbox input "true"
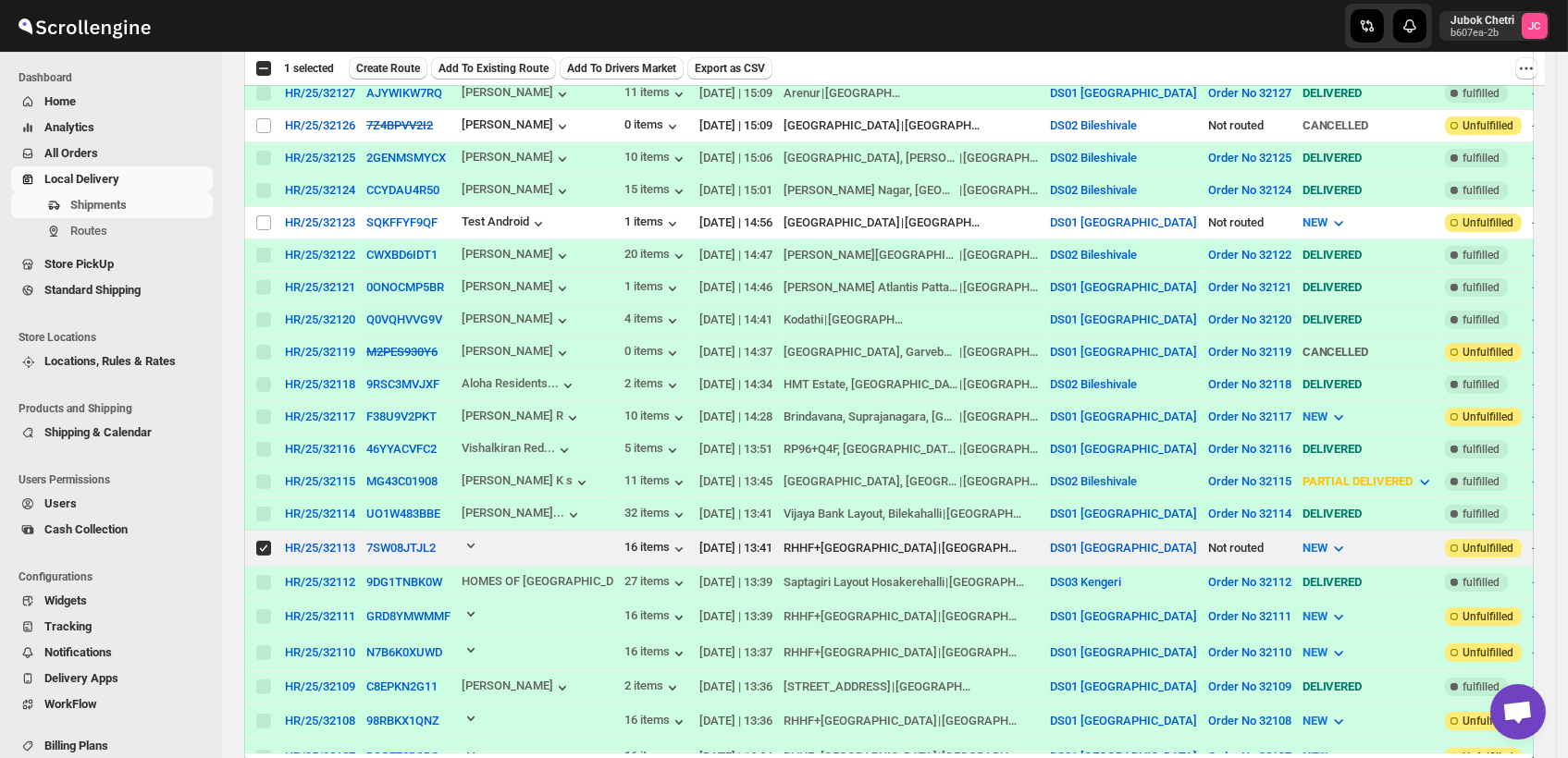
click at [385, 64] on span "Create Route" at bounding box center [387, 69] width 63 height 15
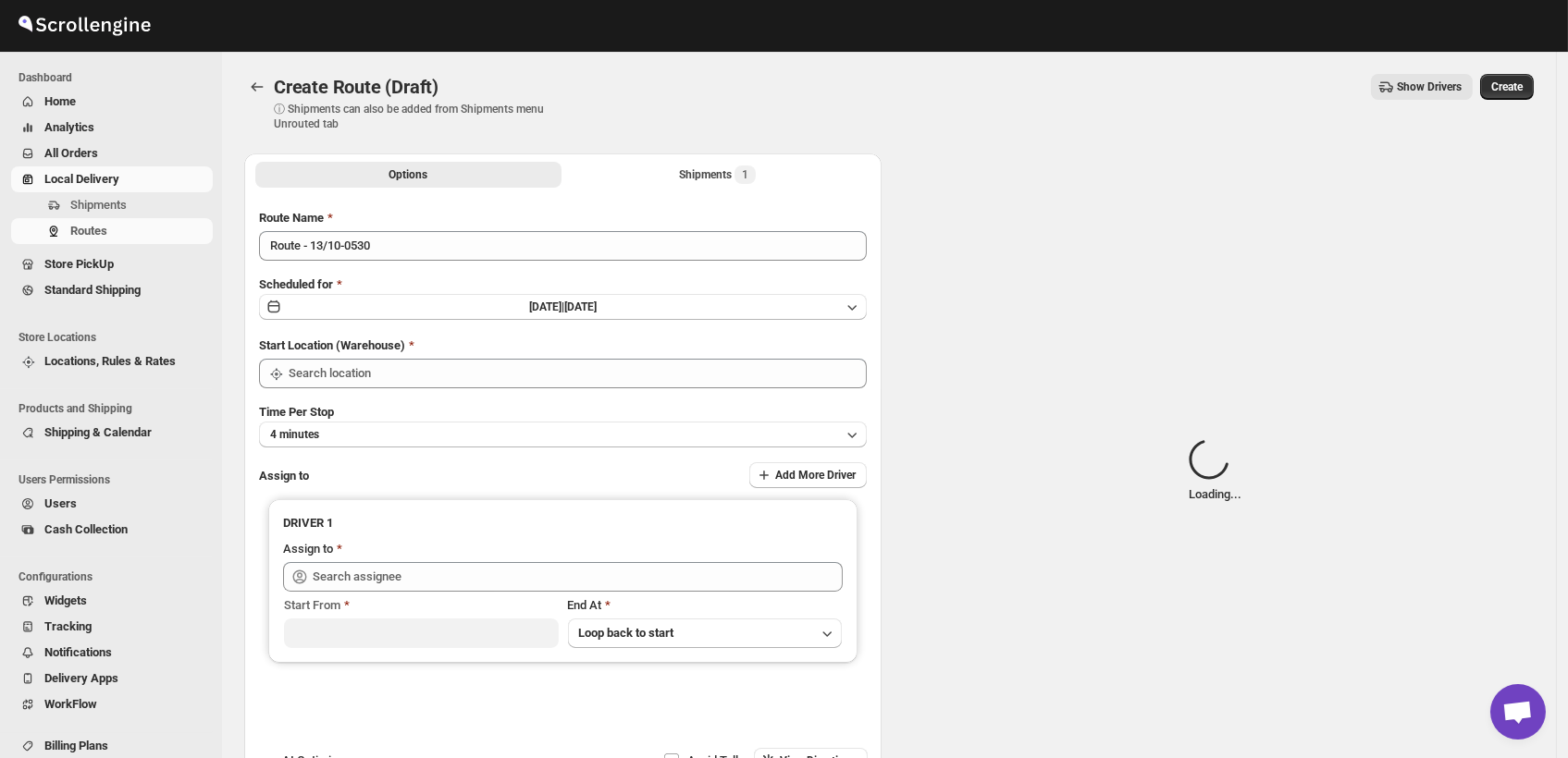
type input "DS01 [GEOGRAPHIC_DATA]"
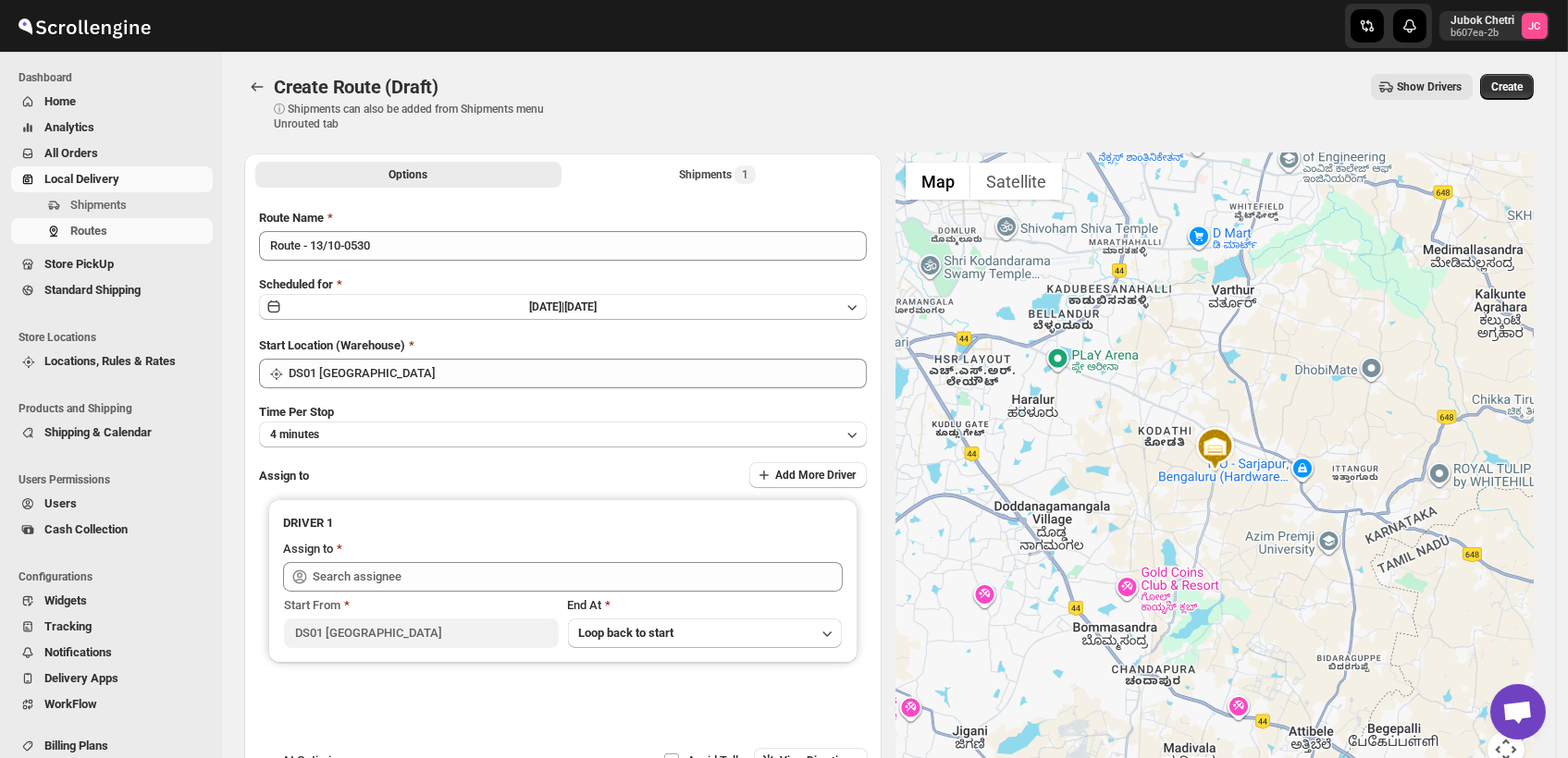
click at [432, 355] on div "Start Location (Warehouse) DS01 Sarjapur" at bounding box center [563, 362] width 608 height 52
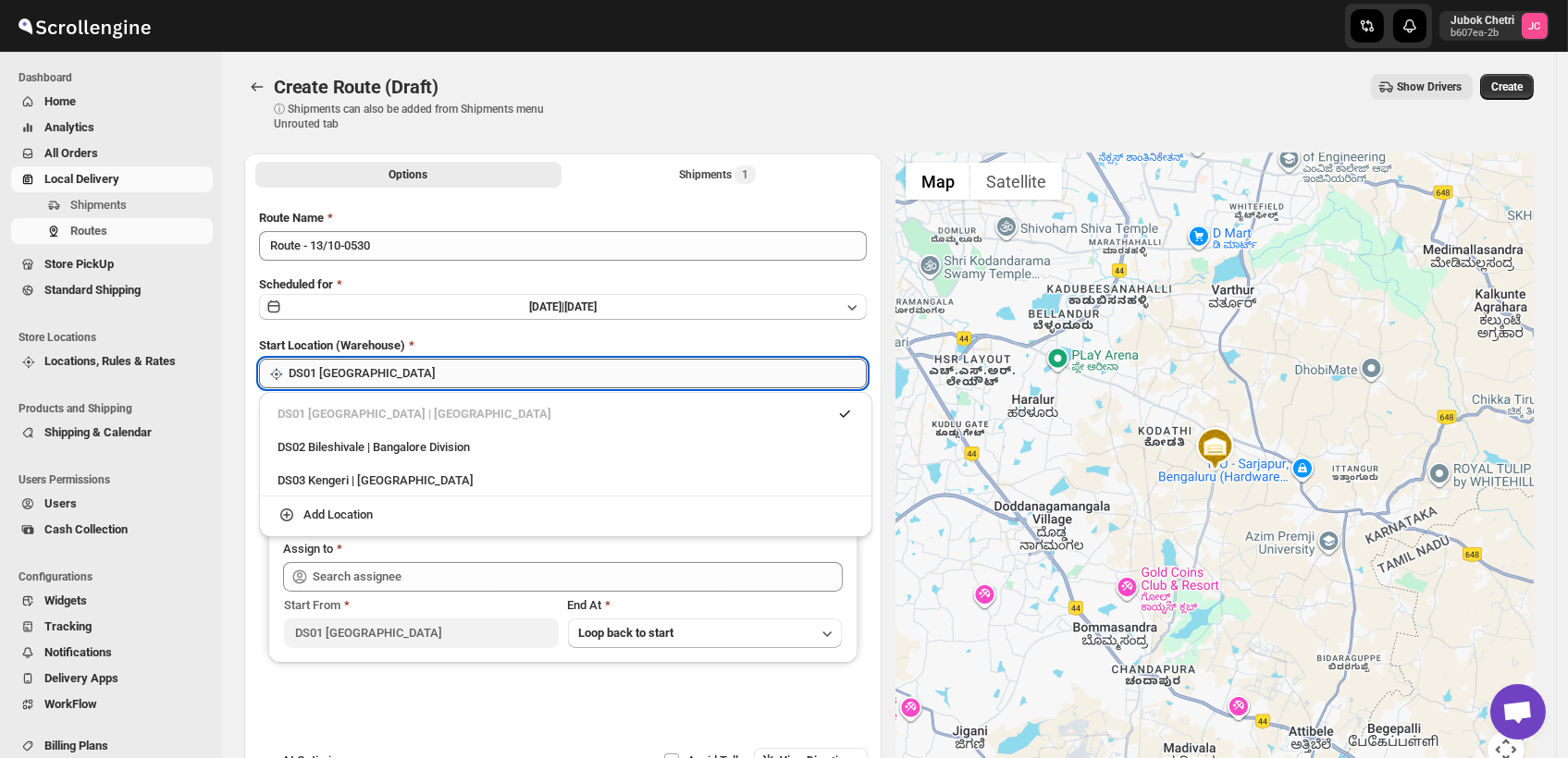
click at [432, 382] on input "DS01 [GEOGRAPHIC_DATA]" at bounding box center [577, 373] width 578 height 29
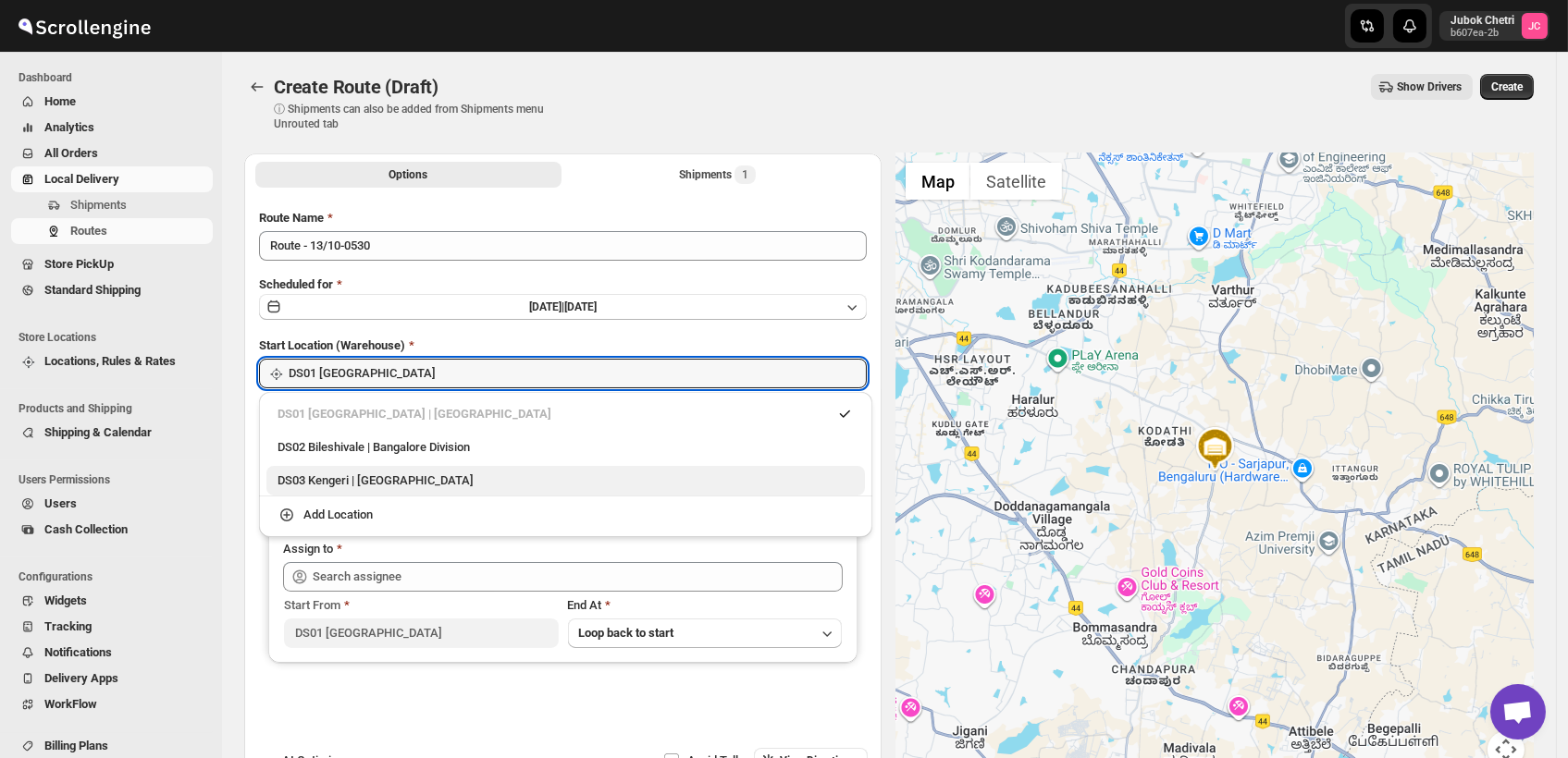
click at [410, 475] on div "DS03 Kengeri | [GEOGRAPHIC_DATA]" at bounding box center [565, 481] width 576 height 19
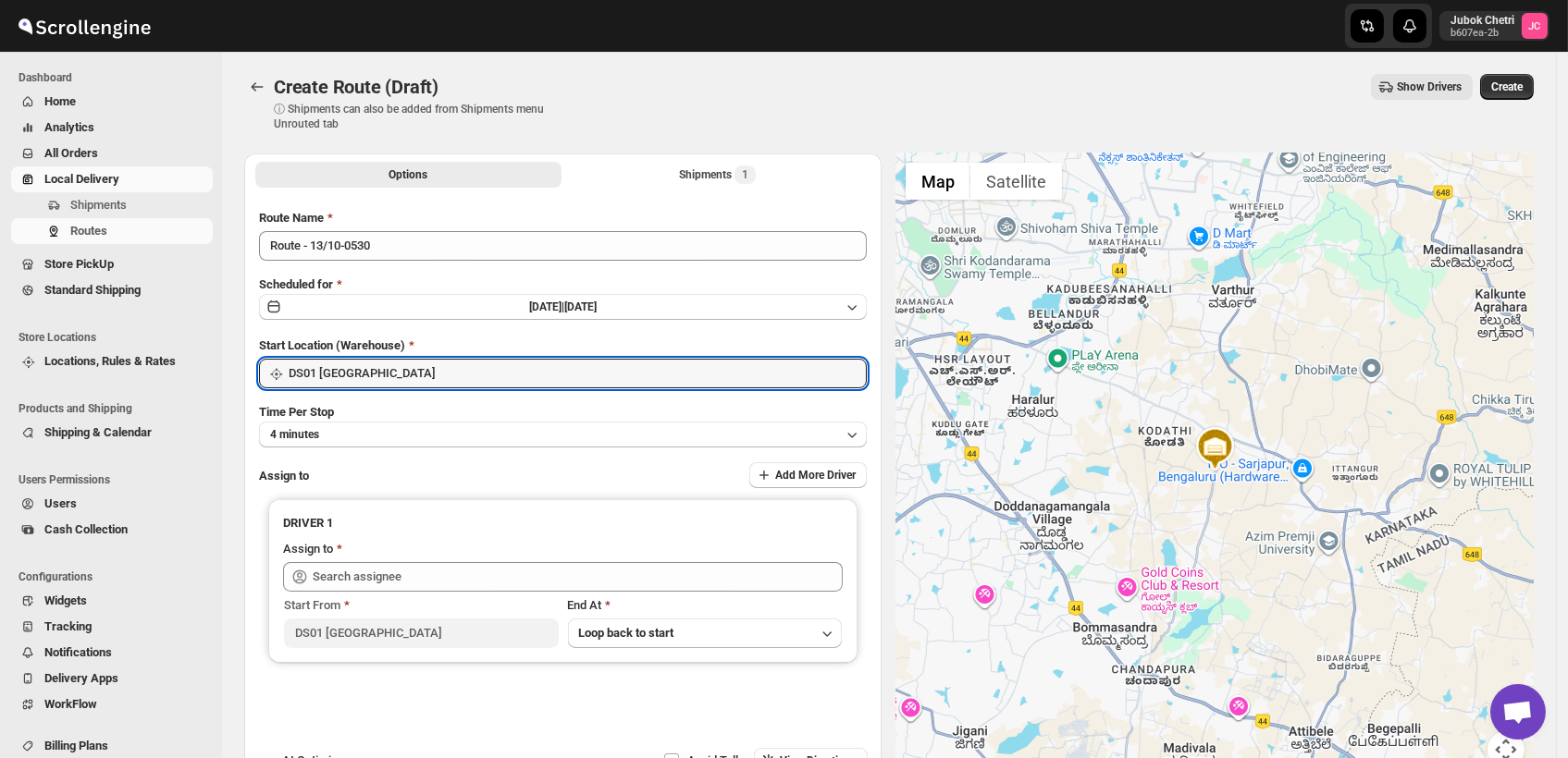
type input "DS03 Kengeri"
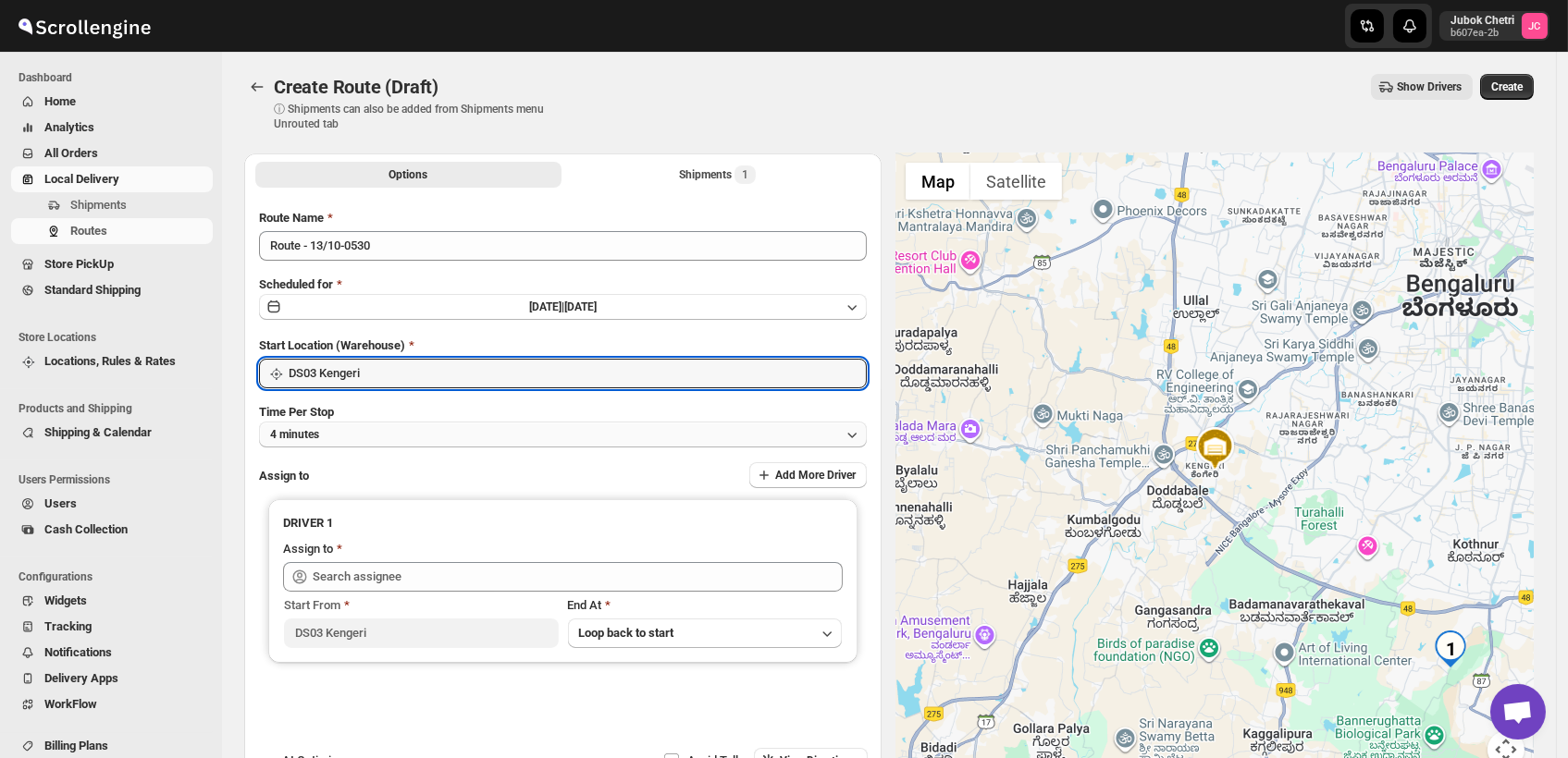
click at [422, 429] on button "4 minutes" at bounding box center [563, 434] width 608 height 26
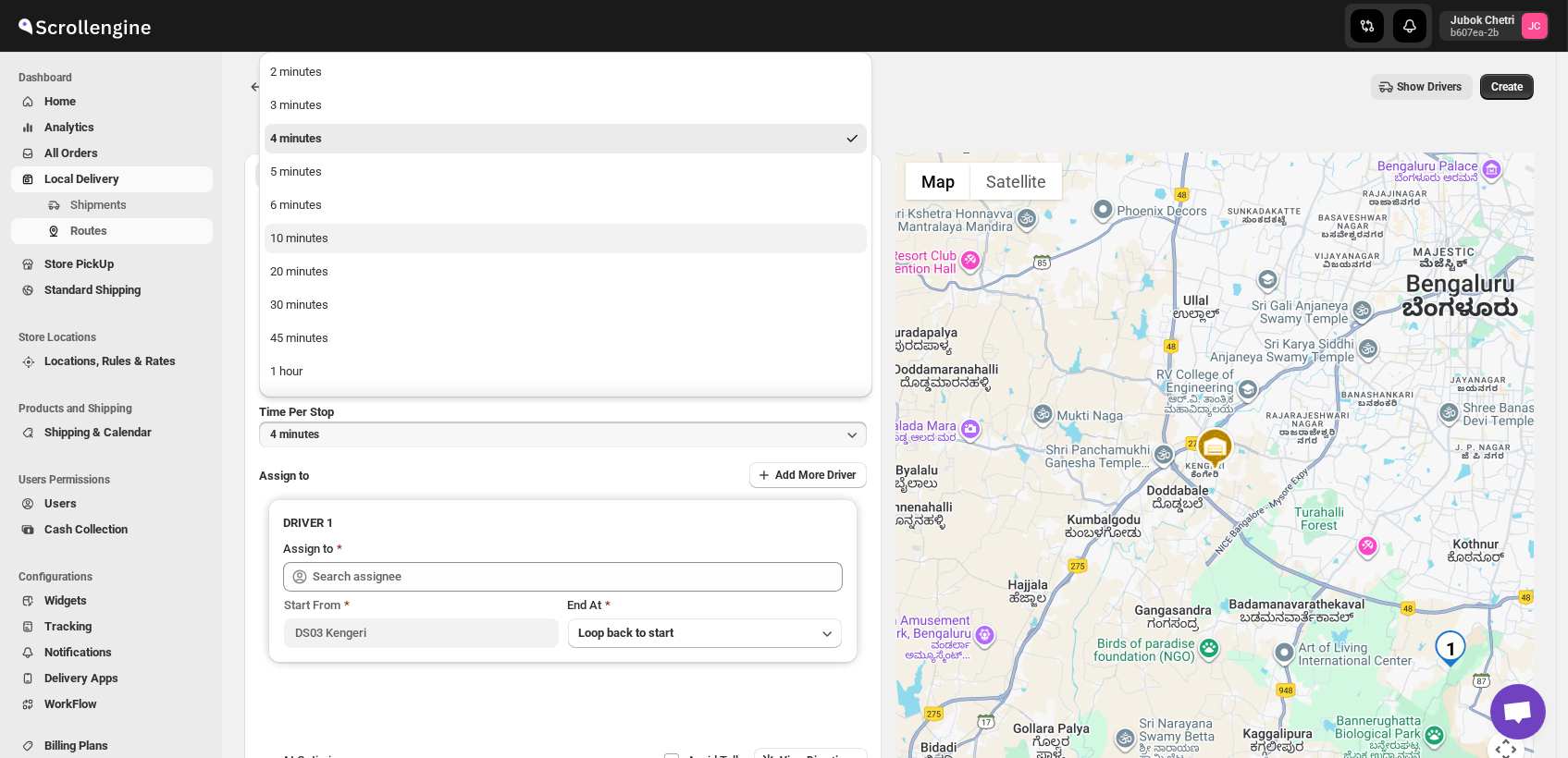
drag, startPoint x: 314, startPoint y: 237, endPoint x: 503, endPoint y: 605, distance: 413.7
click at [314, 235] on div "10 minutes" at bounding box center [299, 238] width 59 height 19
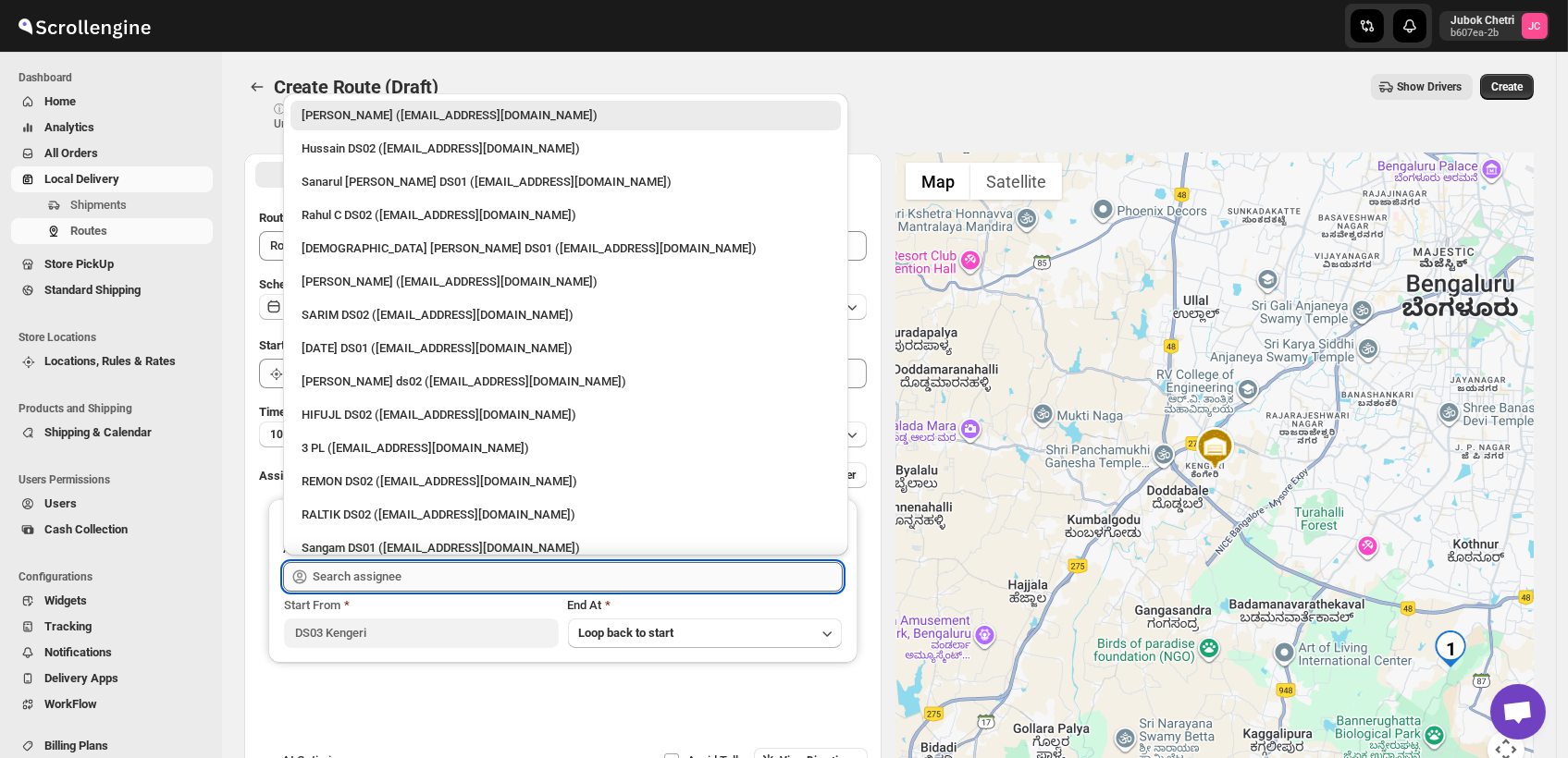
click at [362, 579] on input "text" at bounding box center [577, 576] width 530 height 29
click at [406, 439] on div "3 PL ([EMAIL_ADDRESS][DOMAIN_NAME])" at bounding box center [566, 449] width 528 height 19
type input "3 PL ([EMAIL_ADDRESS][DOMAIN_NAME])"
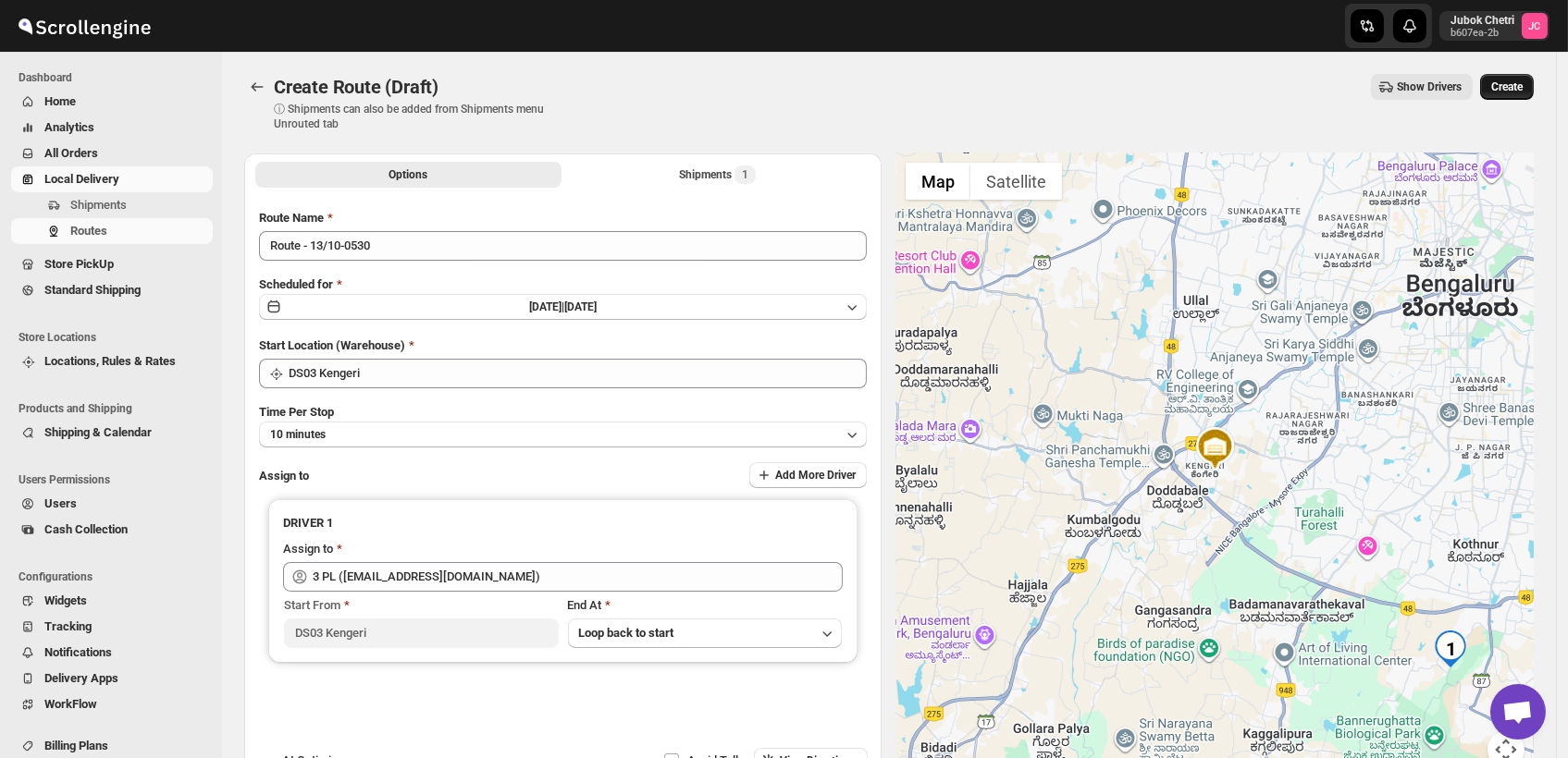
click at [1517, 93] on span "Create" at bounding box center [1506, 87] width 31 height 15
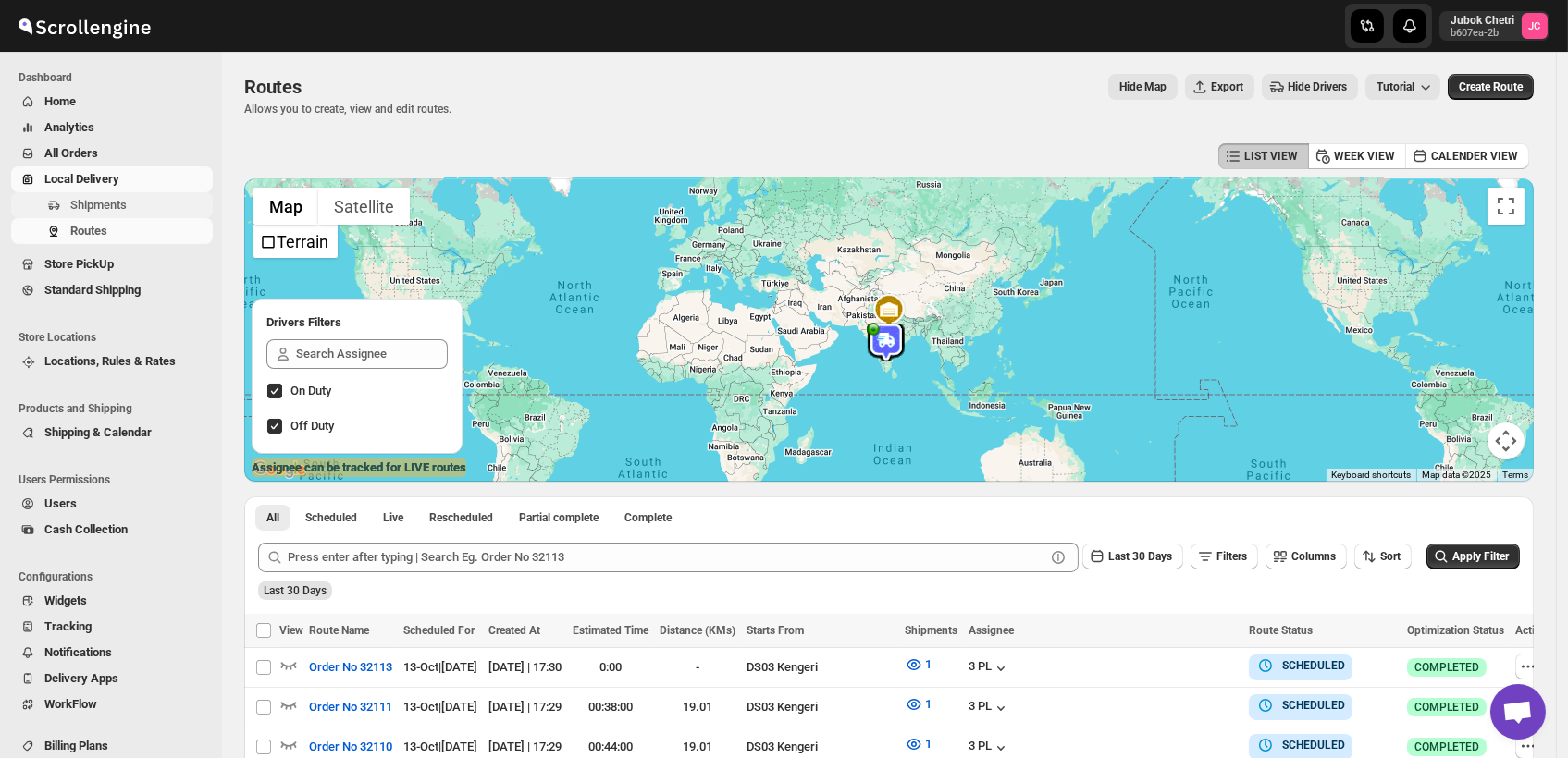
click at [136, 199] on span "Shipments" at bounding box center [139, 205] width 139 height 19
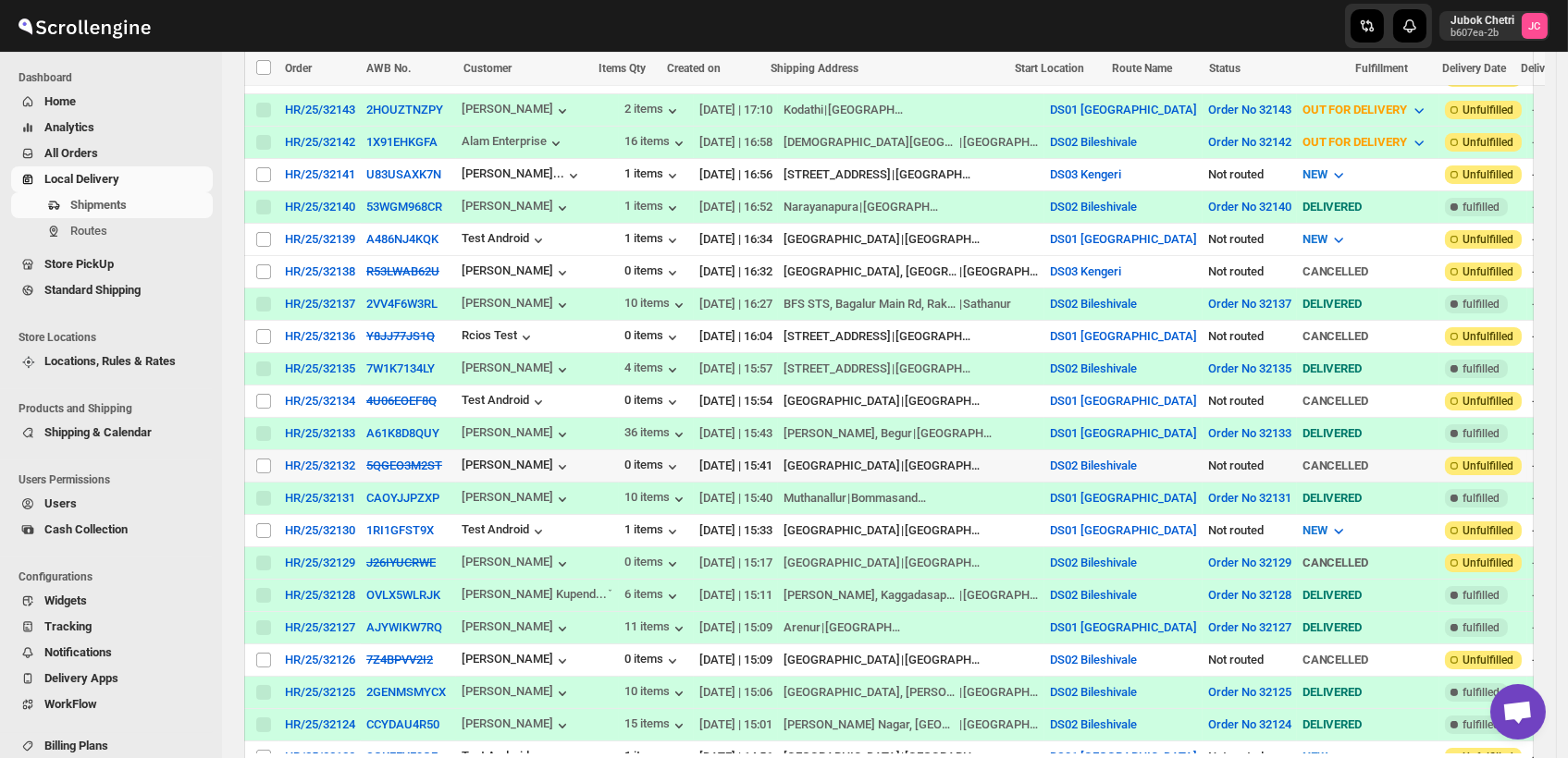
scroll to position [513, 0]
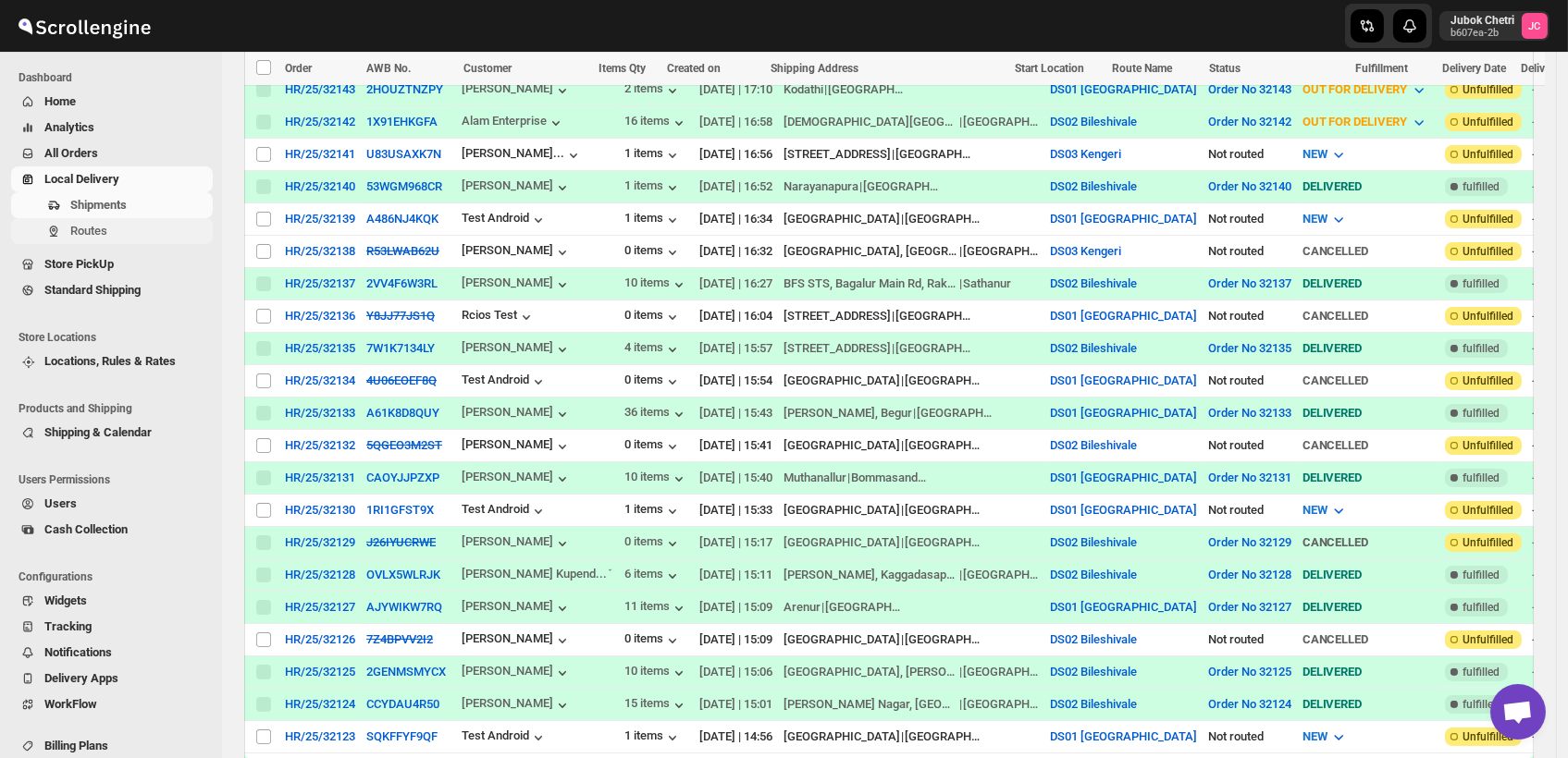
click at [98, 236] on span "Routes" at bounding box center [88, 231] width 37 height 14
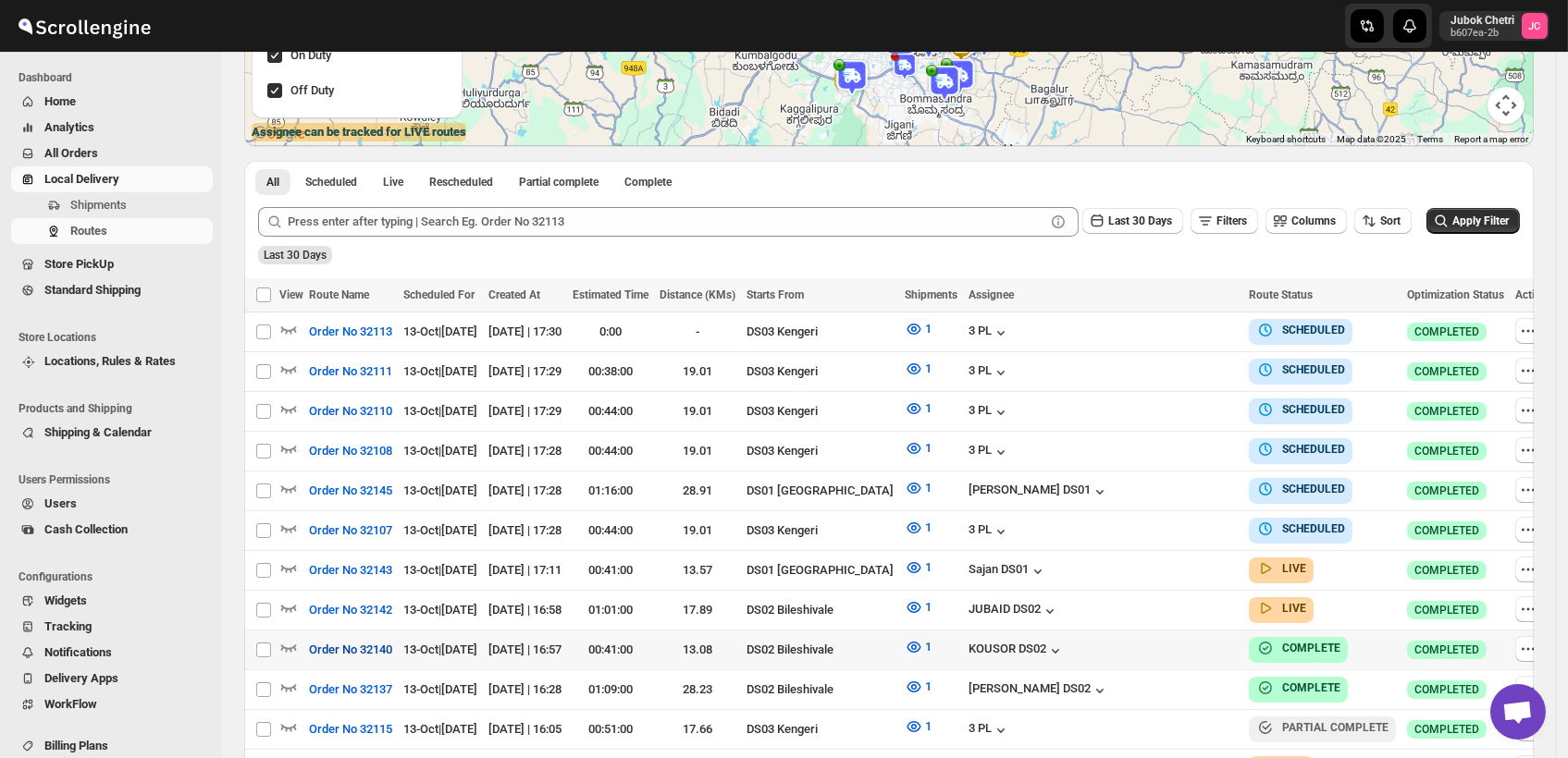
scroll to position [411, 0]
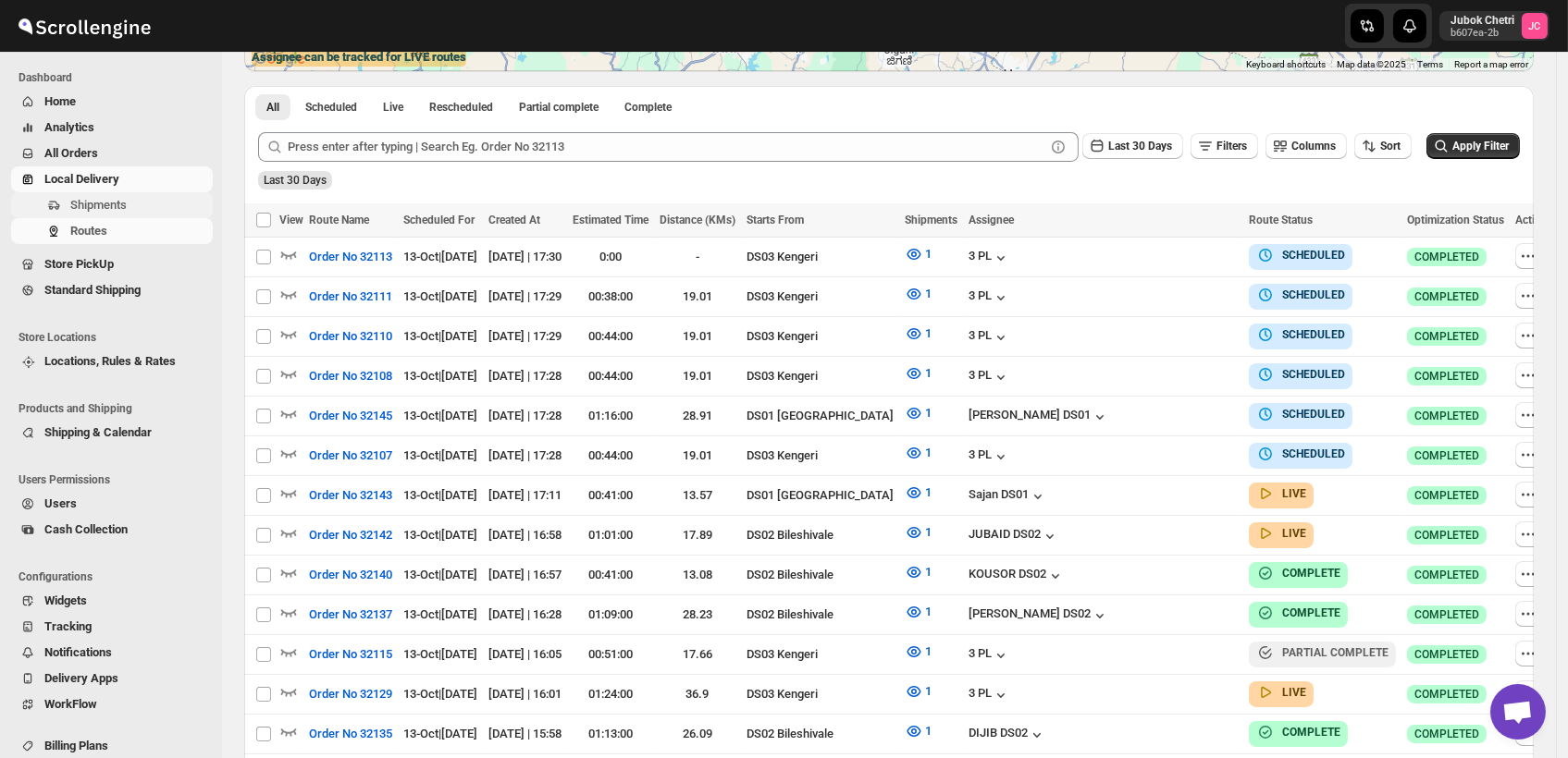
click at [123, 198] on span "Shipments" at bounding box center [98, 204] width 57 height 14
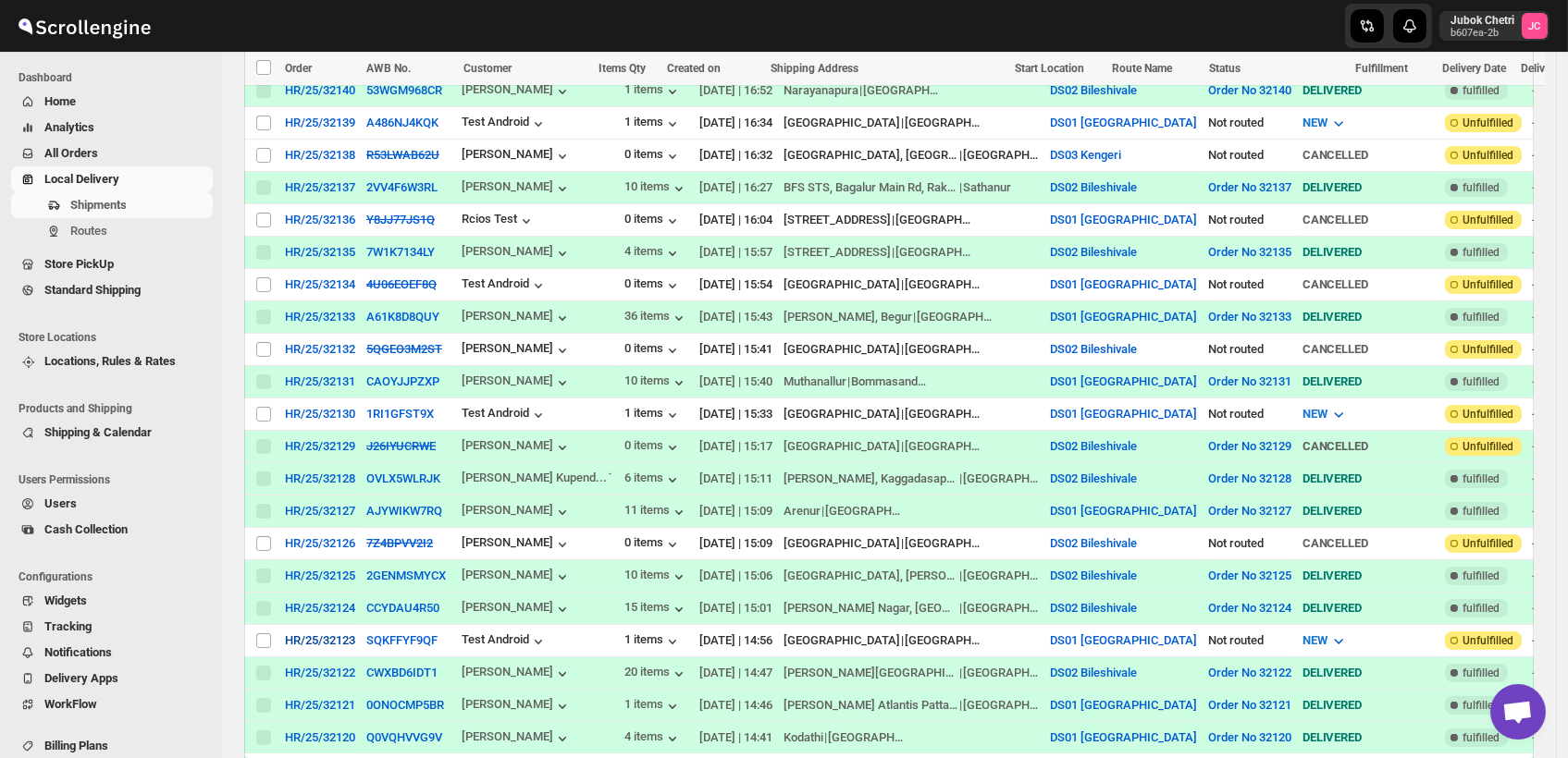
scroll to position [577, 0]
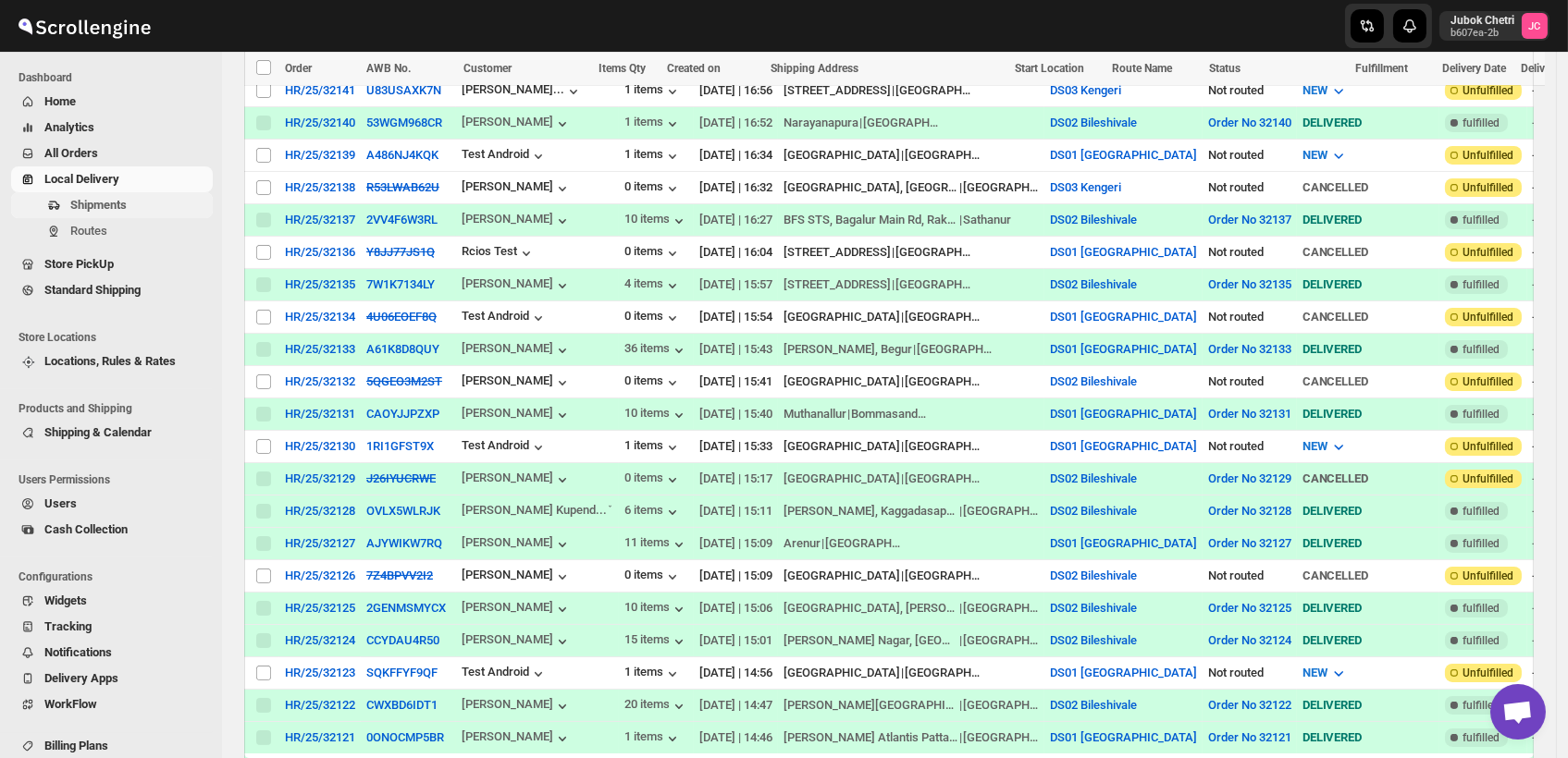
click at [117, 198] on span "Shipments" at bounding box center [98, 204] width 57 height 14
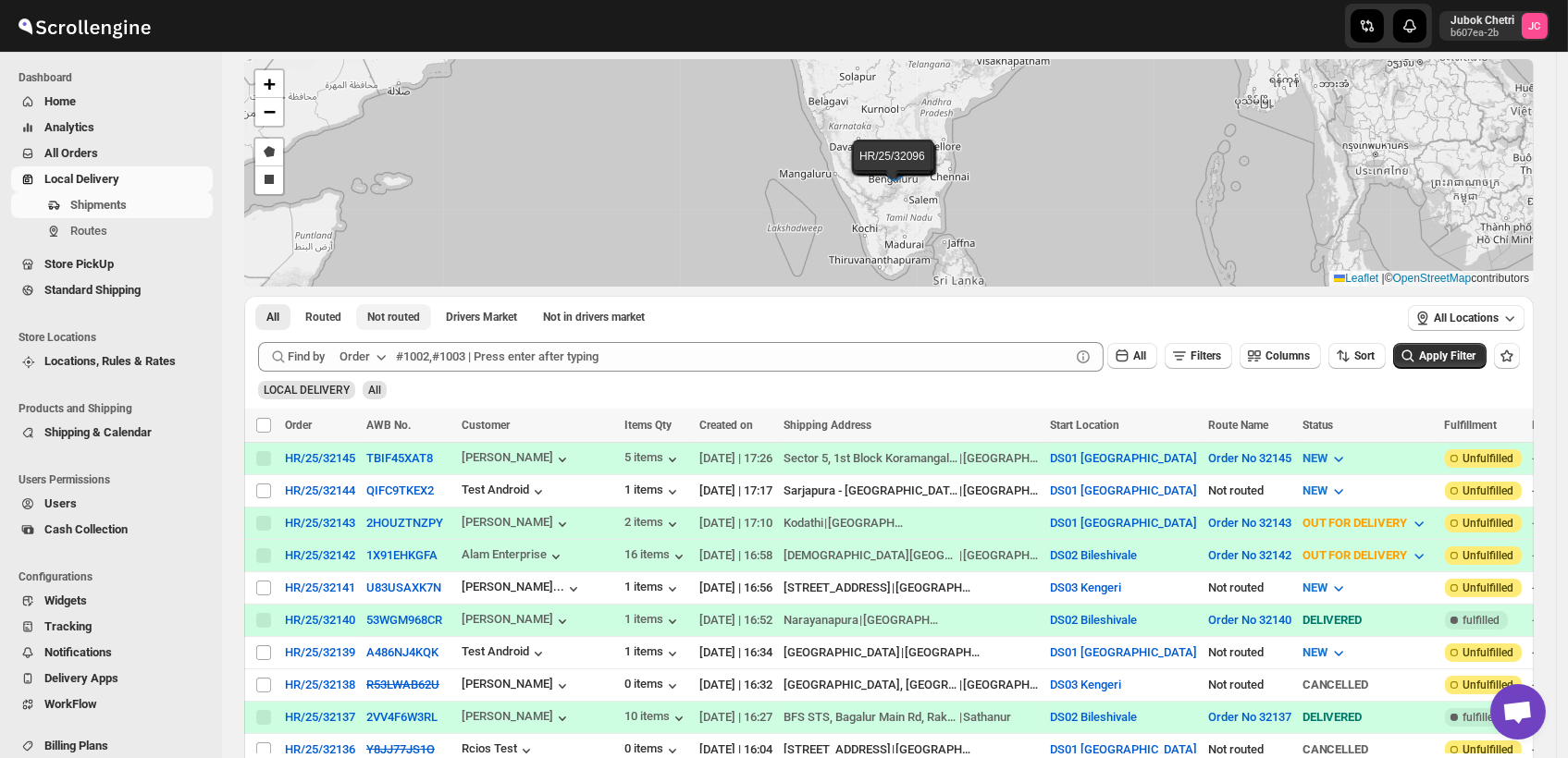
scroll to position [0, 0]
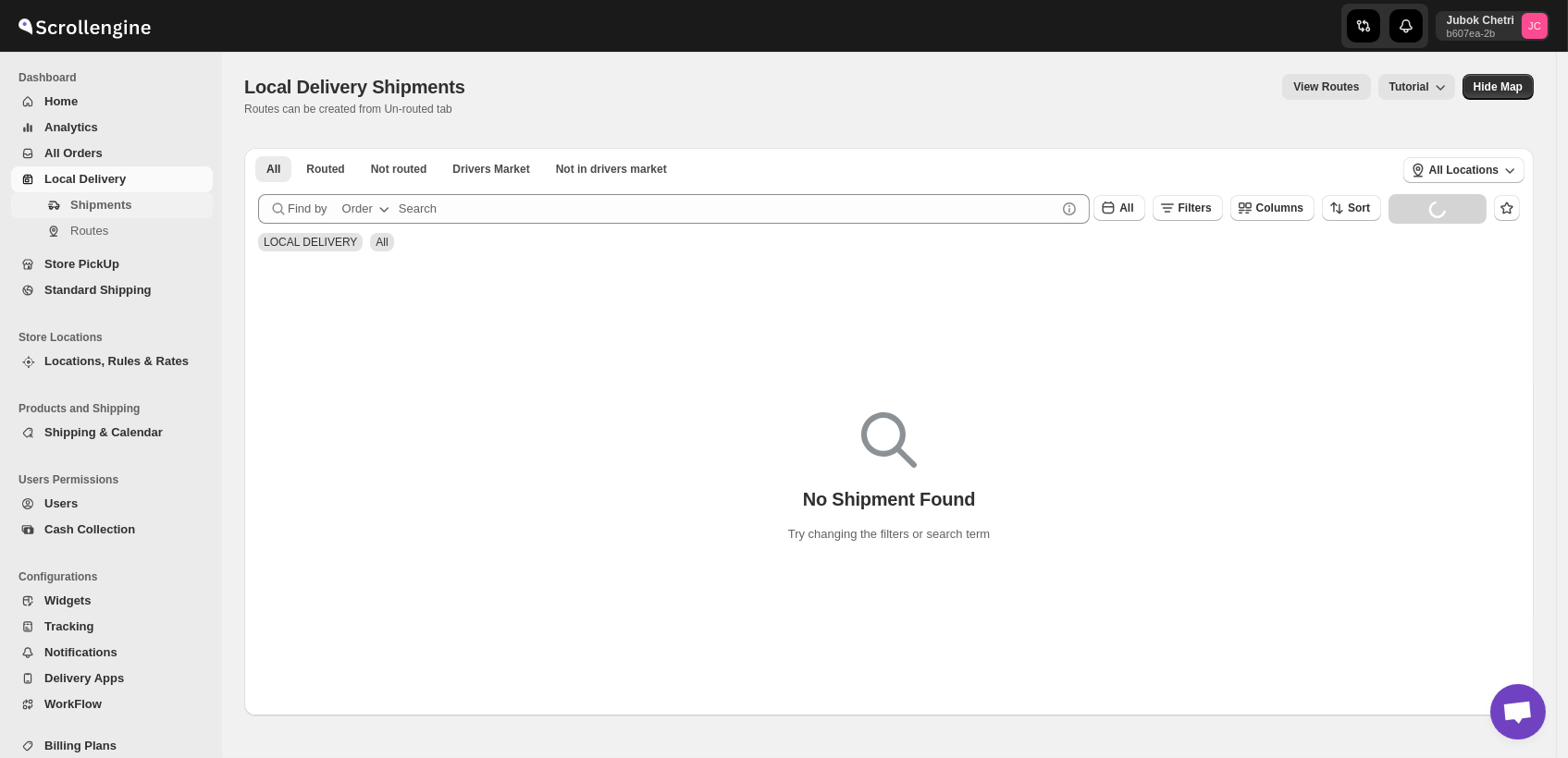
click at [115, 212] on span "Shipments" at bounding box center [100, 204] width 62 height 14
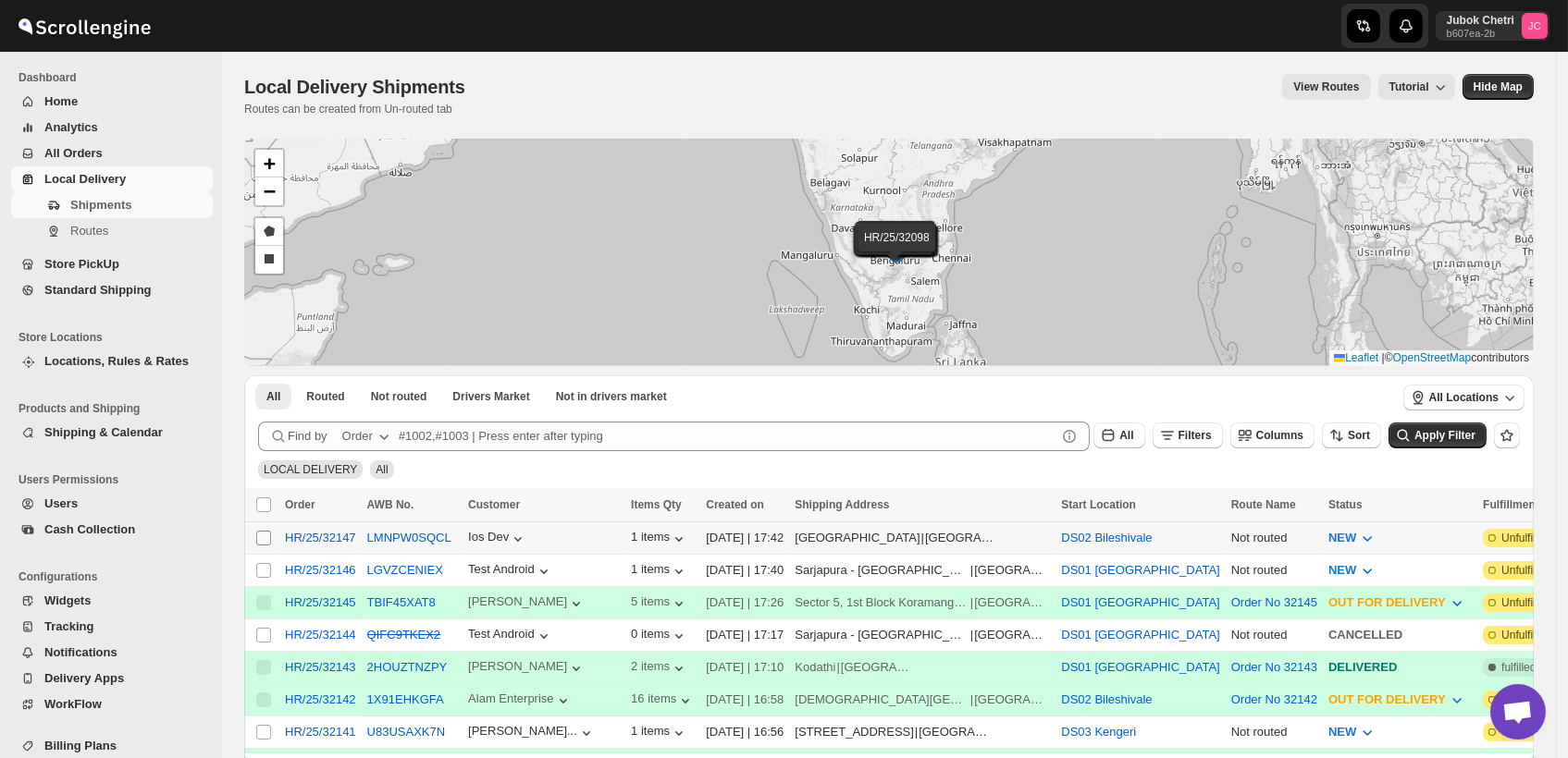
click at [266, 536] on input "Select shipment" at bounding box center [264, 538] width 15 height 15
checkbox input "true"
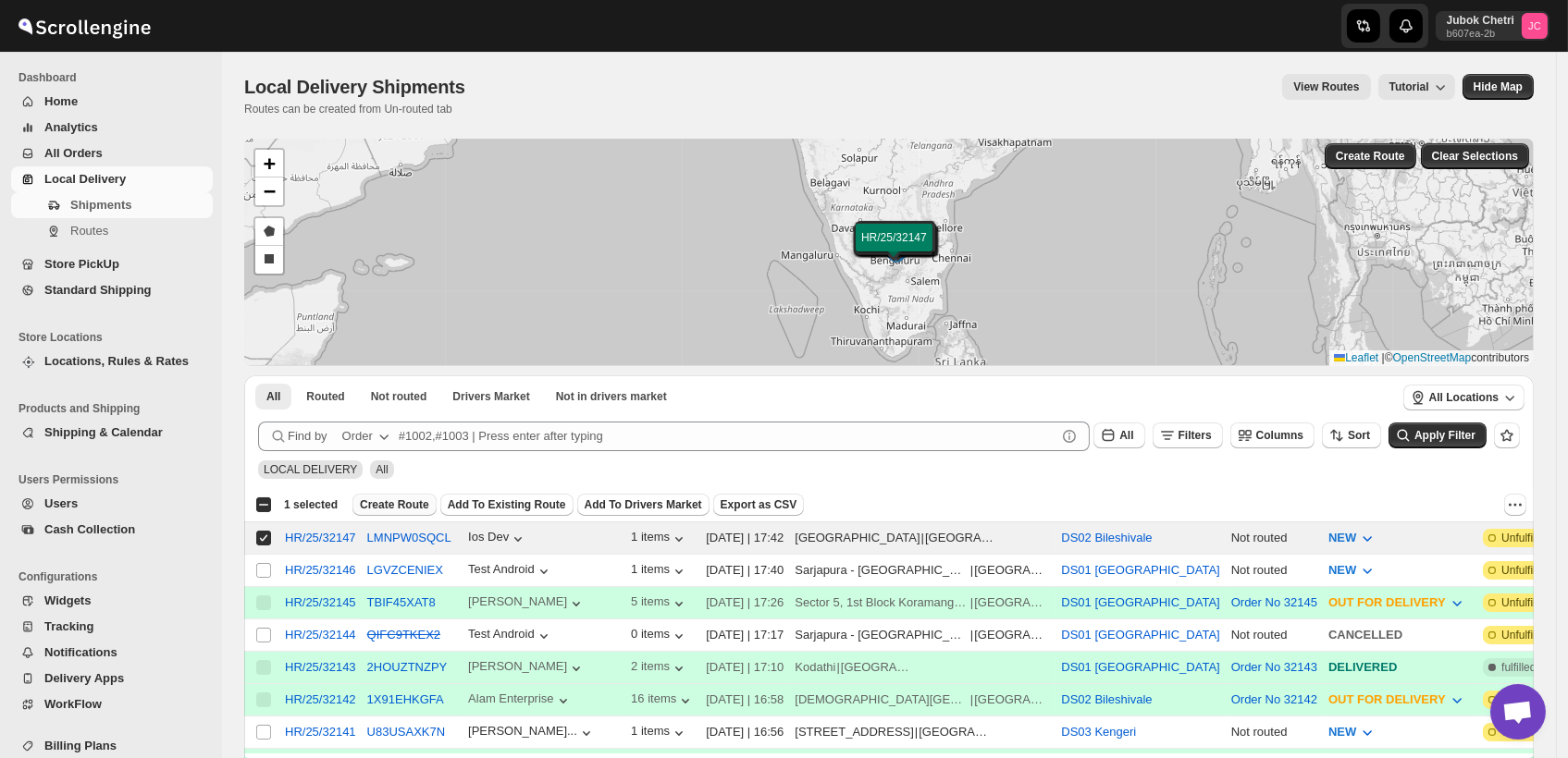
click at [379, 501] on span "Create Route" at bounding box center [394, 505] width 69 height 15
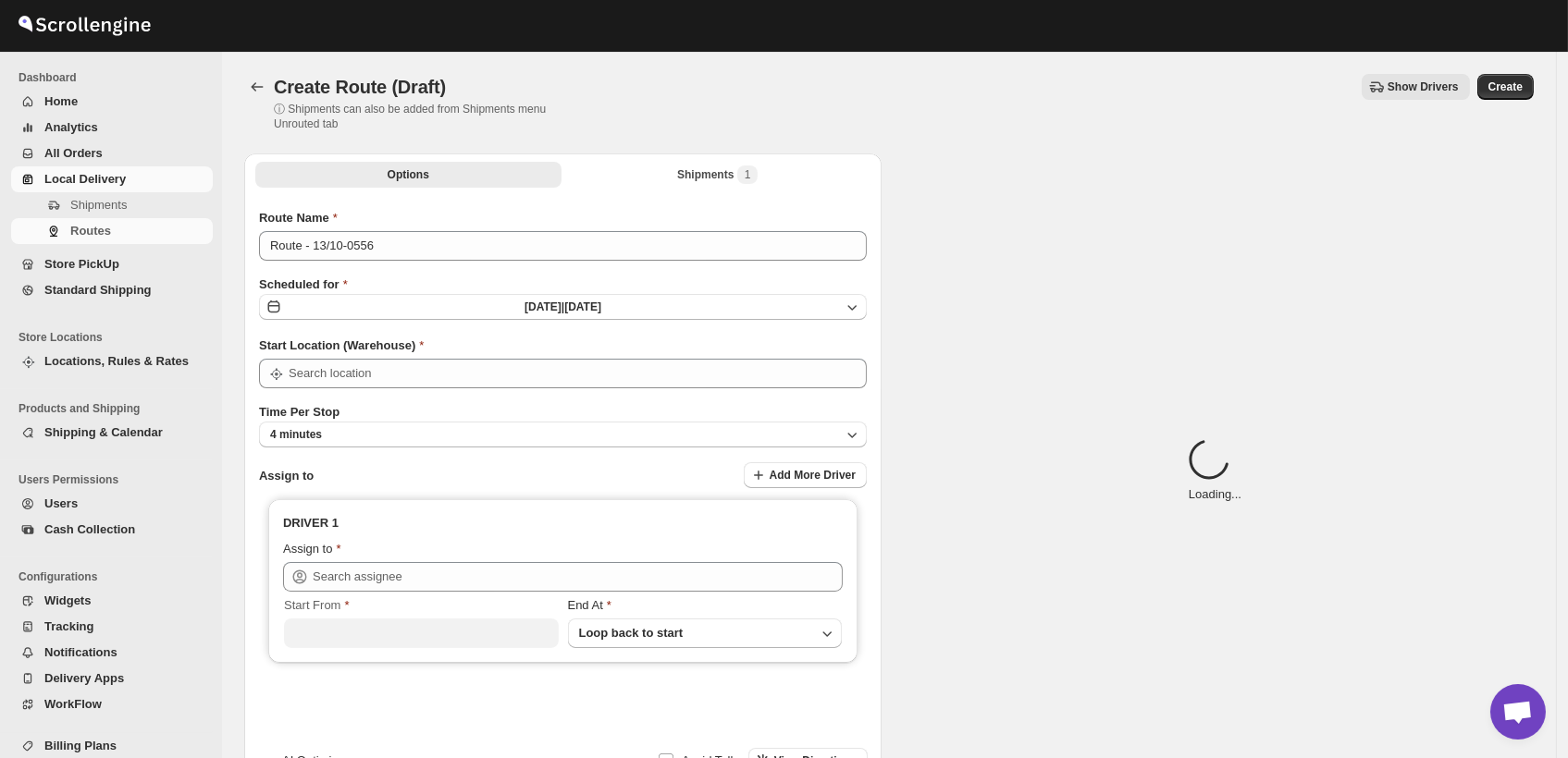
type input "DS02 Bileshivale"
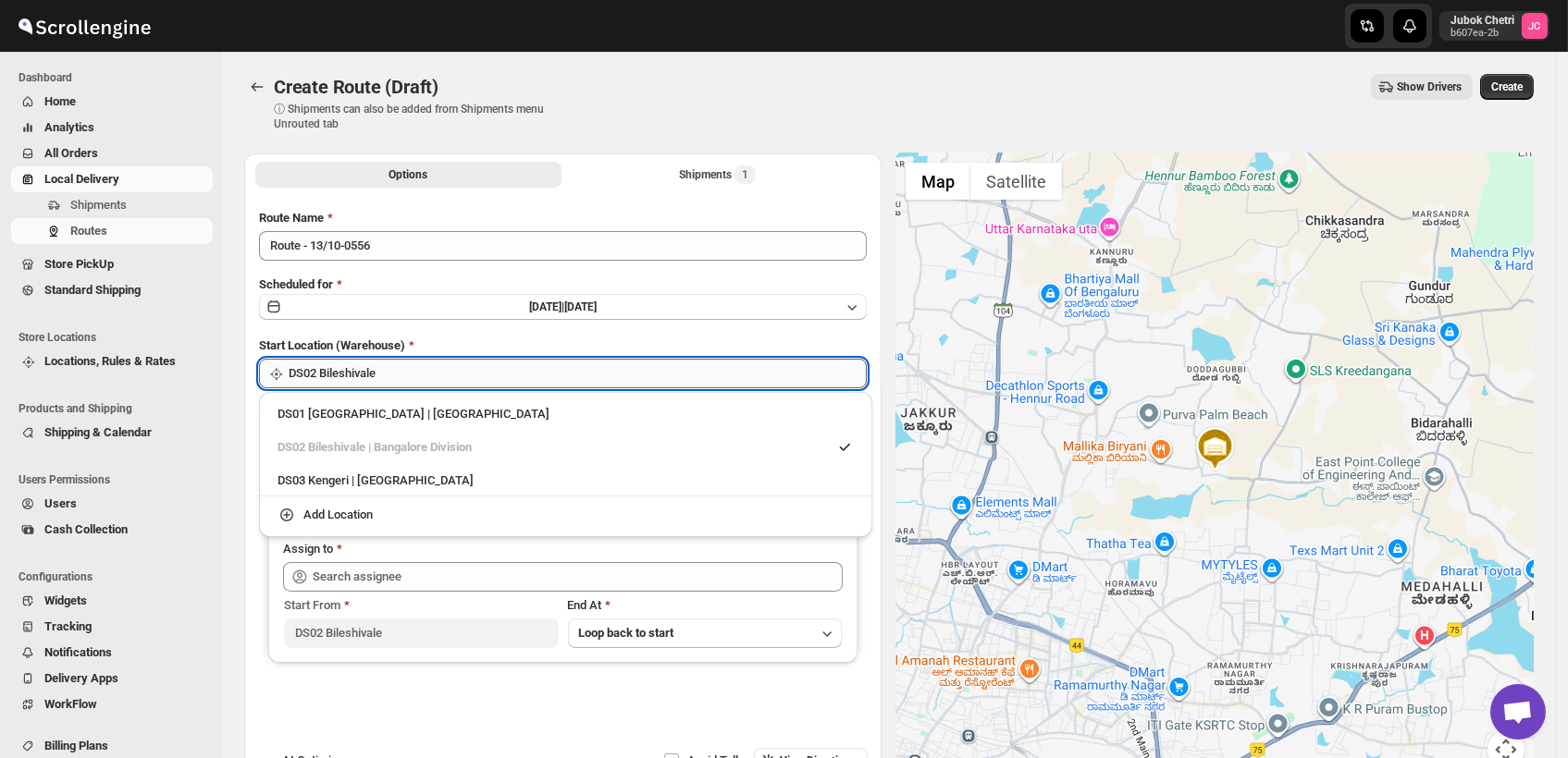
click at [399, 368] on input "DS02 Bileshivale" at bounding box center [577, 373] width 578 height 29
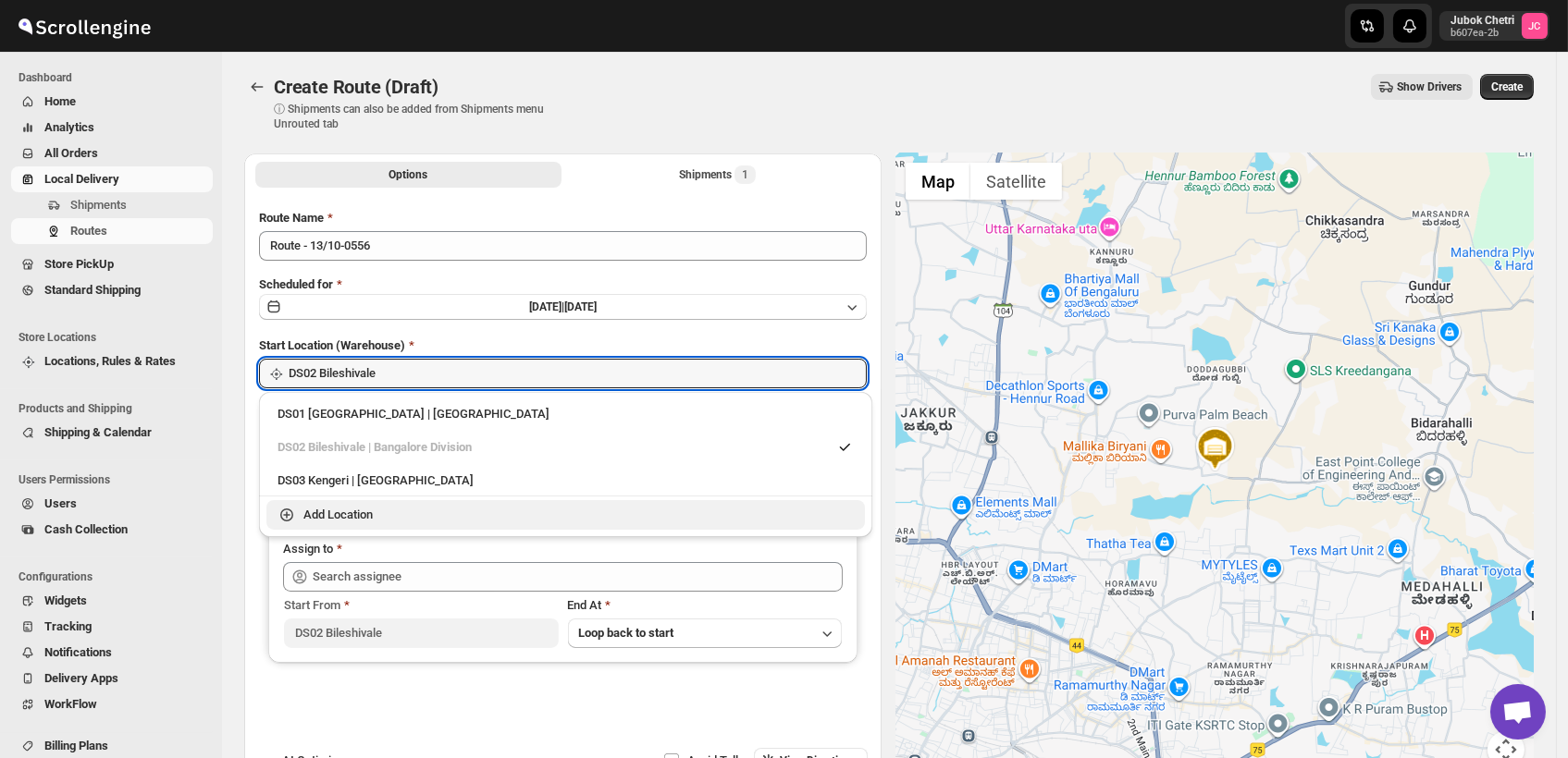
click at [387, 520] on div "Add Location" at bounding box center [565, 516] width 576 height 19
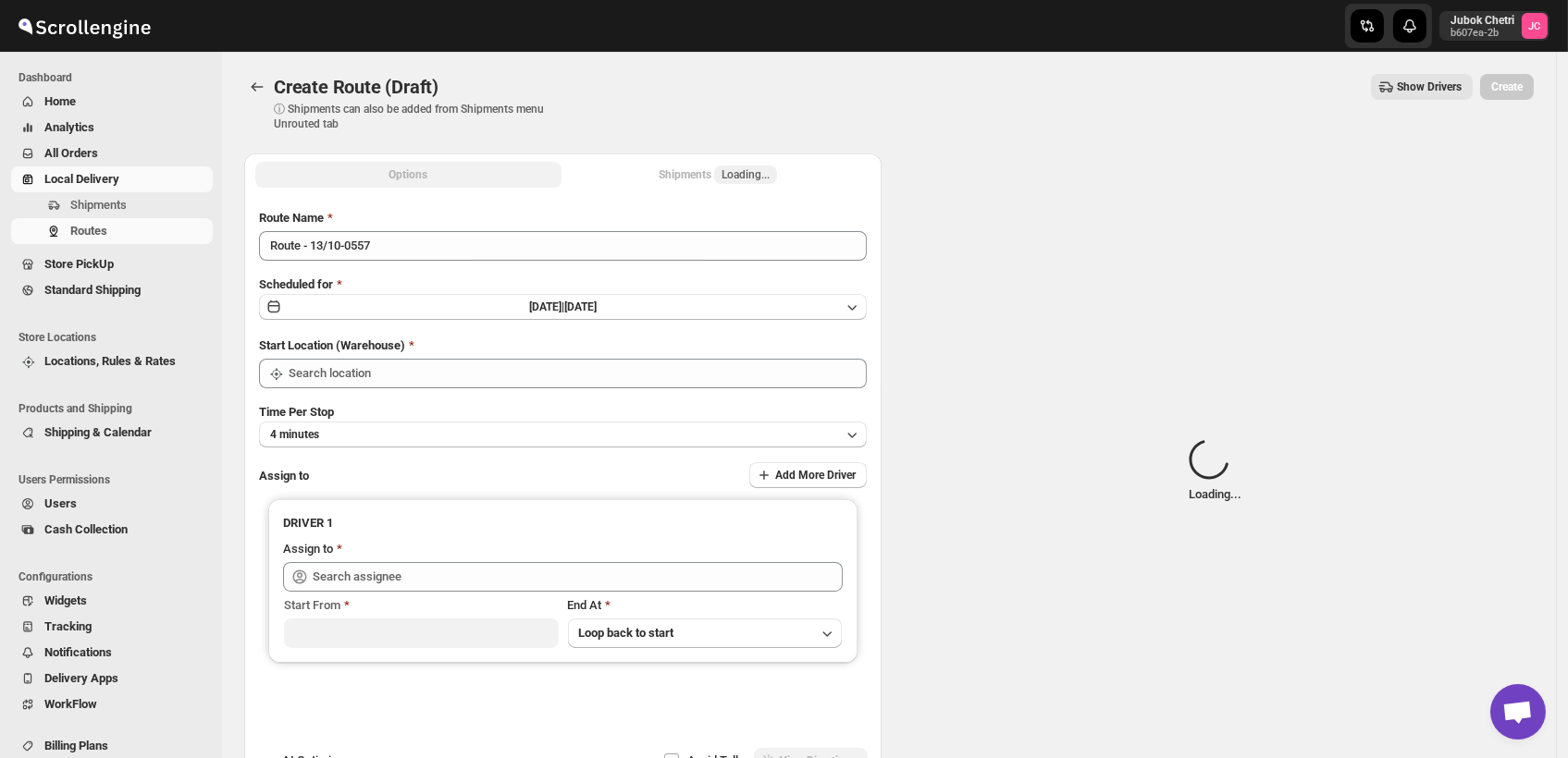
type input "DS02 Bileshivale"
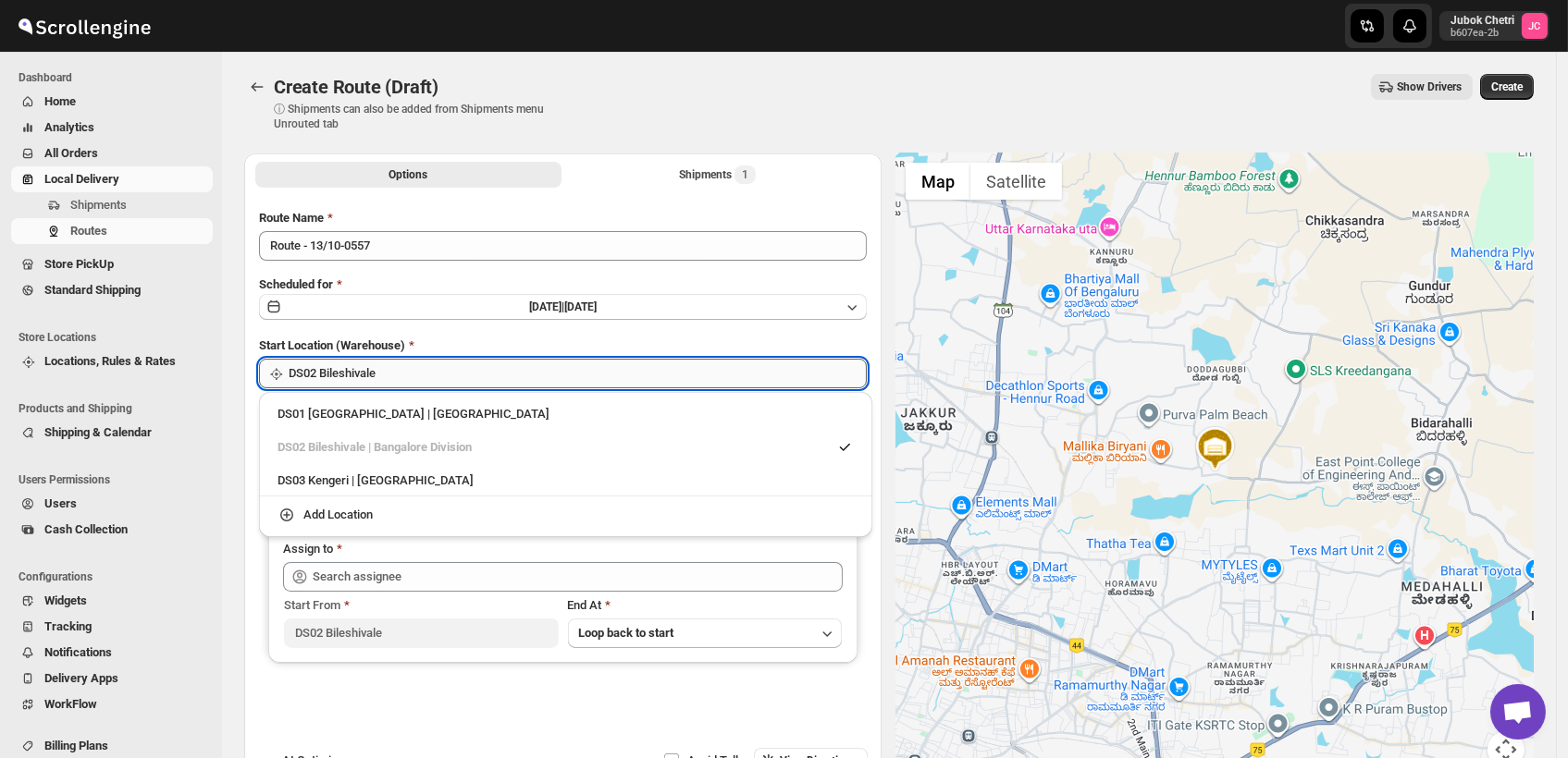
click at [397, 372] on input "DS02 Bileshivale" at bounding box center [577, 373] width 578 height 29
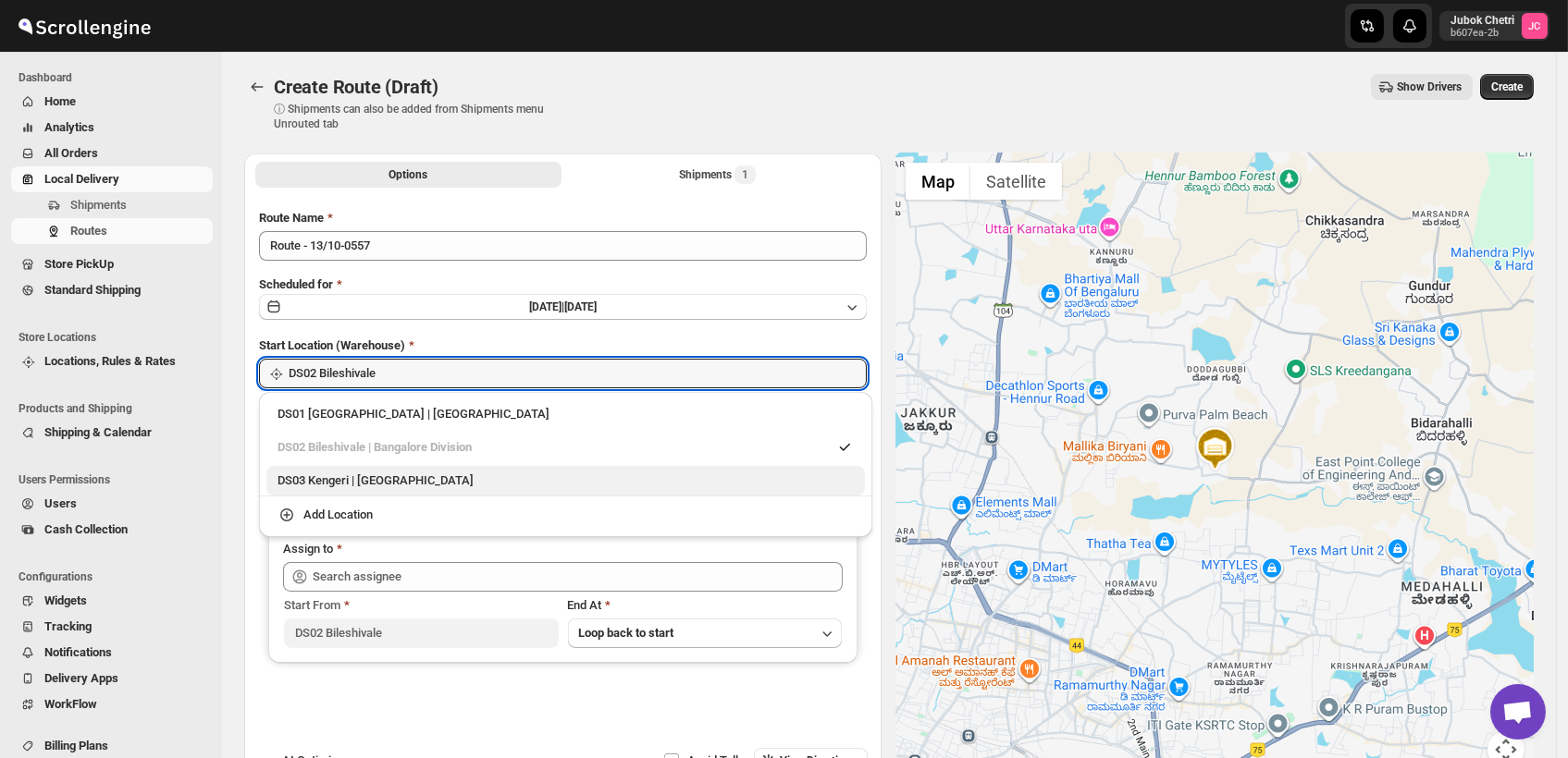
click at [398, 489] on div "DS03 Kengeri | [GEOGRAPHIC_DATA]" at bounding box center [565, 481] width 576 height 19
type input "DS03 Kengeri"
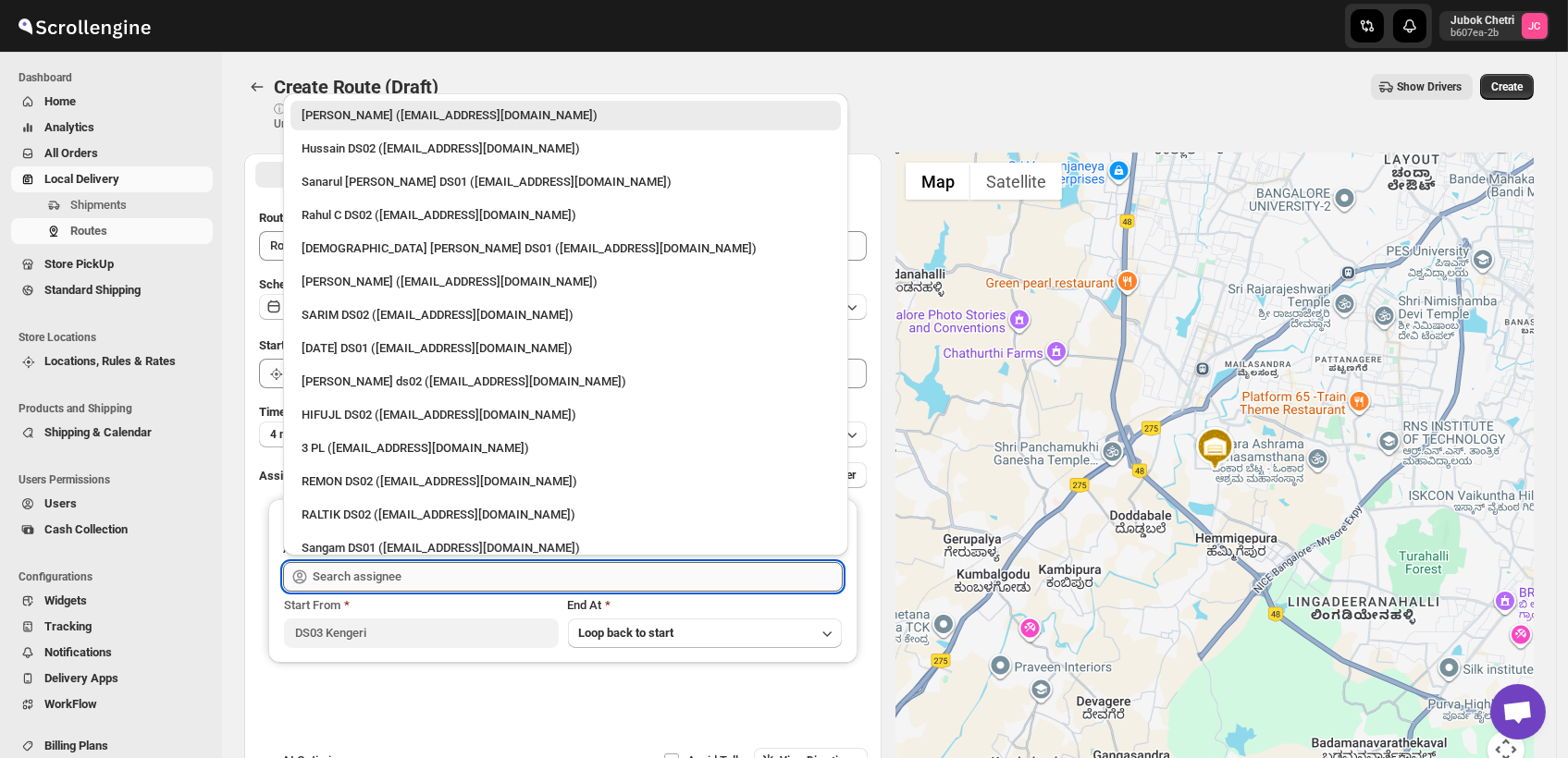
click at [374, 573] on input "text" at bounding box center [577, 576] width 530 height 29
click at [450, 572] on input "text" at bounding box center [577, 576] width 530 height 29
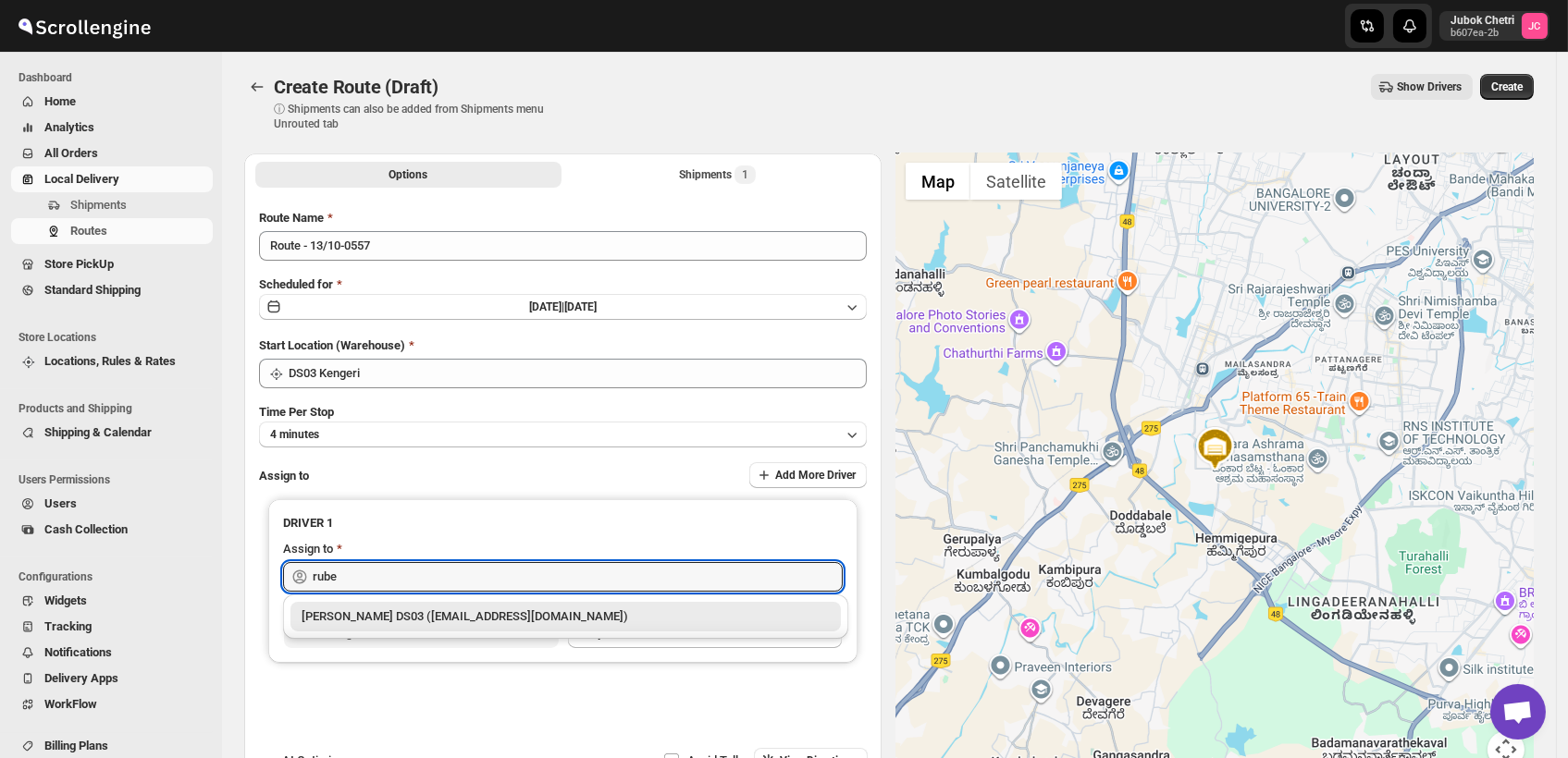
click at [466, 616] on div "[PERSON_NAME] DS03 ([EMAIL_ADDRESS][DOMAIN_NAME])" at bounding box center [566, 617] width 528 height 19
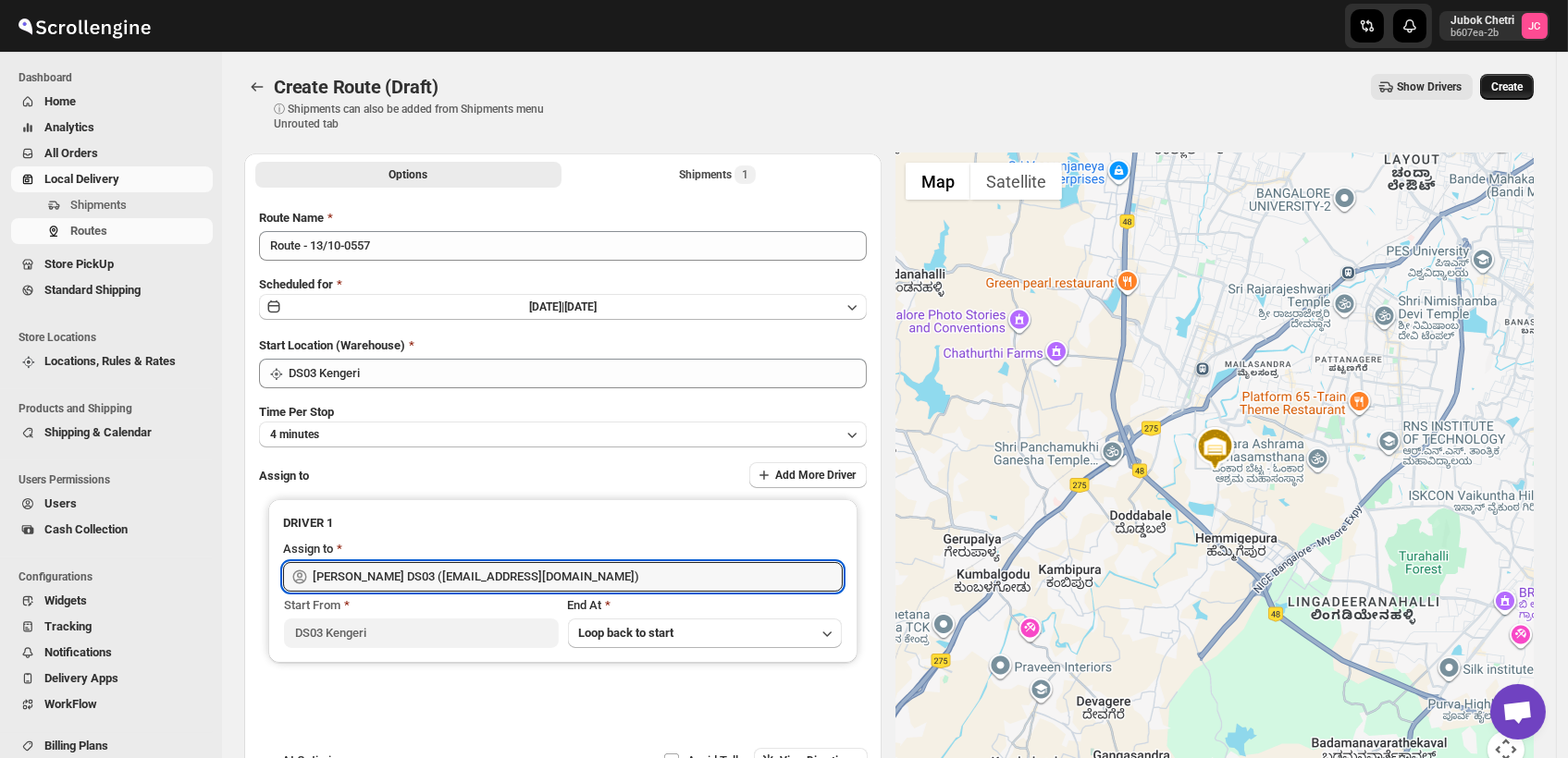
type input "[PERSON_NAME] DS03 ([EMAIL_ADDRESS][DOMAIN_NAME])"
click at [1534, 81] on button "Create" at bounding box center [1506, 86] width 54 height 26
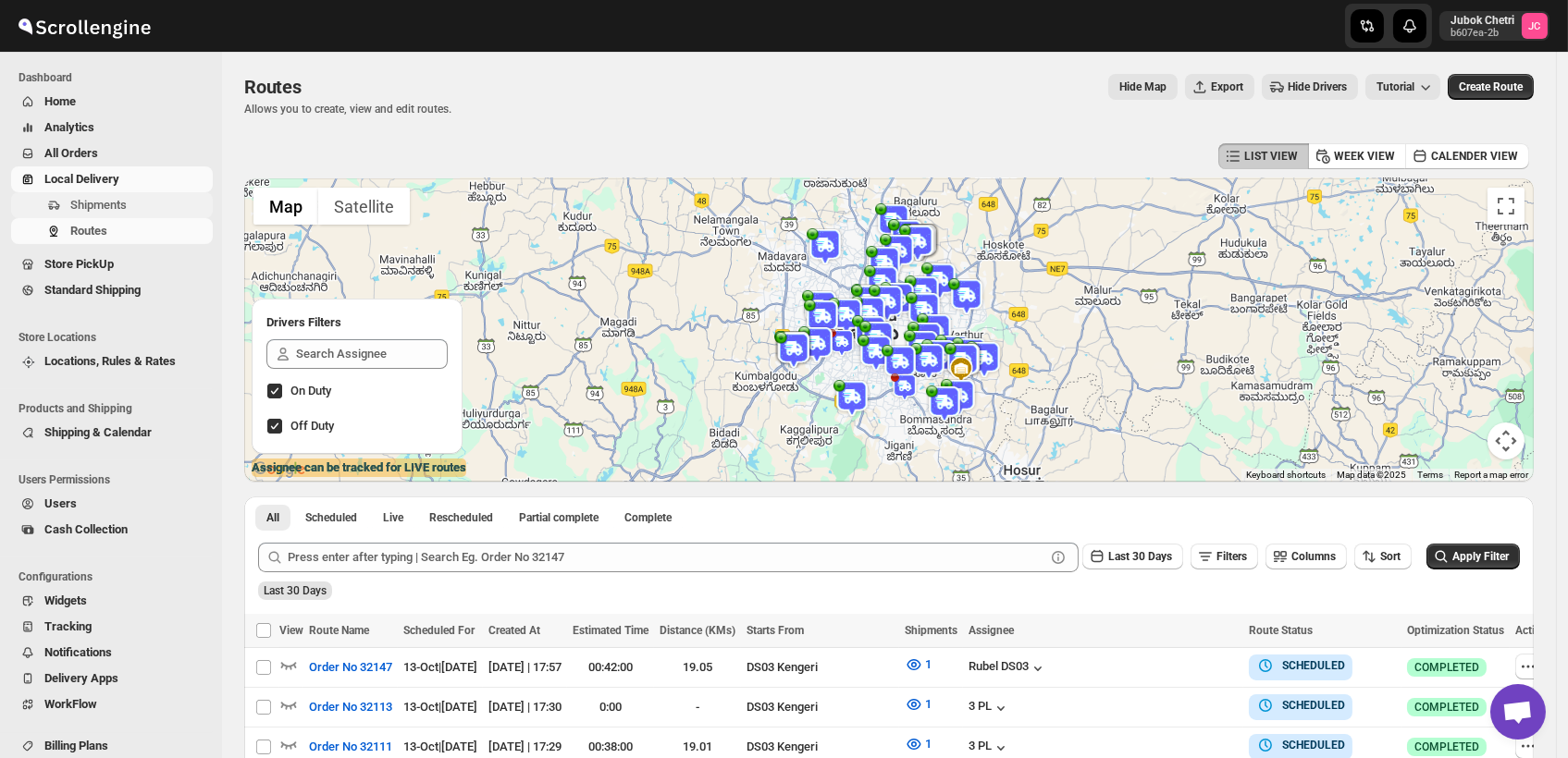
click at [121, 211] on span "Shipments" at bounding box center [98, 204] width 57 height 14
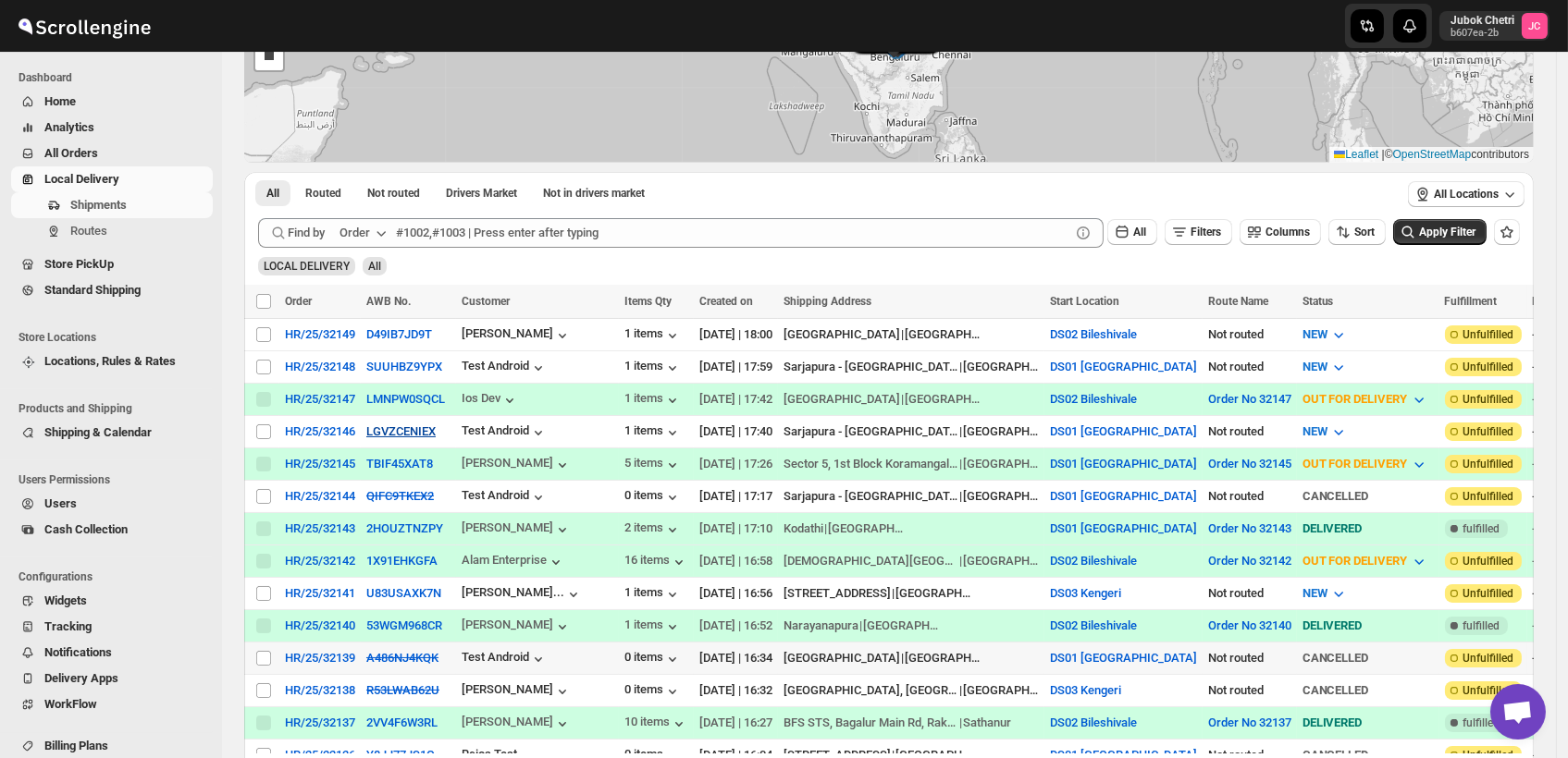
scroll to position [205, 0]
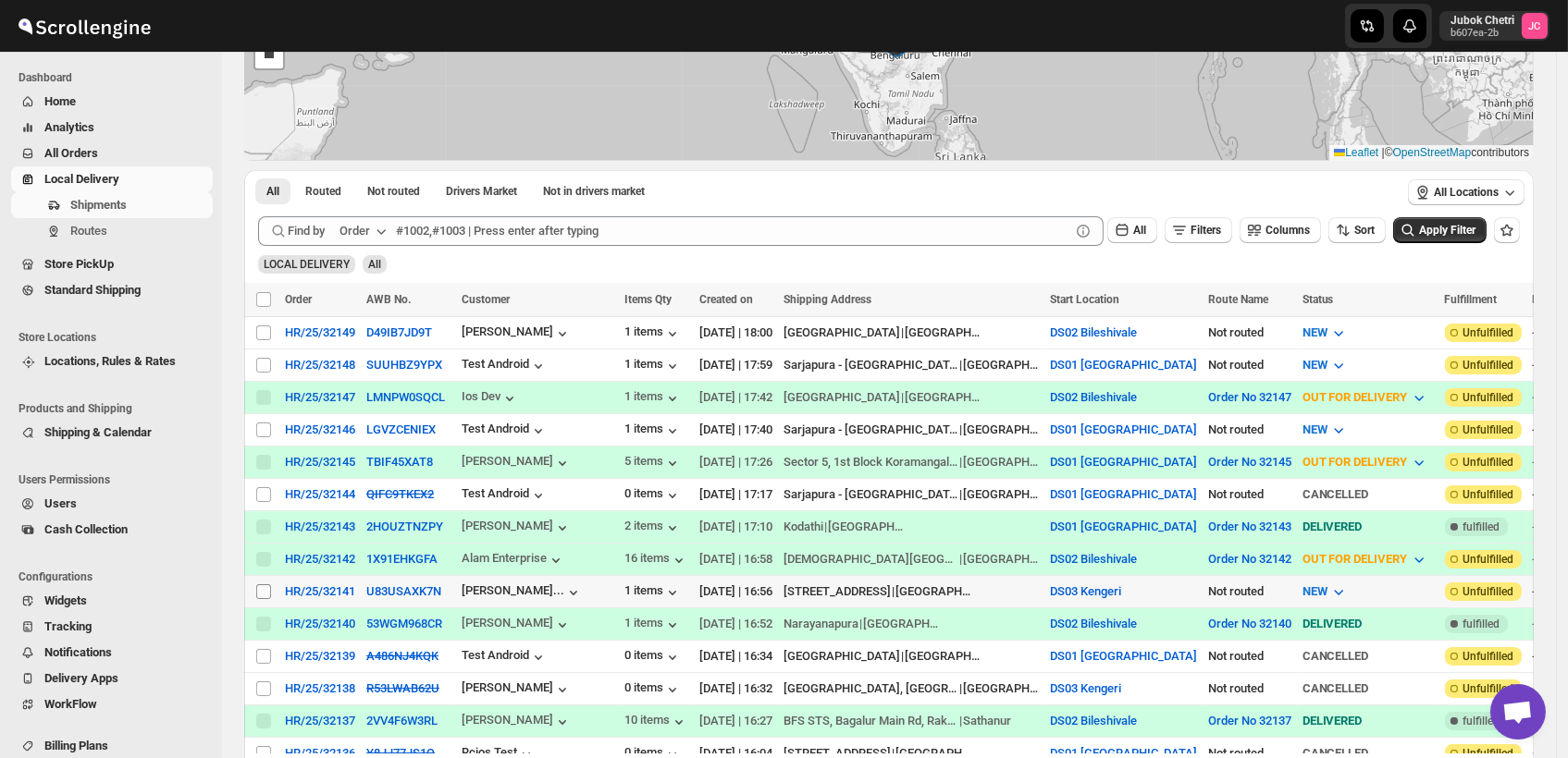
click at [259, 585] on input "Select shipment" at bounding box center [264, 592] width 15 height 15
checkbox input "true"
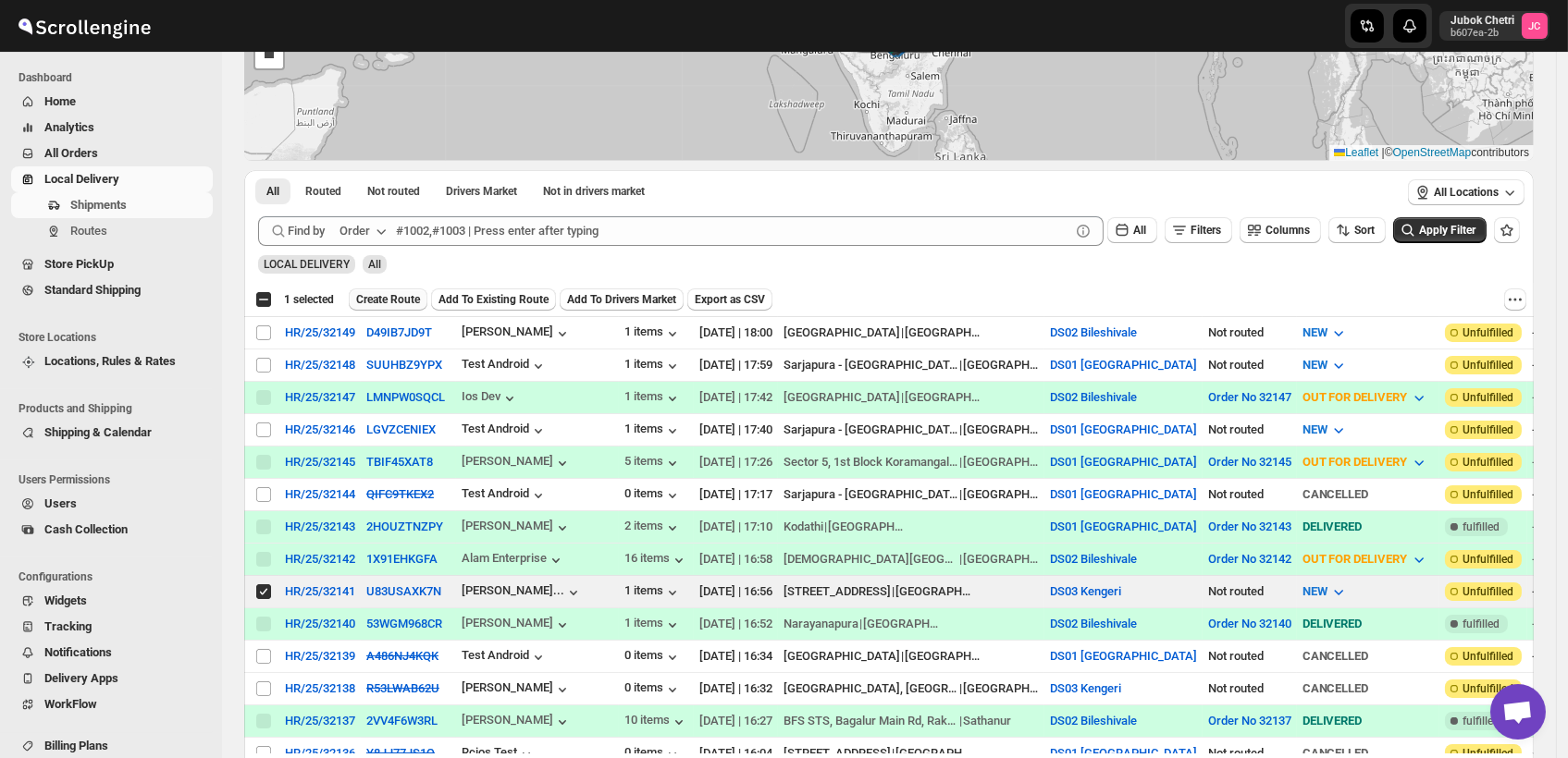
click at [386, 299] on span "Create Route" at bounding box center [387, 300] width 63 height 15
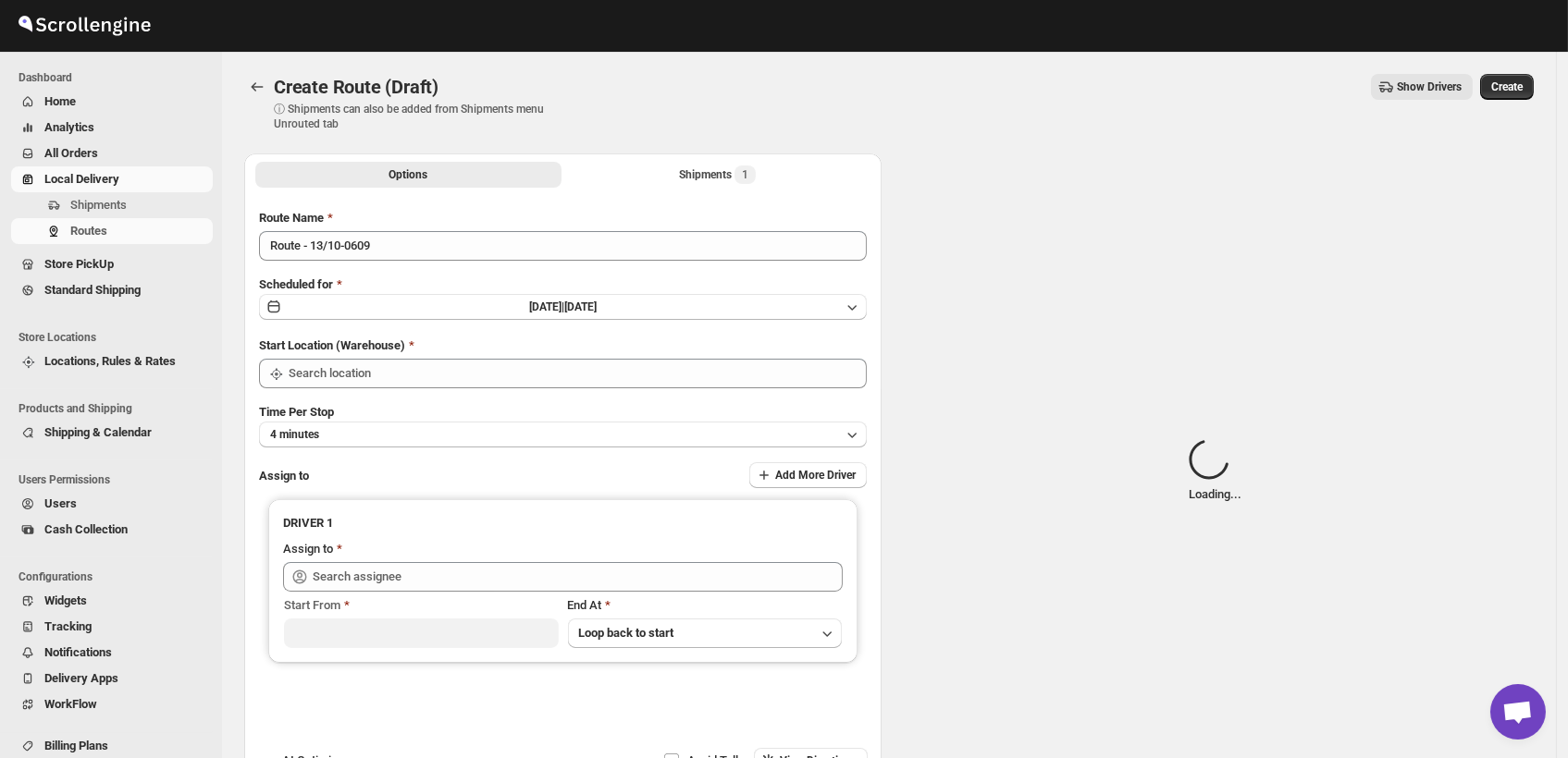
type input "DS03 Kengeri"
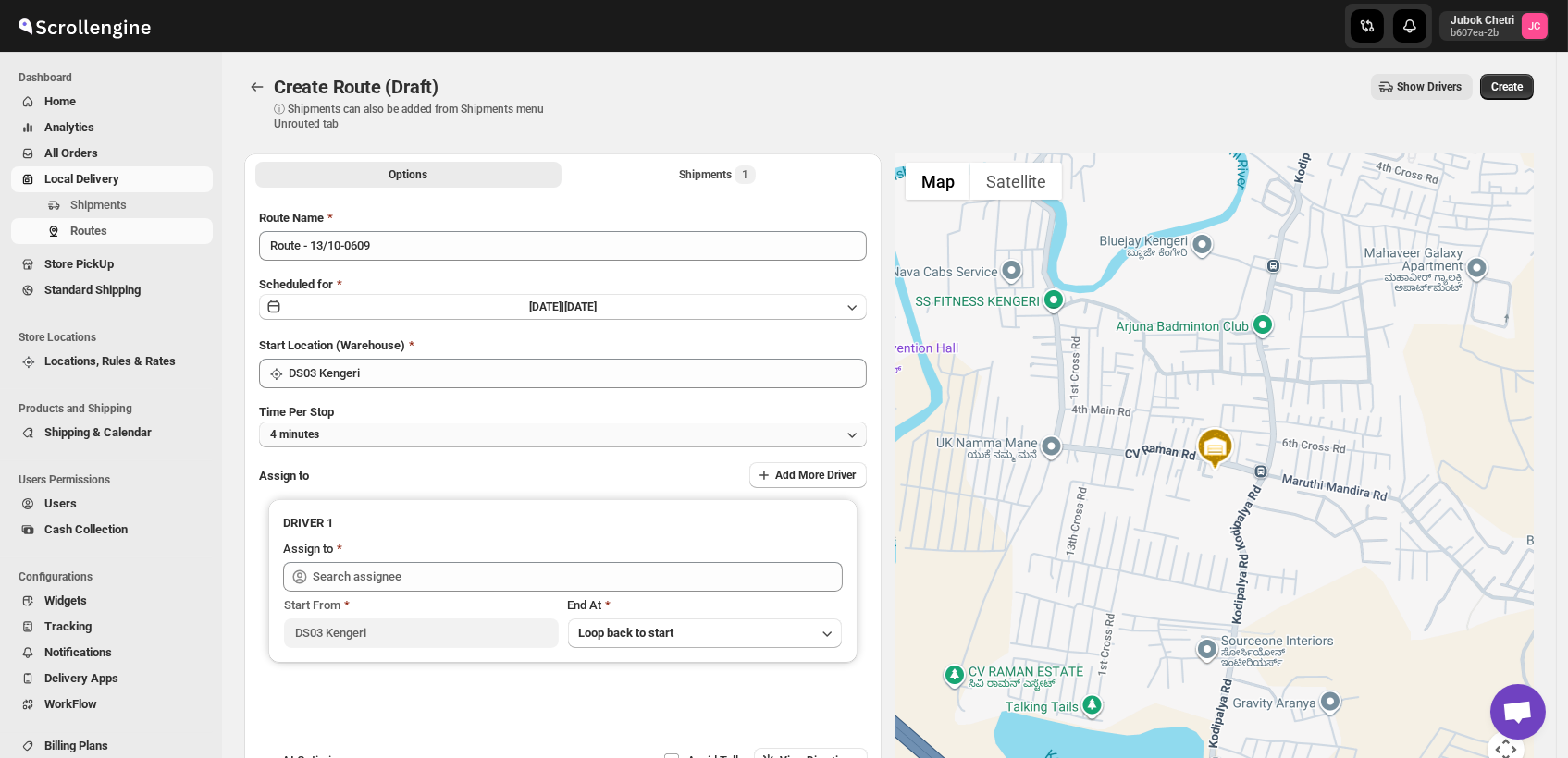
click at [384, 436] on button "4 minutes" at bounding box center [563, 434] width 608 height 26
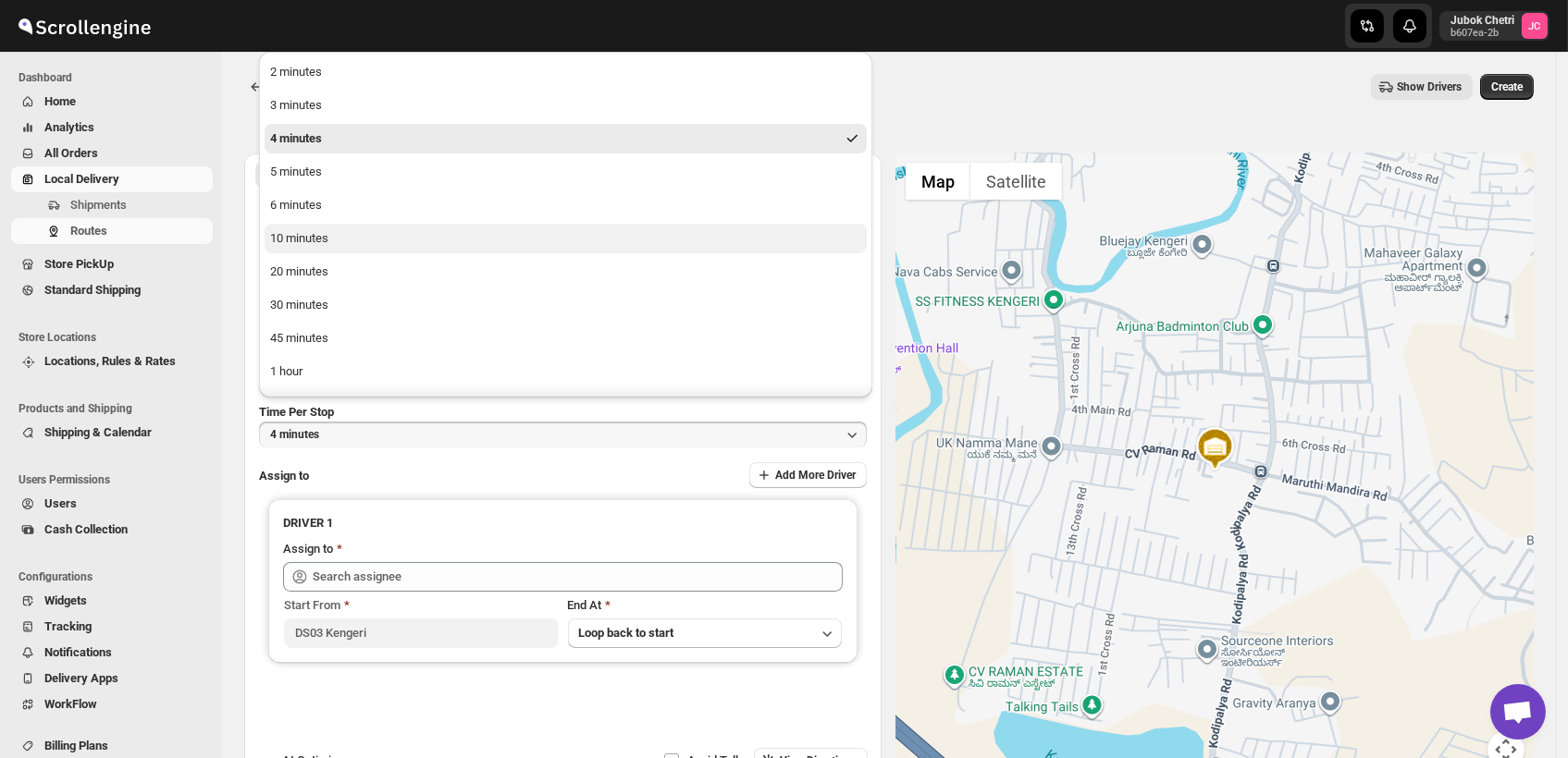
click at [341, 244] on button "10 minutes" at bounding box center [566, 238] width 602 height 29
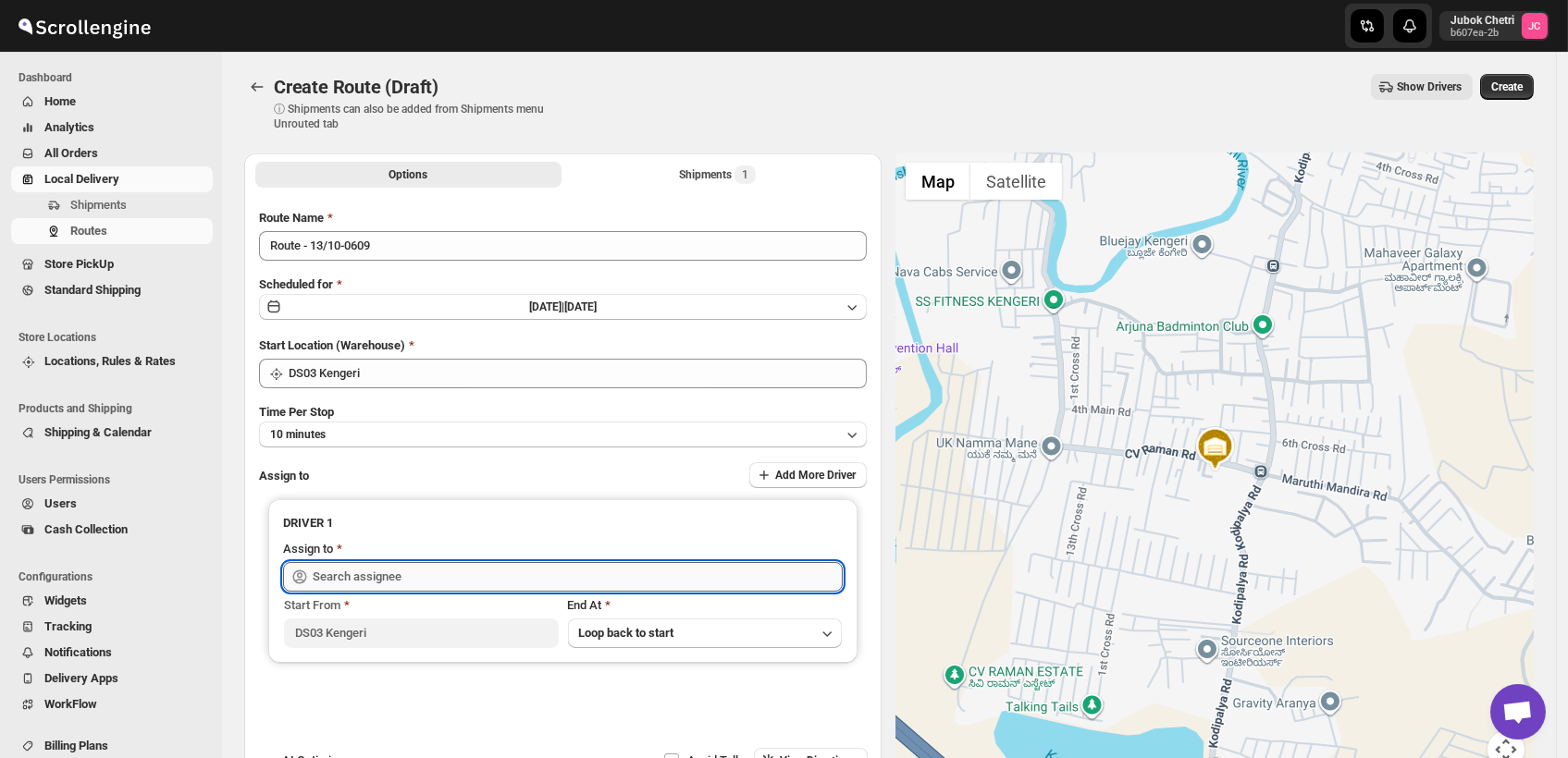
click at [418, 577] on input "text" at bounding box center [577, 576] width 530 height 29
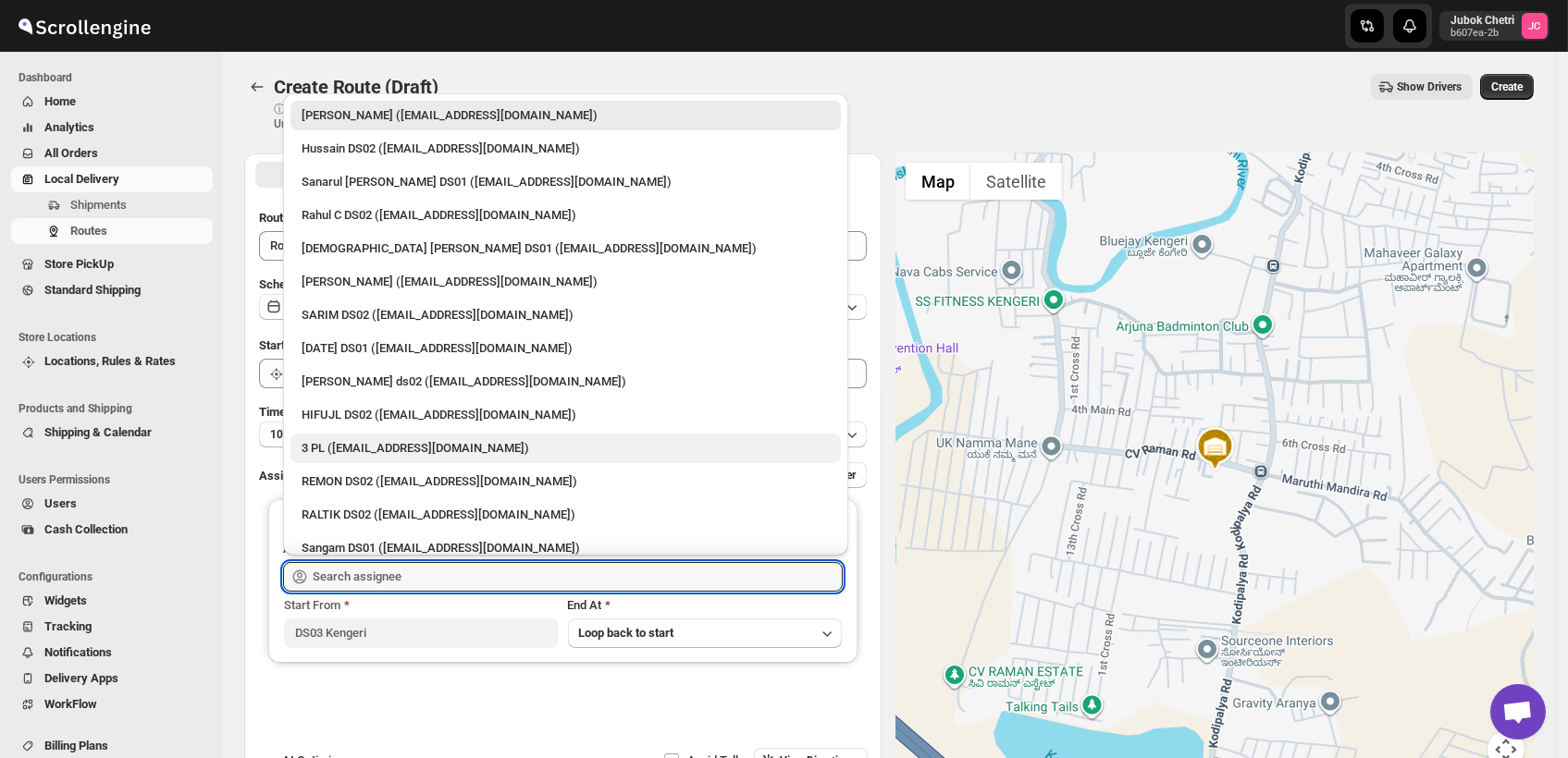
click at [374, 451] on div "3 PL ([EMAIL_ADDRESS][DOMAIN_NAME])" at bounding box center [566, 449] width 528 height 19
type input "3 PL ([EMAIL_ADDRESS][DOMAIN_NAME])"
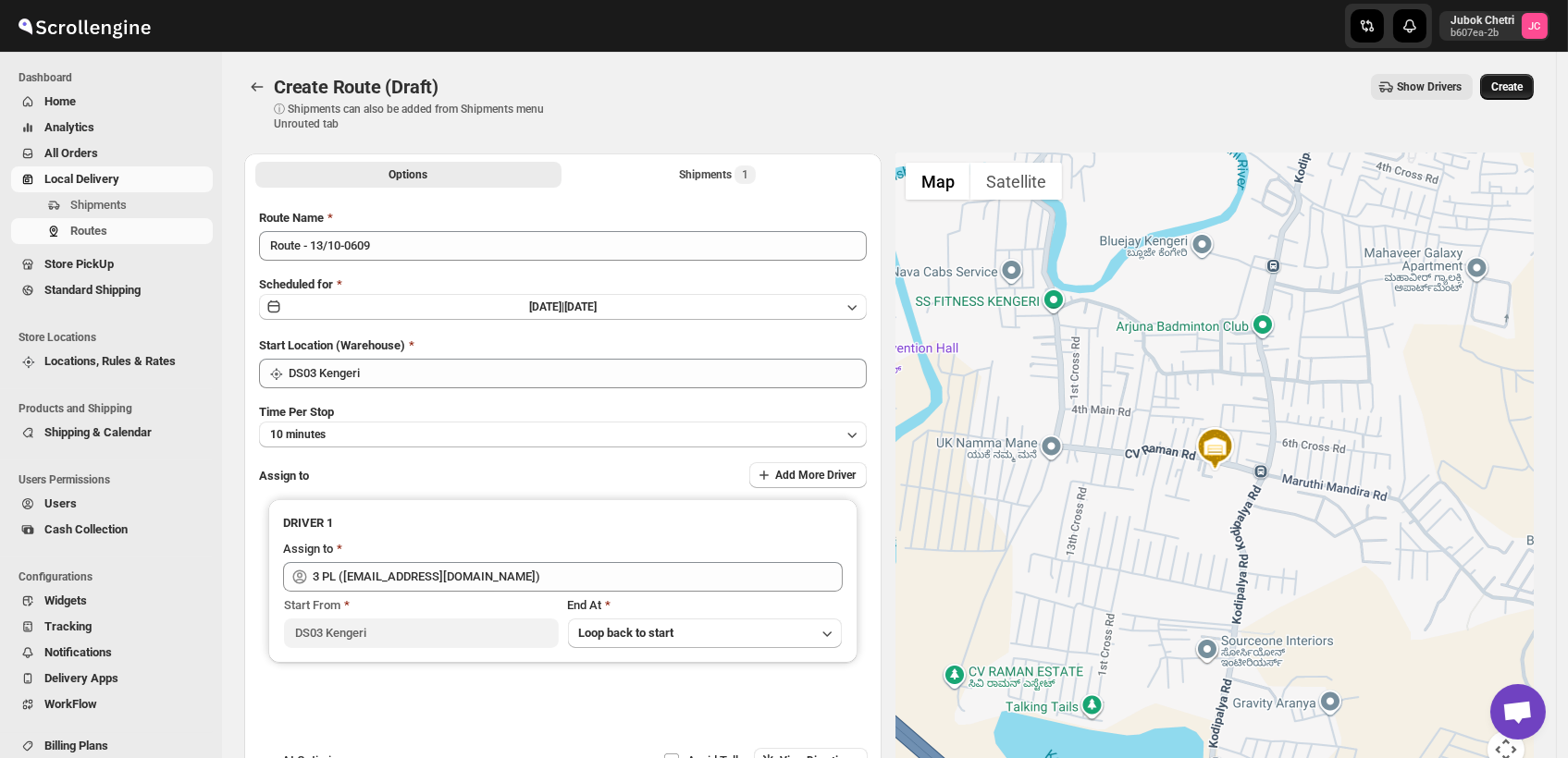
click at [1505, 88] on span "Create" at bounding box center [1506, 87] width 31 height 15
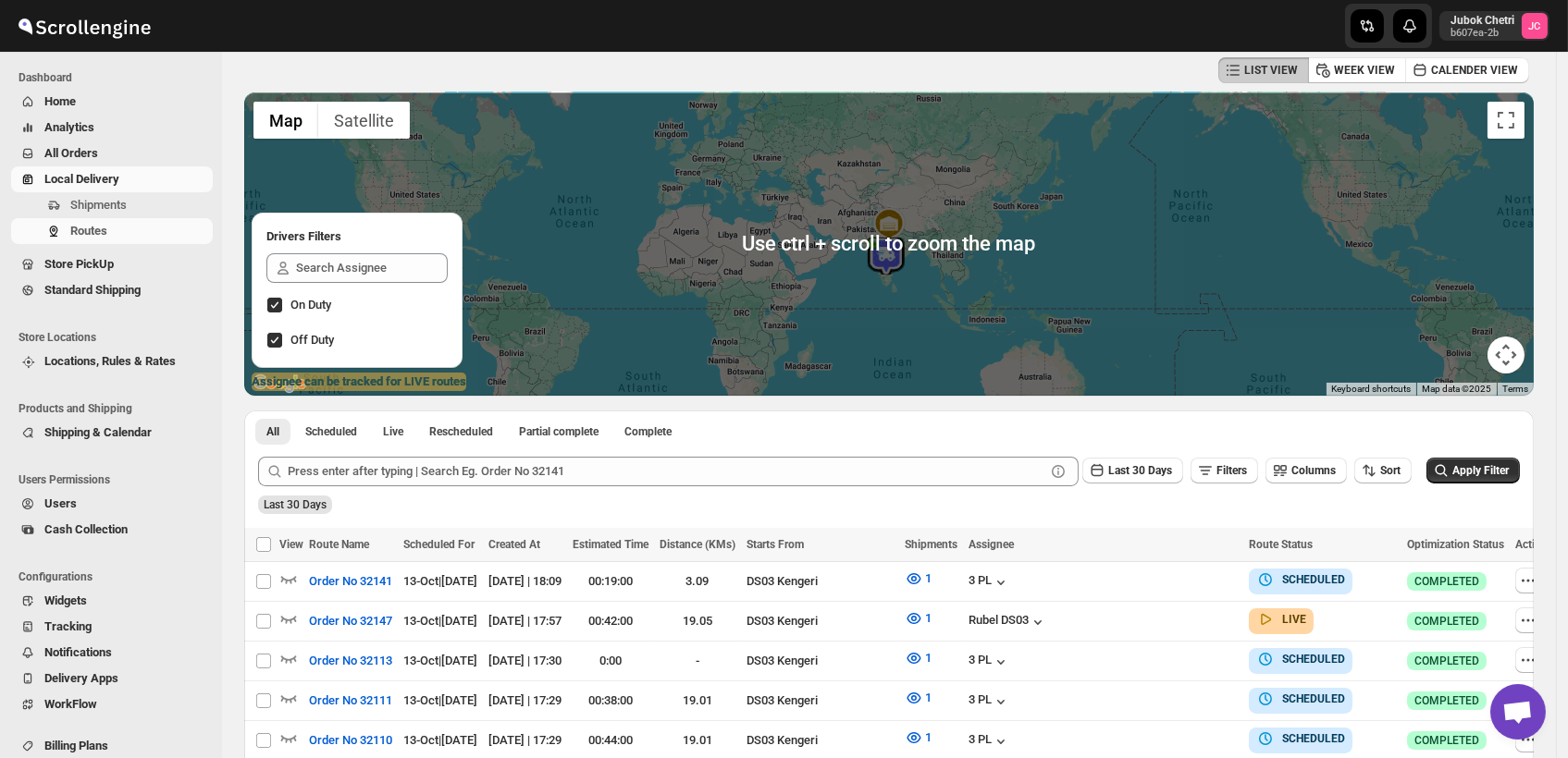
scroll to position [102, 0]
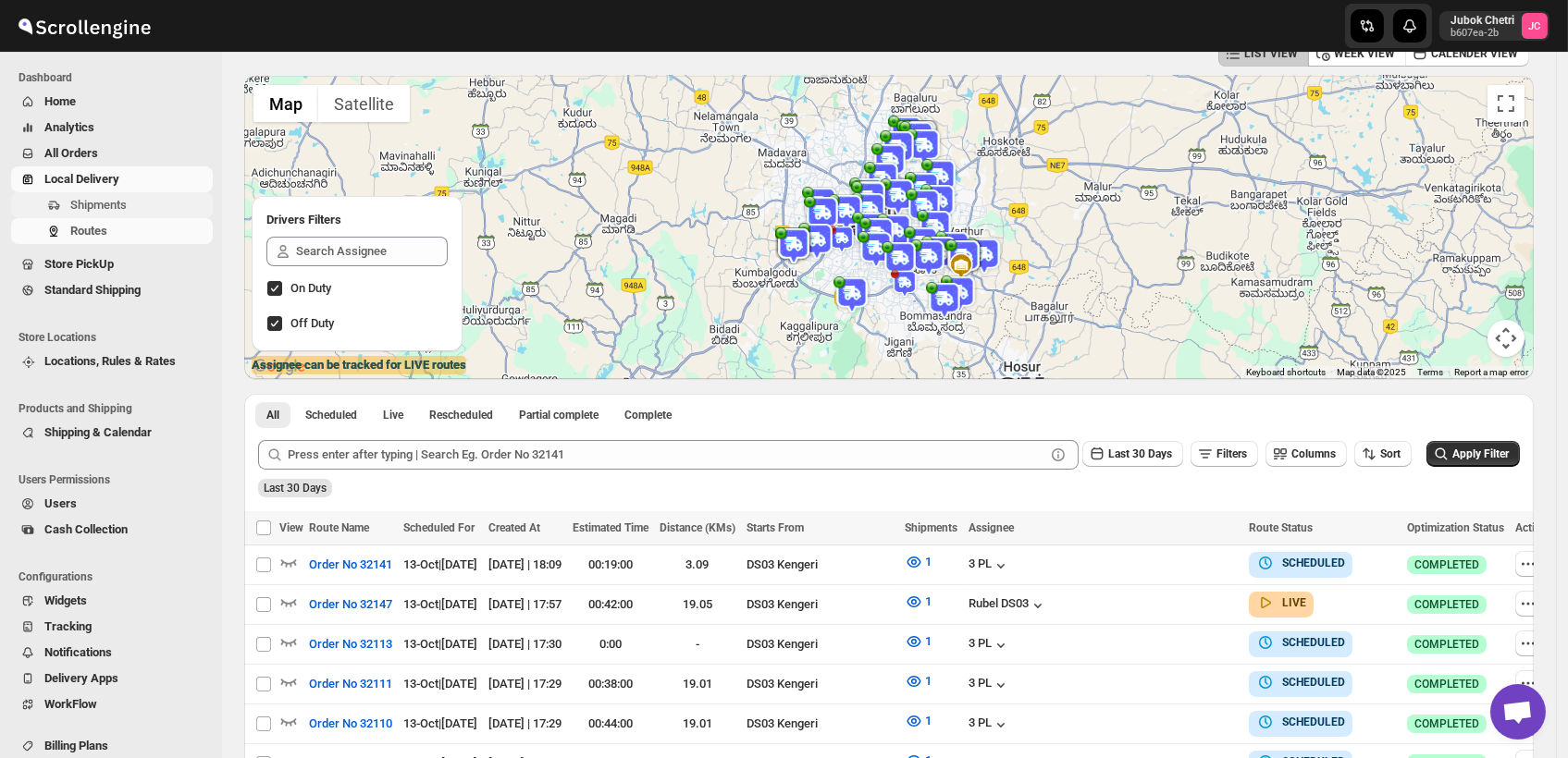
click at [98, 208] on span "Shipments" at bounding box center [98, 204] width 57 height 14
